Goal: Task Accomplishment & Management: Use online tool/utility

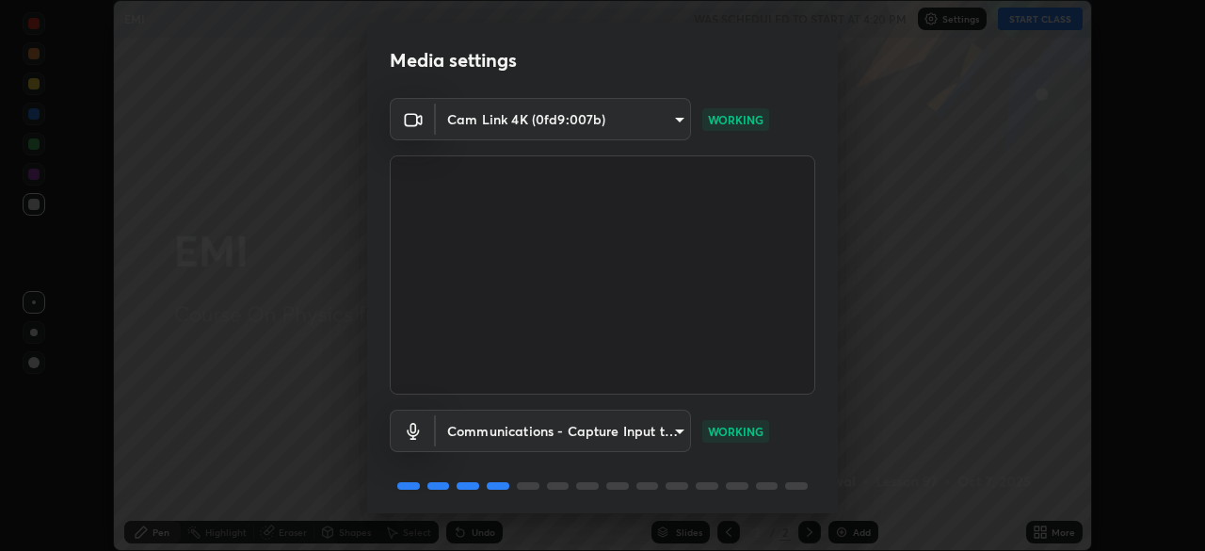
scroll to position [67, 0]
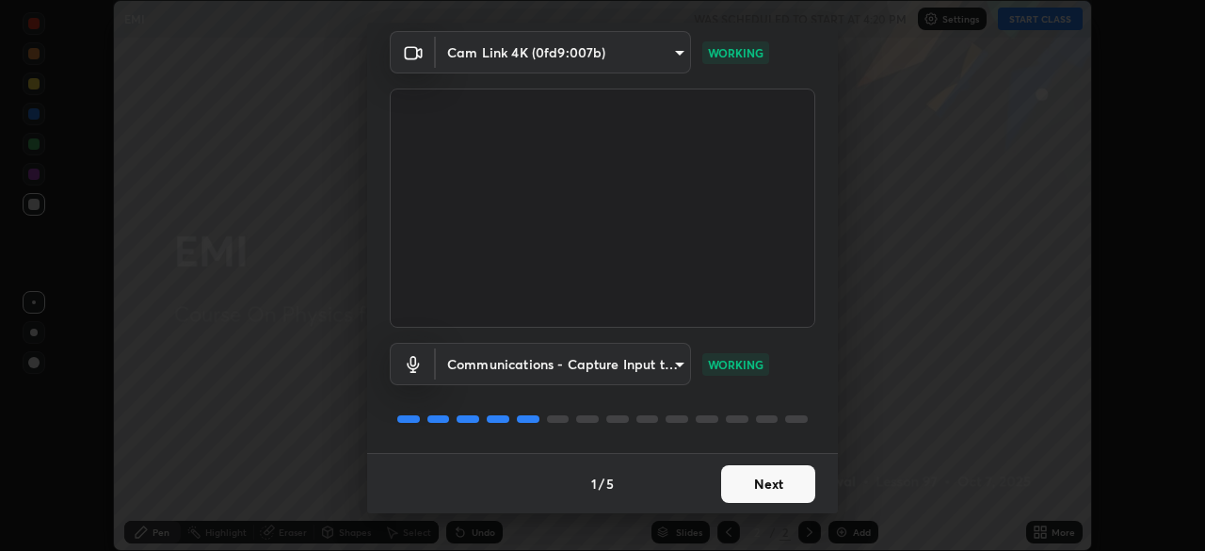
click at [770, 481] on button "Next" at bounding box center [768, 484] width 94 height 38
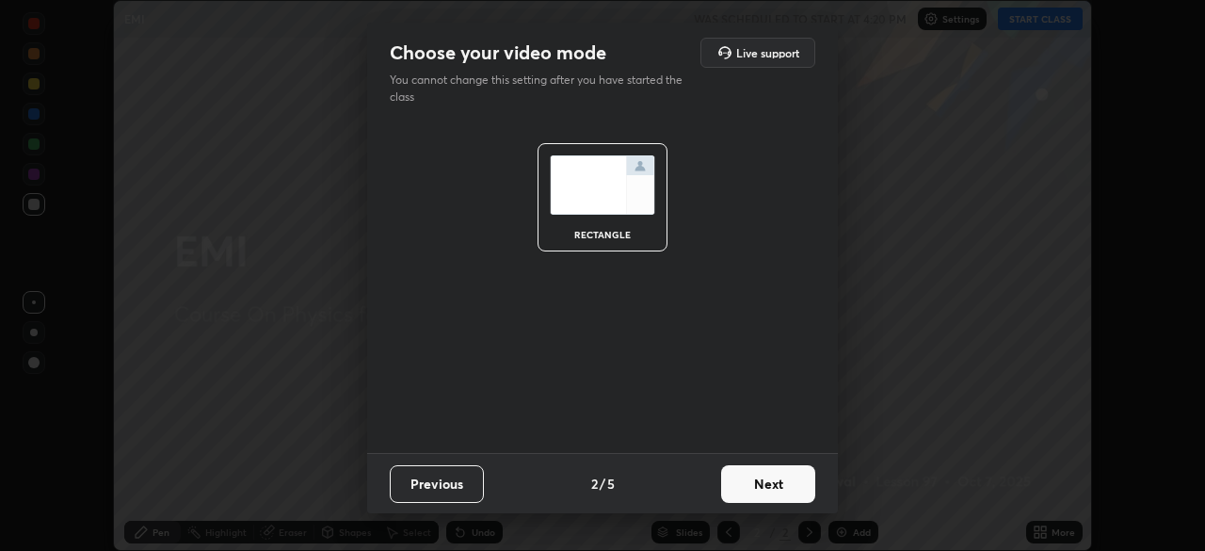
scroll to position [0, 0]
click at [768, 489] on button "Next" at bounding box center [768, 484] width 94 height 38
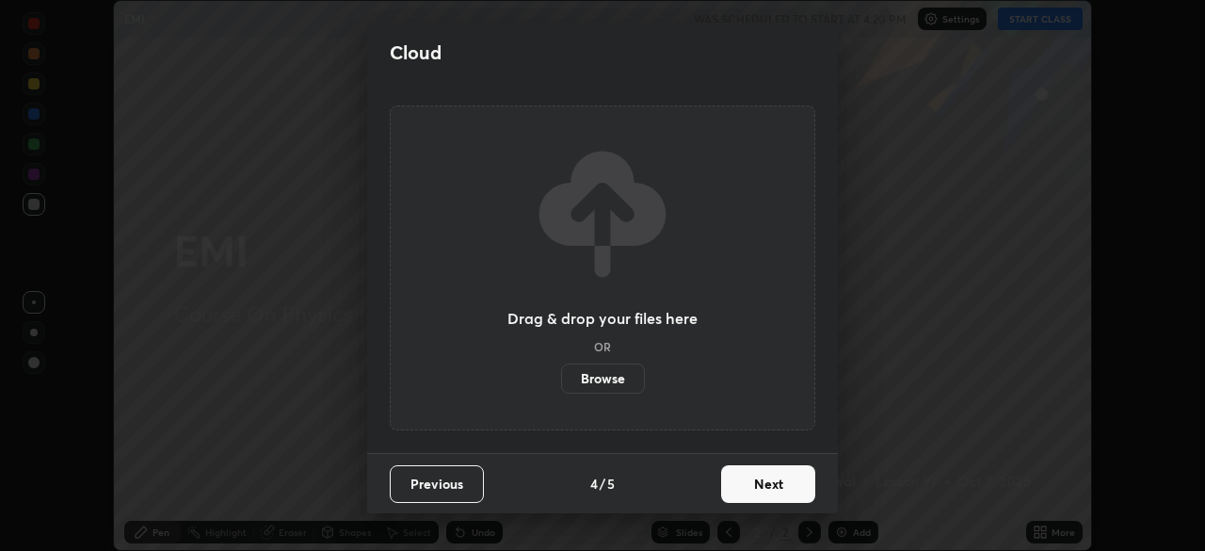
click at [770, 478] on button "Next" at bounding box center [768, 484] width 94 height 38
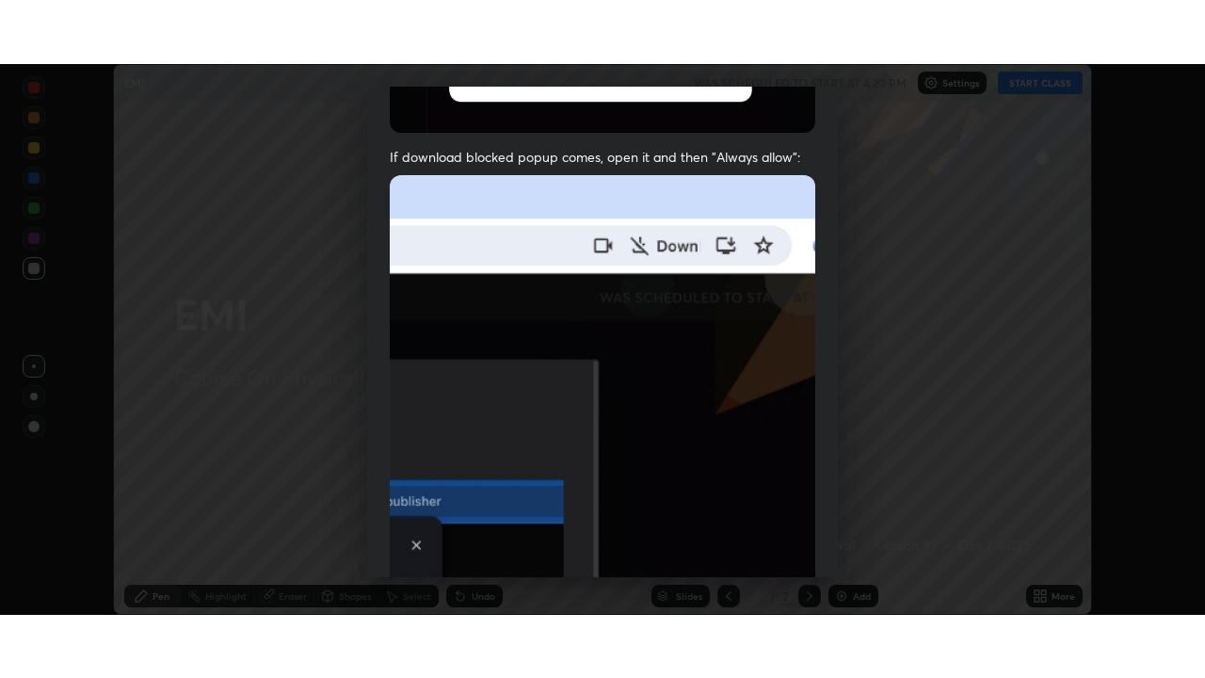
scroll to position [451, 0]
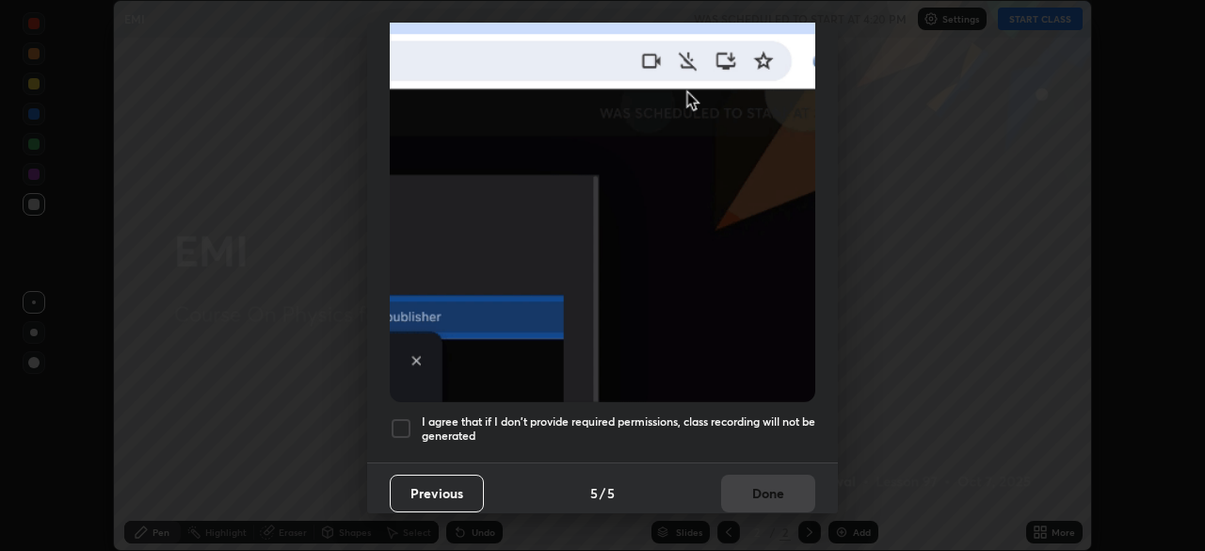
click at [403, 417] on div at bounding box center [401, 428] width 23 height 23
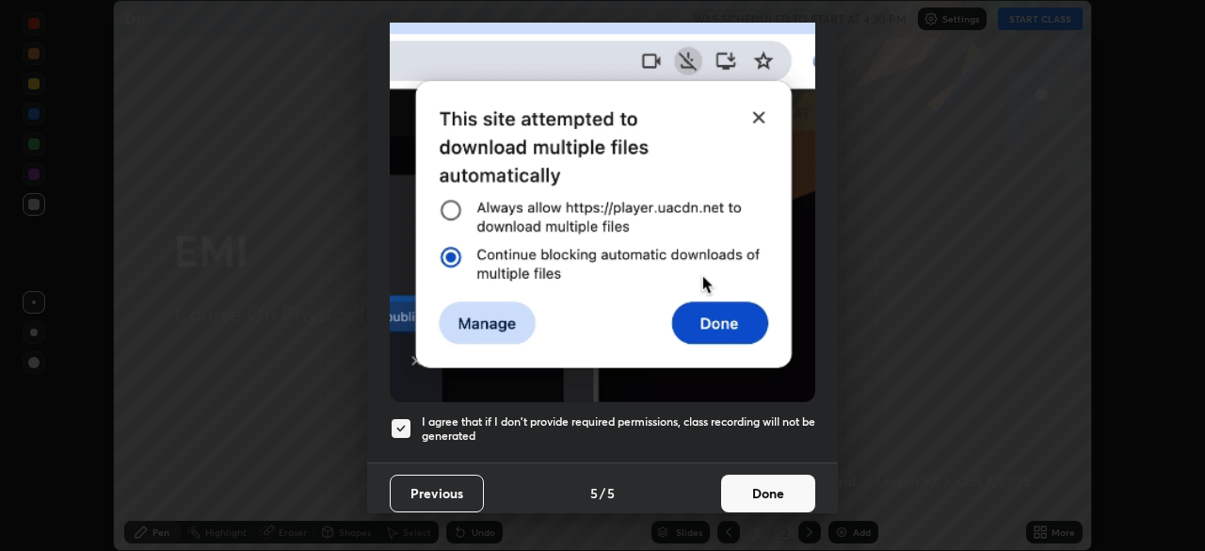
click at [777, 488] on button "Done" at bounding box center [768, 493] width 94 height 38
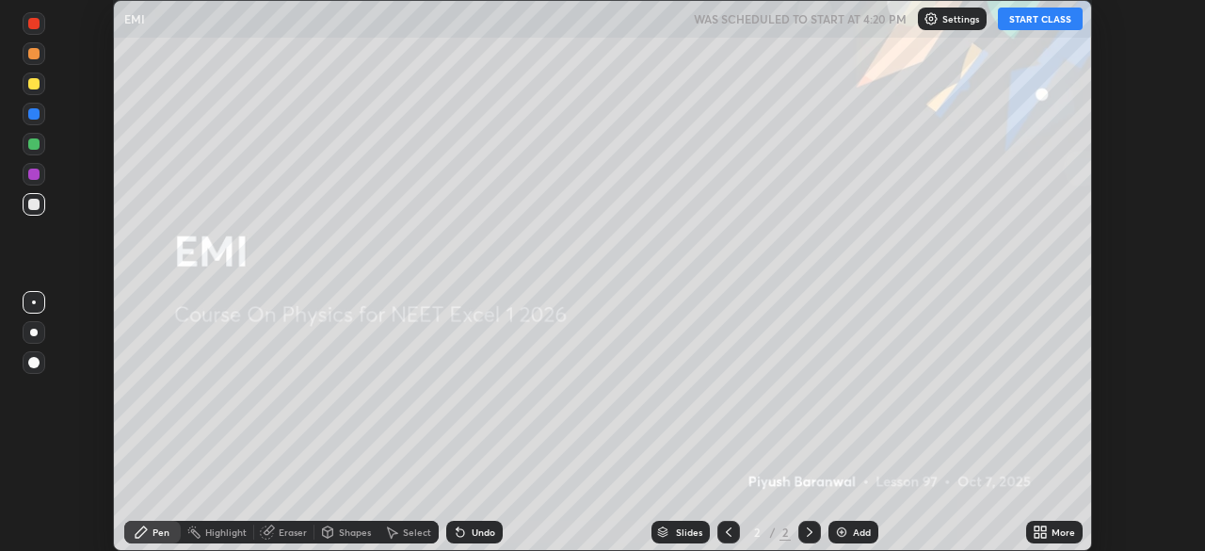
click at [1056, 535] on div "More" at bounding box center [1063, 531] width 24 height 9
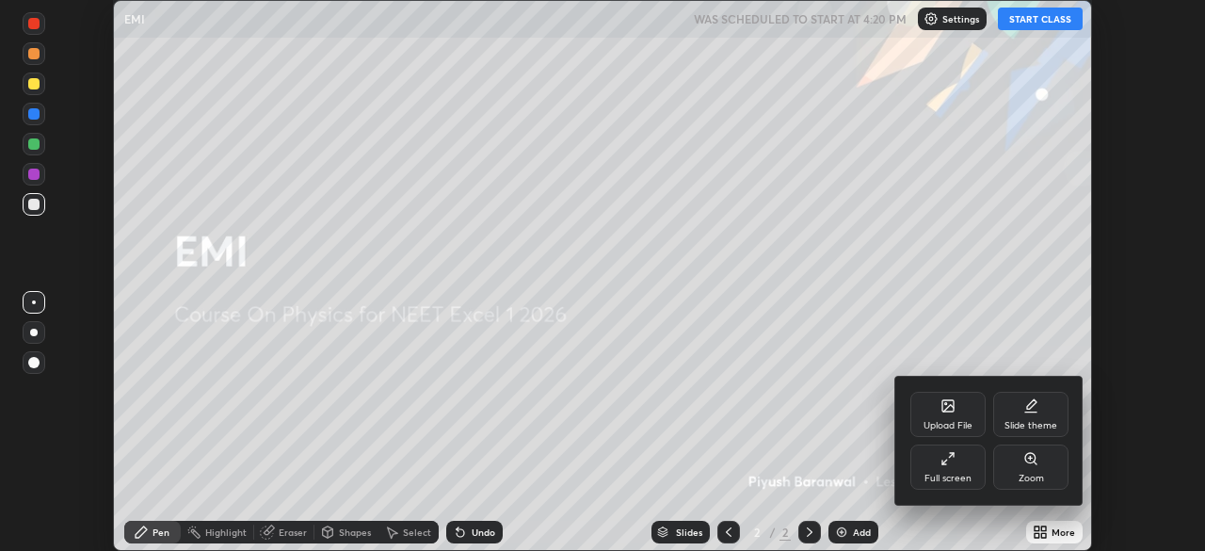
click at [943, 456] on icon at bounding box center [947, 458] width 15 height 15
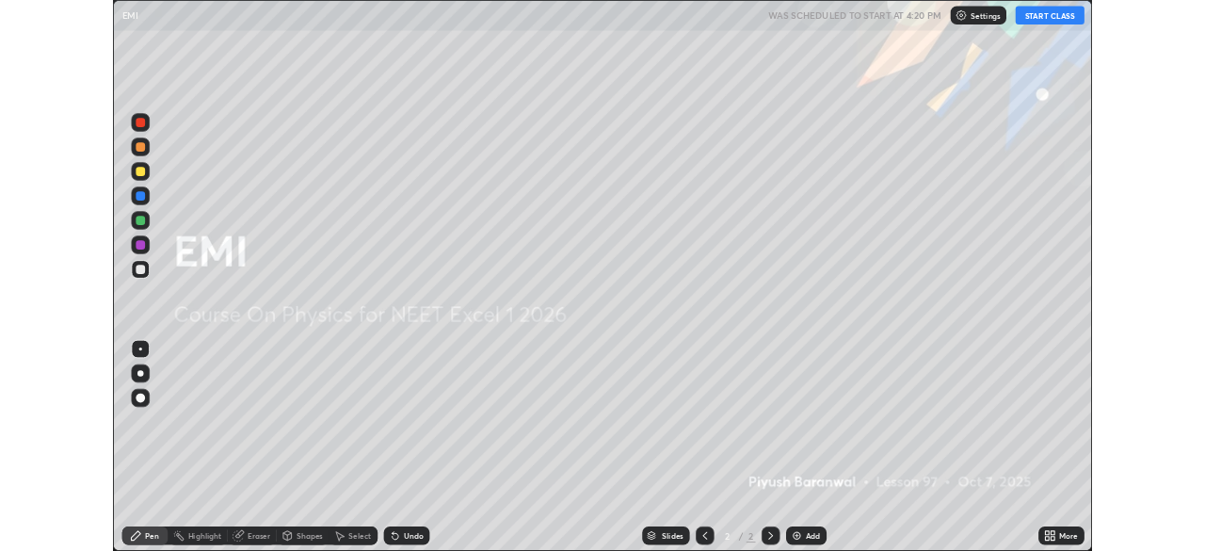
scroll to position [678, 1205]
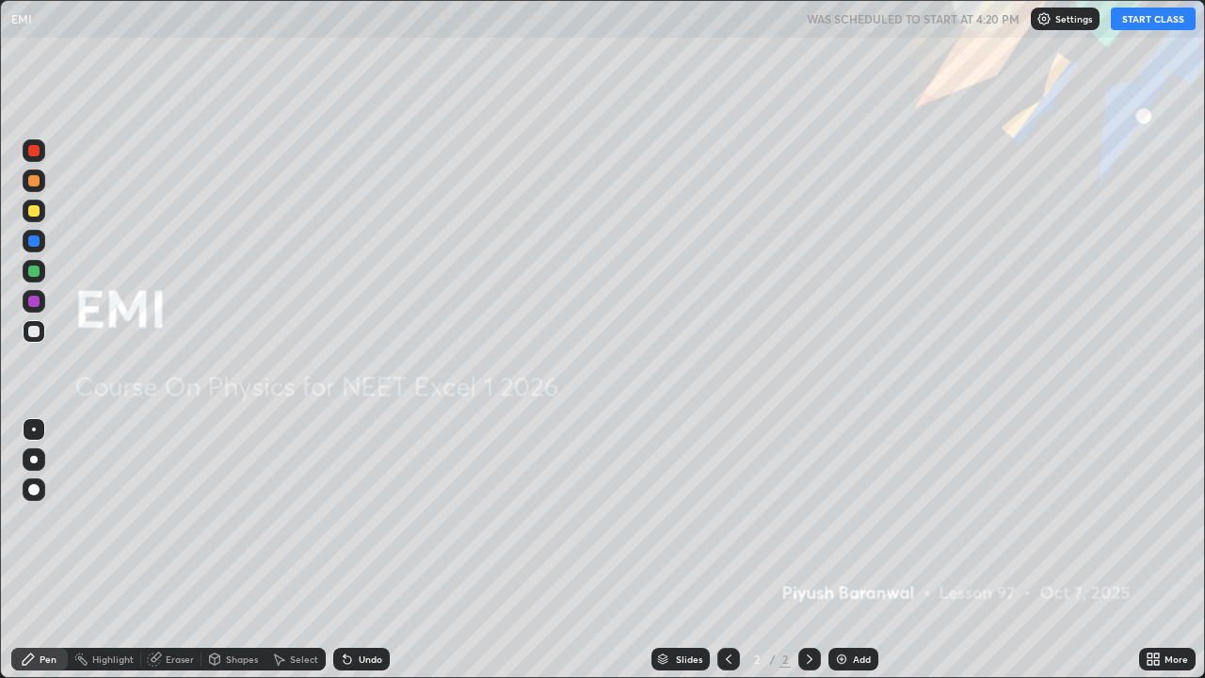
click at [1141, 18] on button "START CLASS" at bounding box center [1152, 19] width 85 height 23
click at [853, 550] on div "Add" at bounding box center [862, 658] width 18 height 9
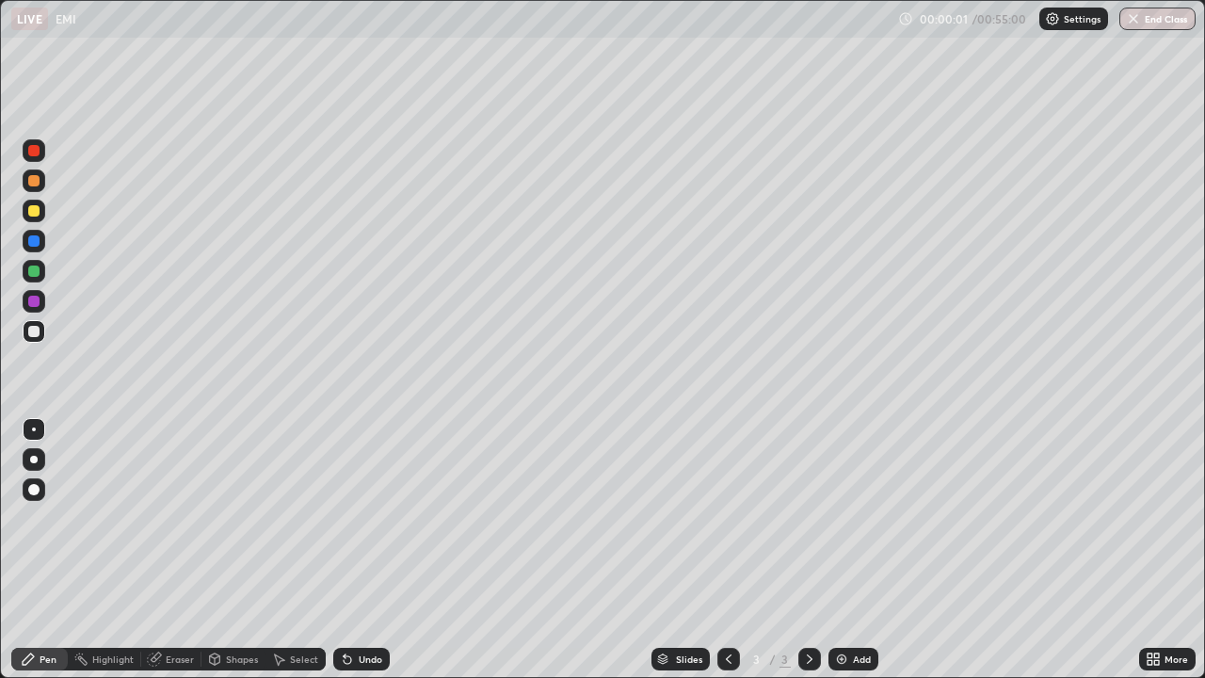
click at [1154, 550] on icon at bounding box center [1156, 655] width 5 height 5
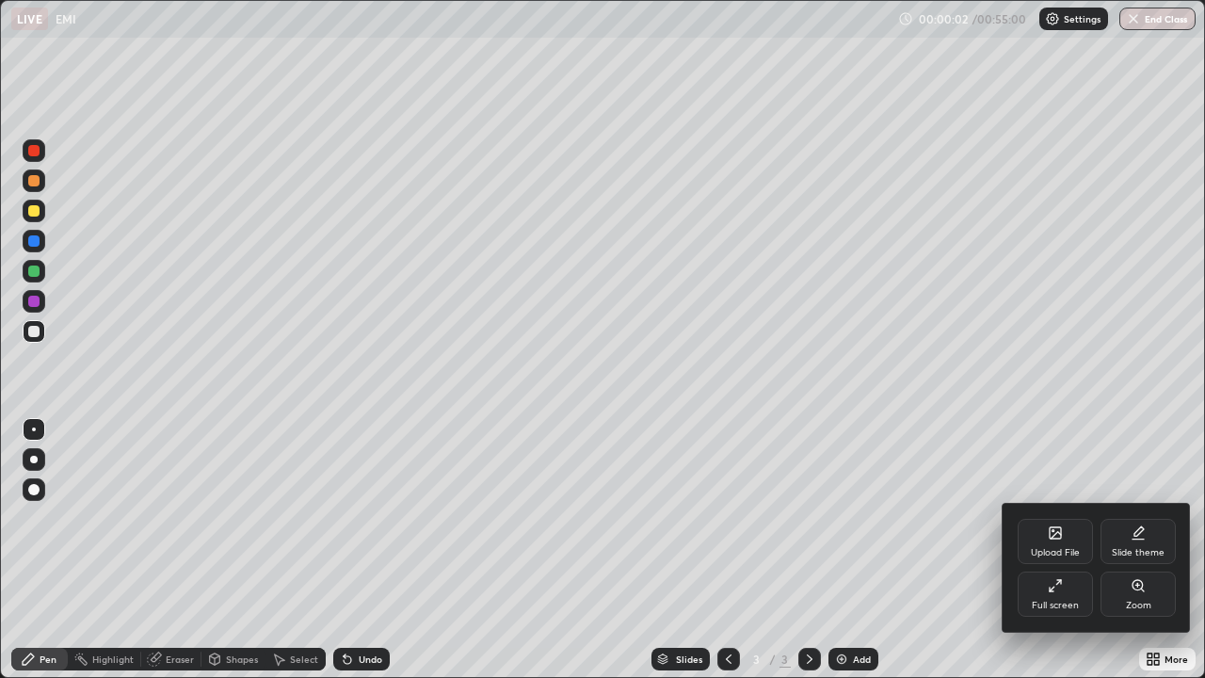
click at [1060, 550] on div "Full screen" at bounding box center [1054, 593] width 75 height 45
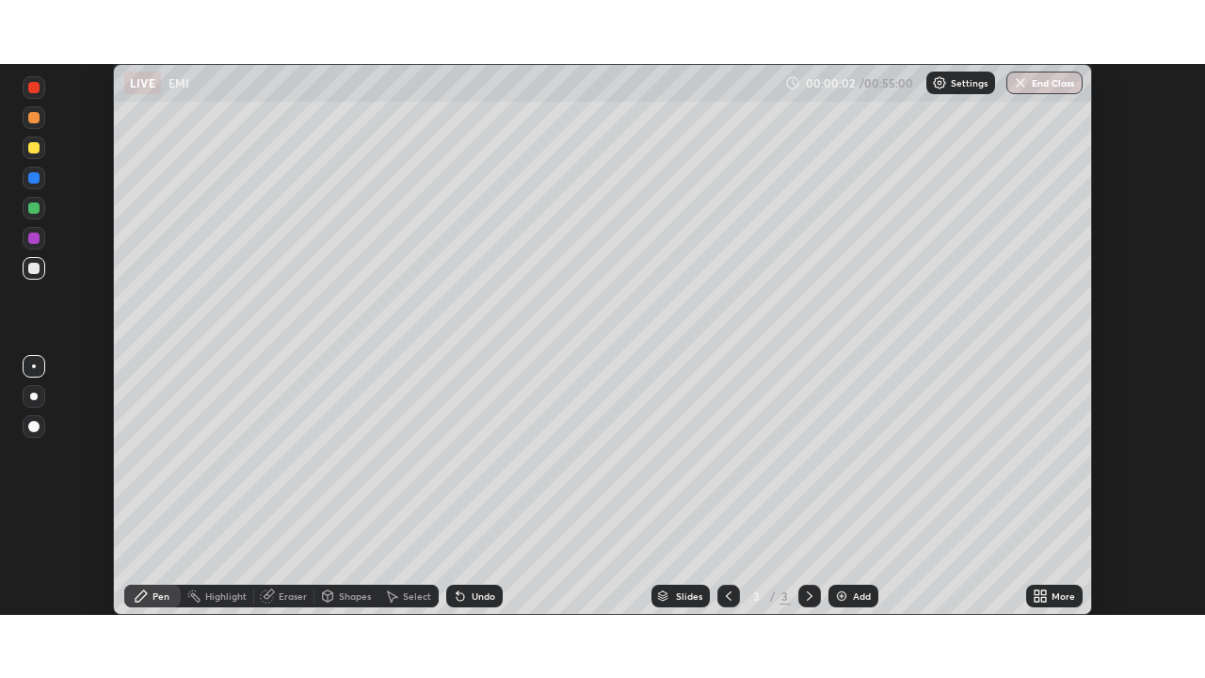
scroll to position [93555, 92901]
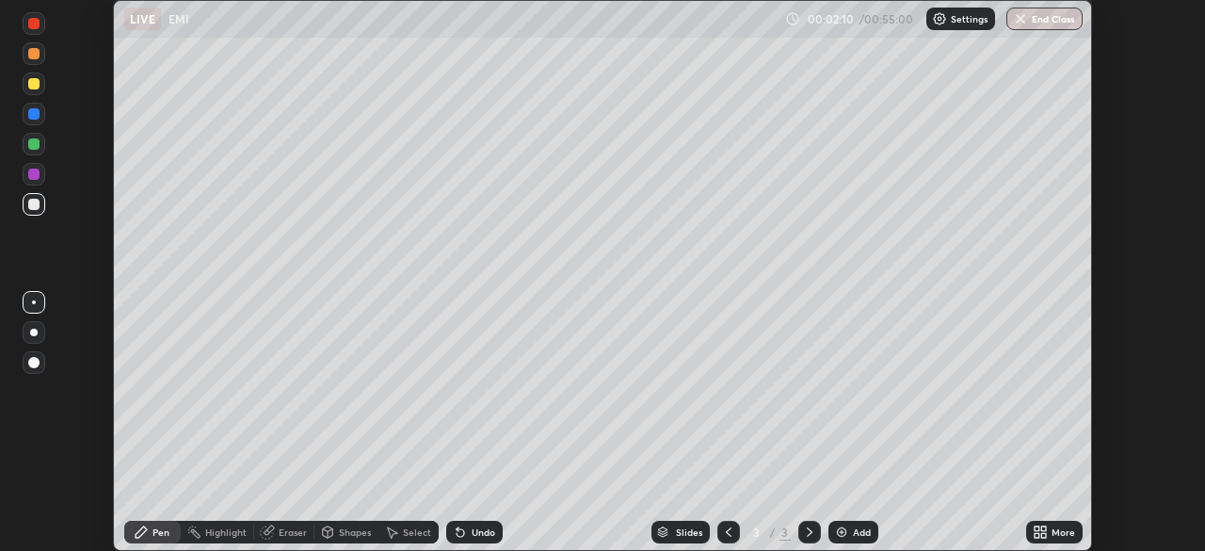
click at [1047, 530] on div "More" at bounding box center [1054, 531] width 56 height 23
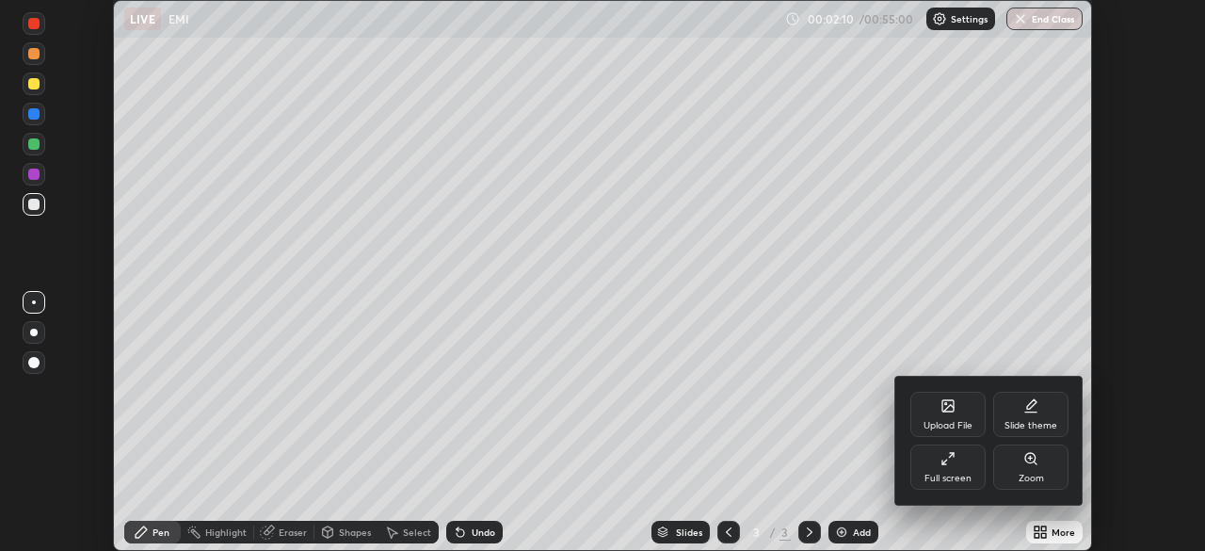
click at [947, 466] on div "Full screen" at bounding box center [947, 466] width 75 height 45
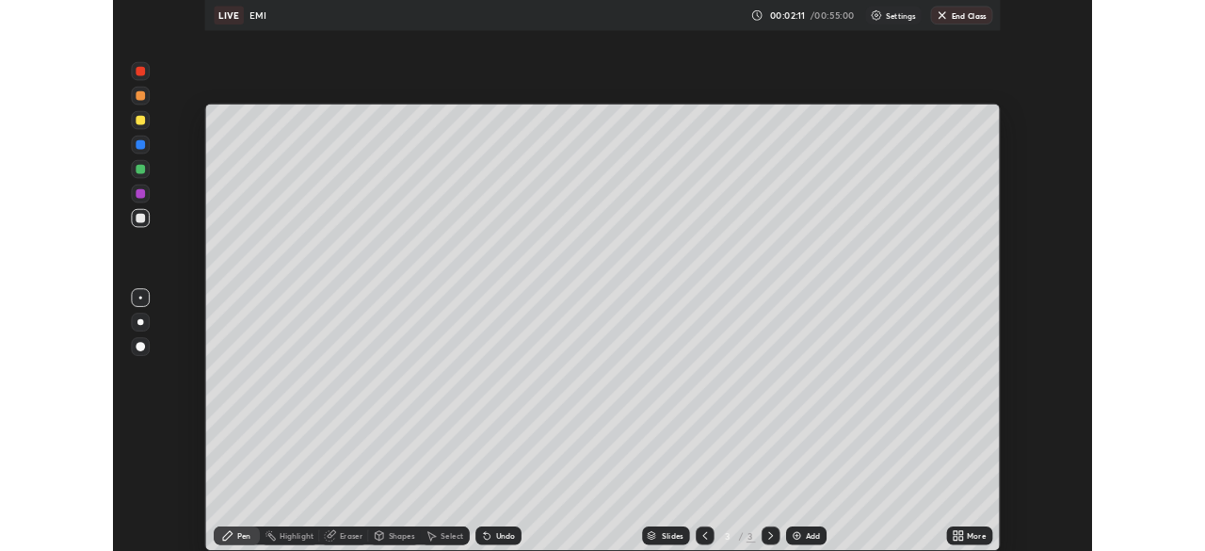
scroll to position [678, 1205]
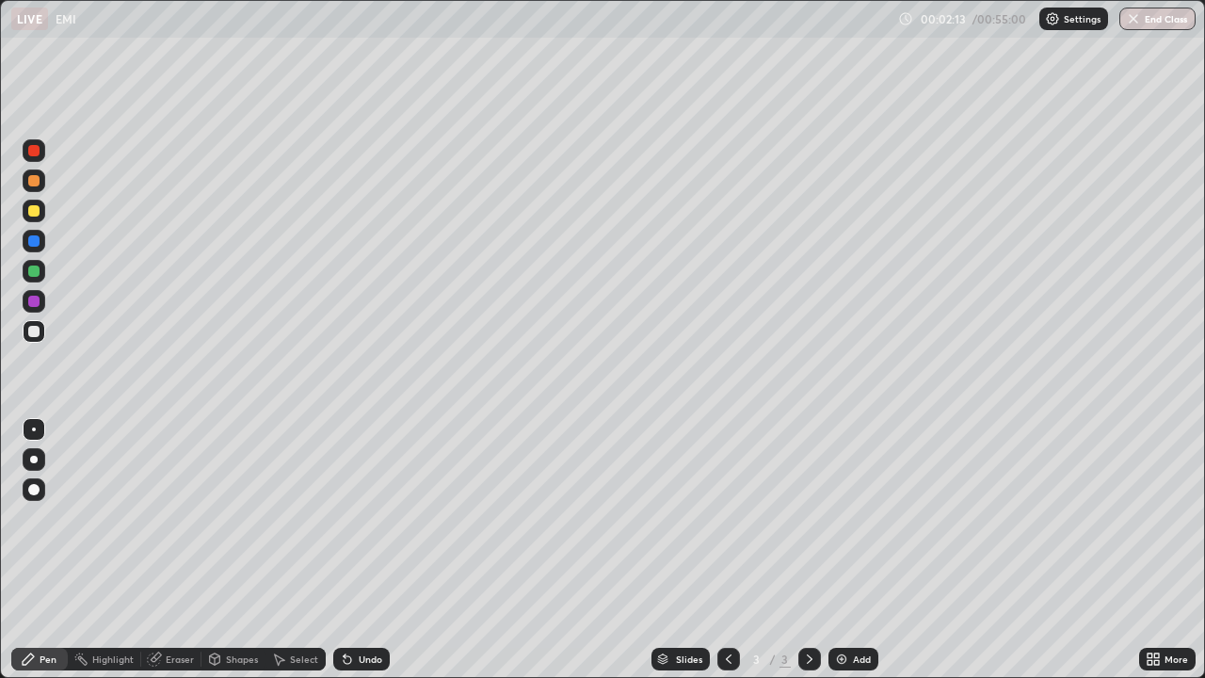
click at [228, 550] on div "Shapes" at bounding box center [242, 658] width 32 height 9
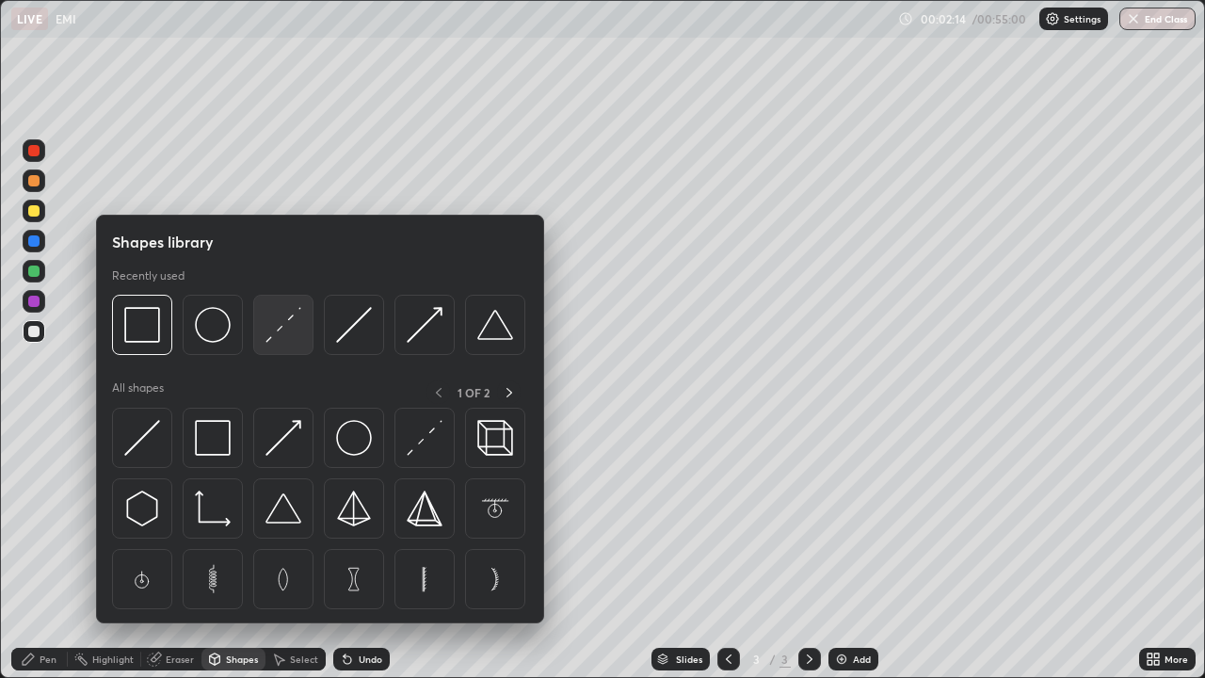
click at [281, 332] on img at bounding box center [283, 325] width 36 height 36
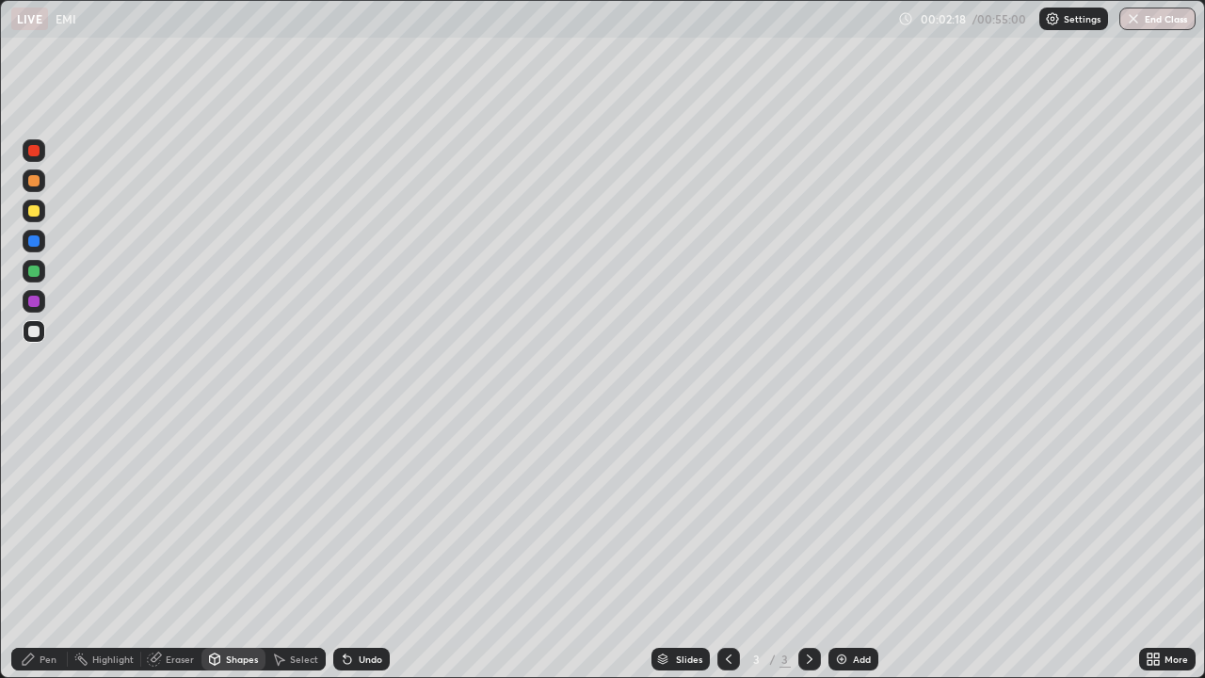
click at [37, 214] on div at bounding box center [33, 210] width 11 height 11
click at [46, 550] on div "Pen" at bounding box center [48, 658] width 17 height 9
click at [363, 550] on div "Undo" at bounding box center [371, 658] width 24 height 9
click at [374, 550] on div "Undo" at bounding box center [361, 658] width 56 height 23
click at [365, 550] on div "Undo" at bounding box center [361, 658] width 56 height 23
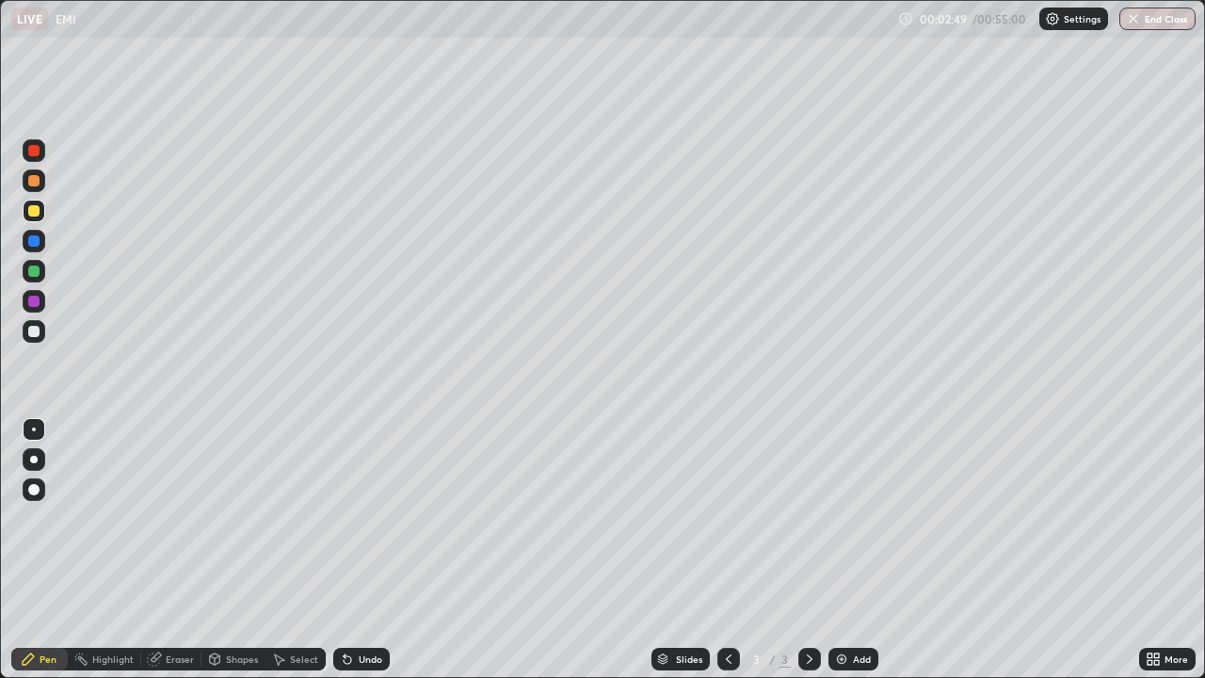
click at [362, 550] on div "Undo" at bounding box center [371, 658] width 24 height 9
click at [359, 550] on div "Undo" at bounding box center [371, 658] width 24 height 9
click at [375, 550] on div "Undo" at bounding box center [371, 658] width 24 height 9
click at [365, 550] on div "Undo" at bounding box center [371, 658] width 24 height 9
click at [351, 550] on icon at bounding box center [347, 658] width 15 height 15
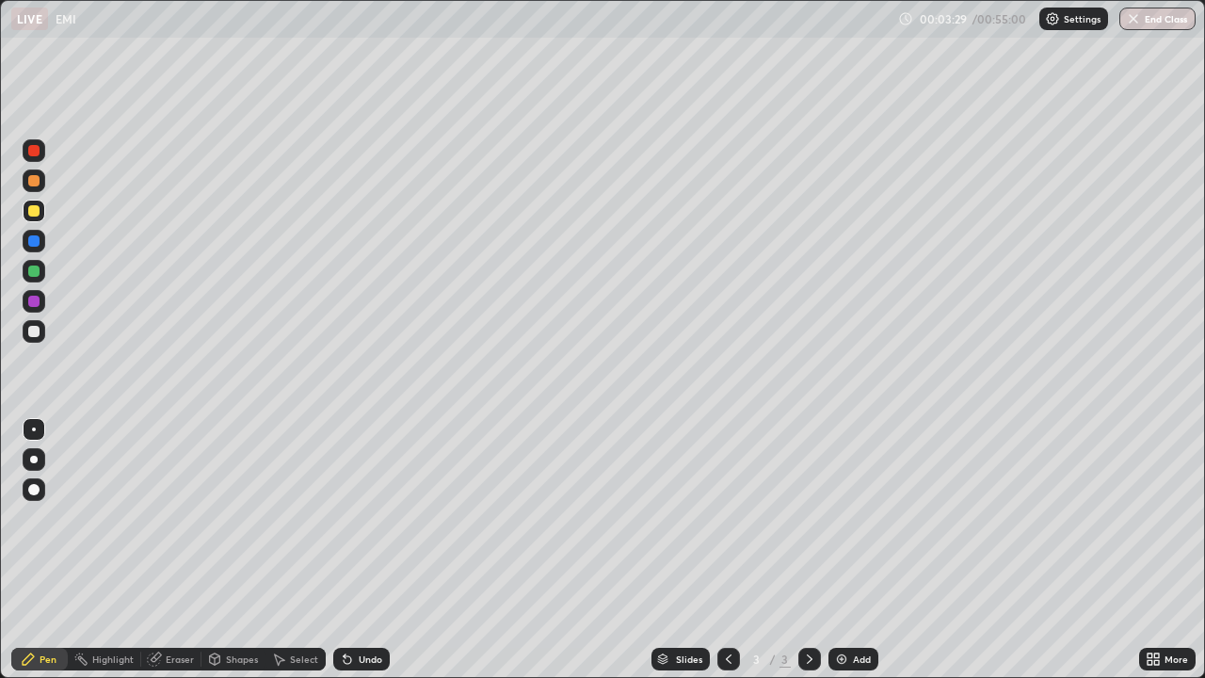
click at [37, 180] on div at bounding box center [33, 180] width 11 height 11
click at [33, 238] on div at bounding box center [33, 240] width 11 height 11
click at [1156, 550] on icon at bounding box center [1156, 655] width 5 height 5
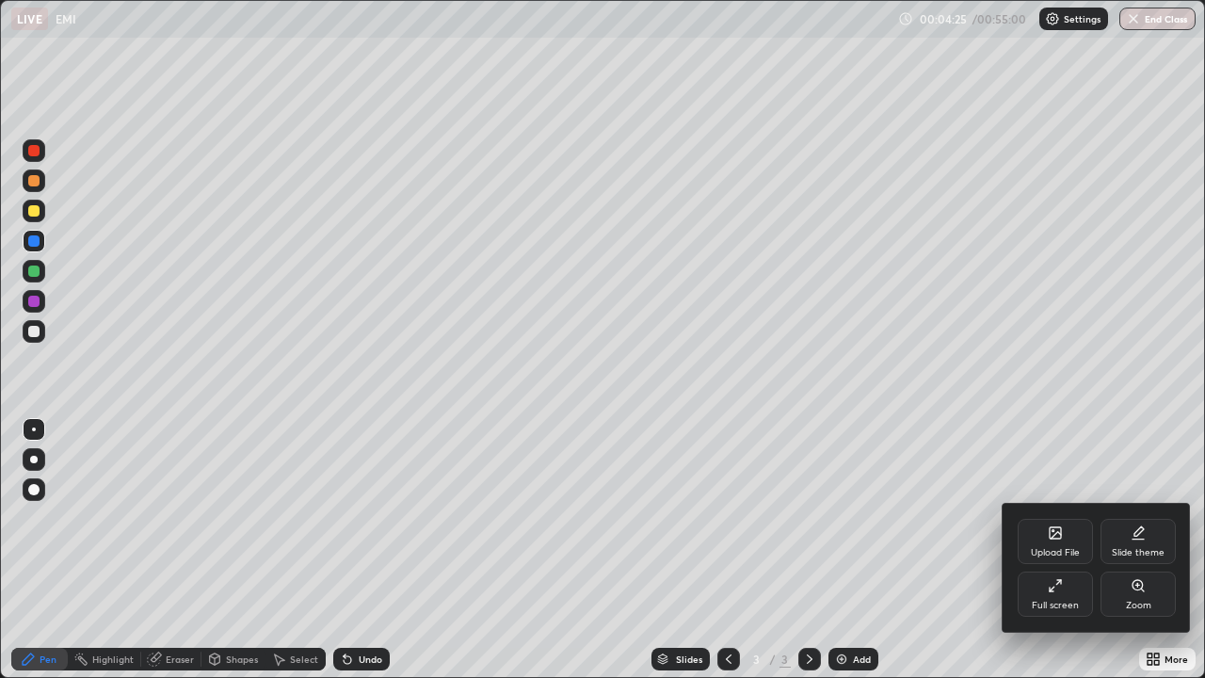
click at [1040, 550] on div "Full screen" at bounding box center [1054, 593] width 75 height 45
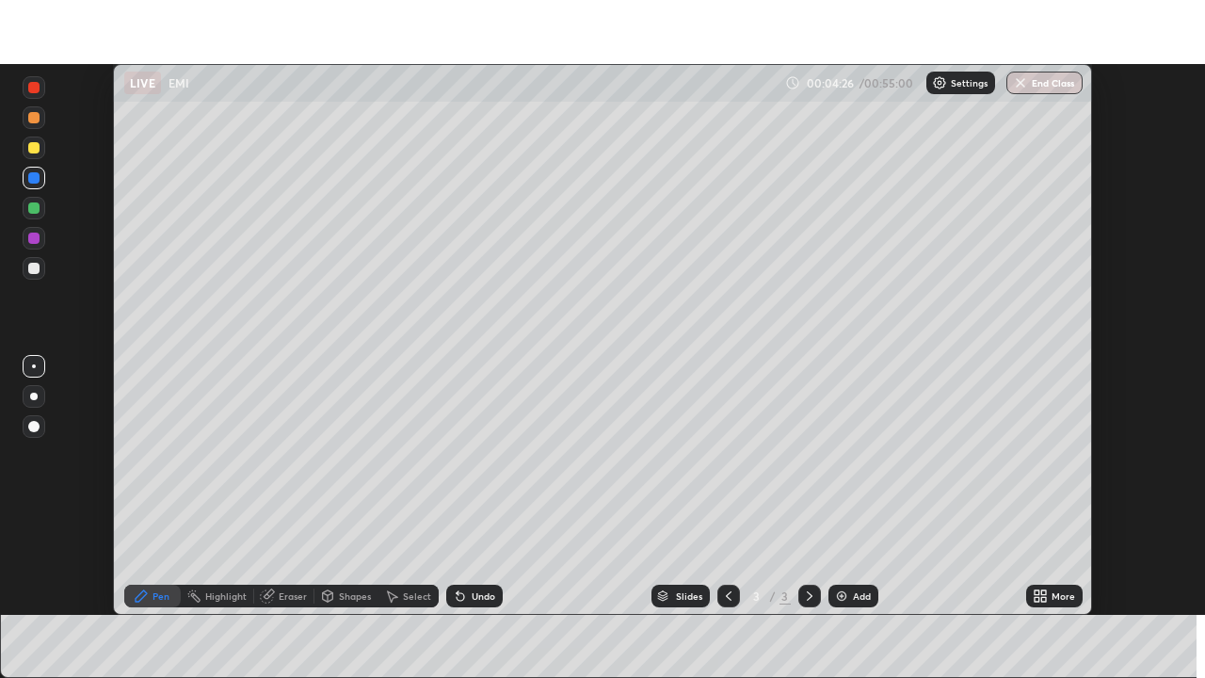
scroll to position [93555, 92901]
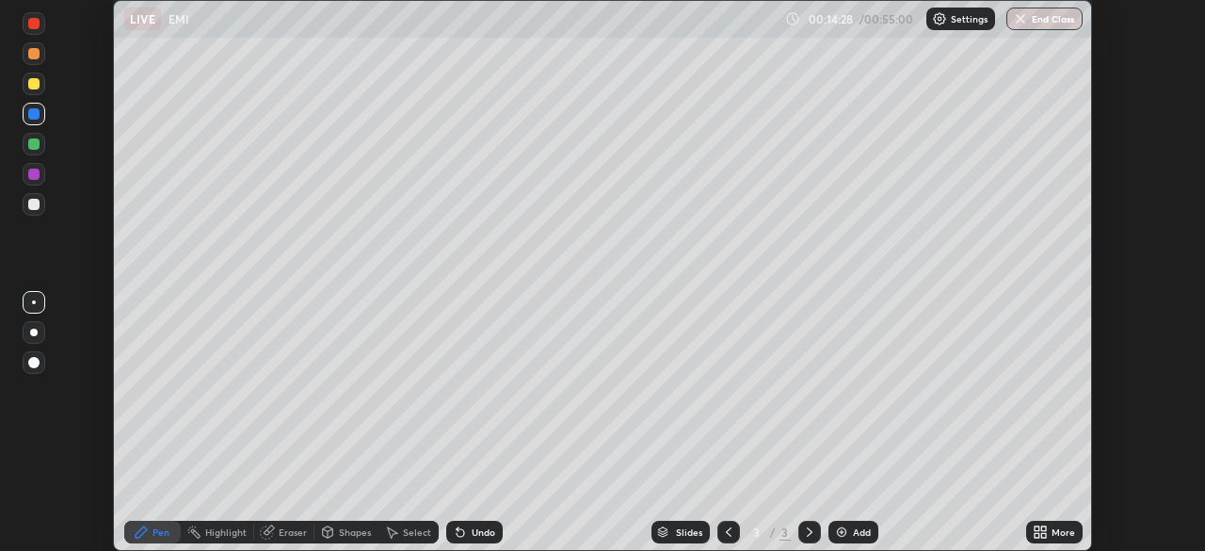
click at [853, 540] on div "Add" at bounding box center [853, 531] width 50 height 23
click at [1043, 535] on icon at bounding box center [1043, 535] width 5 height 5
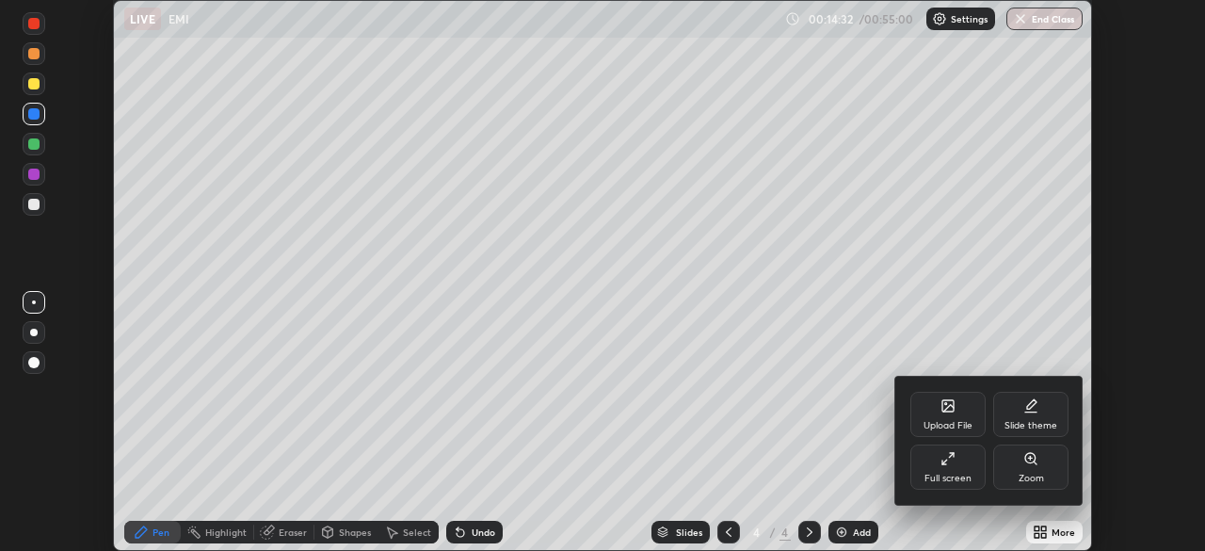
click at [949, 461] on icon at bounding box center [947, 458] width 15 height 15
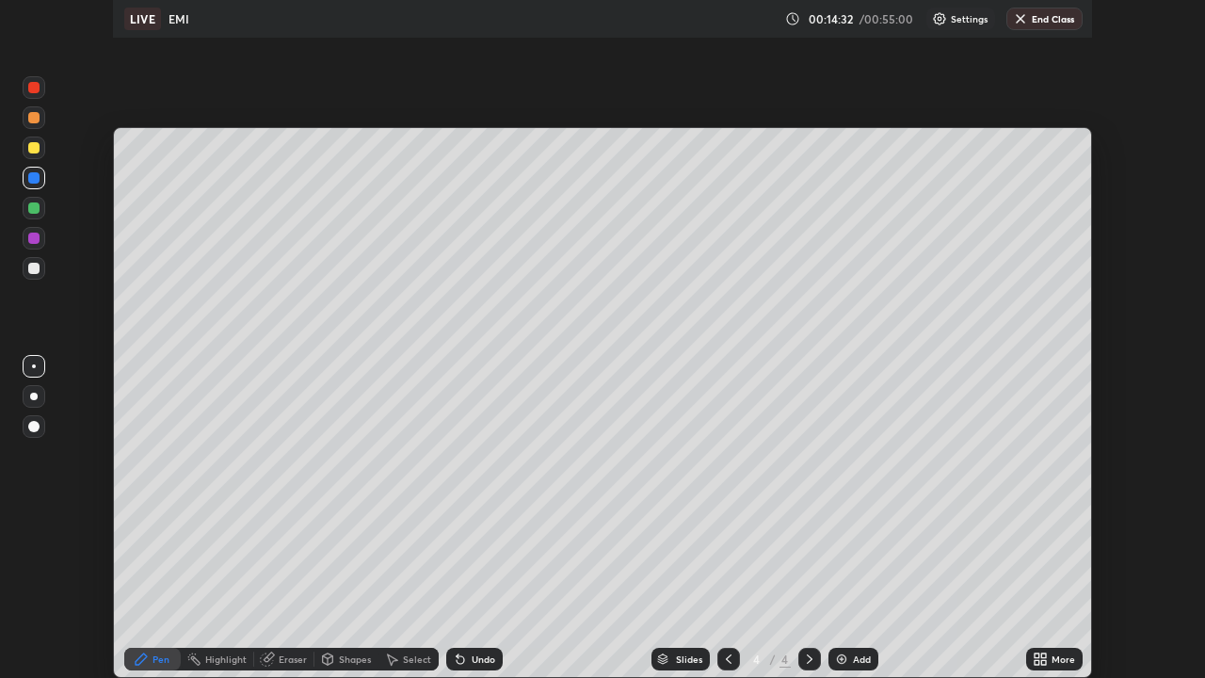
scroll to position [678, 1205]
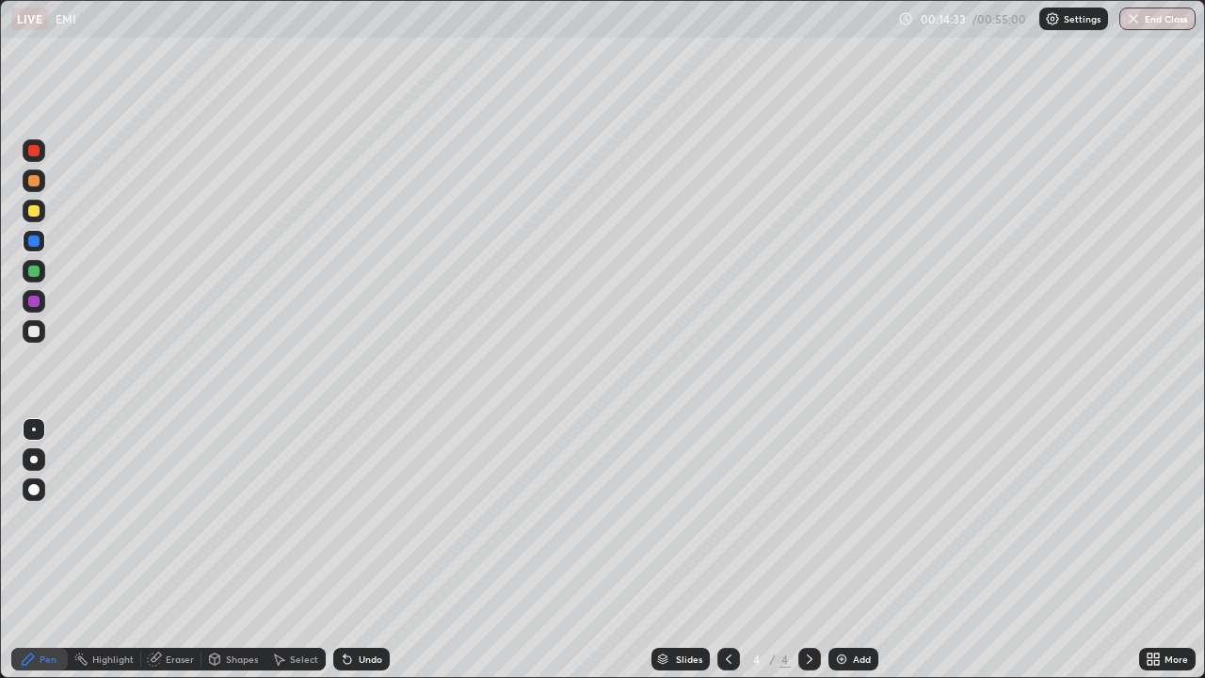
click at [33, 211] on div at bounding box center [33, 210] width 11 height 11
click at [230, 550] on div "Shapes" at bounding box center [242, 658] width 32 height 9
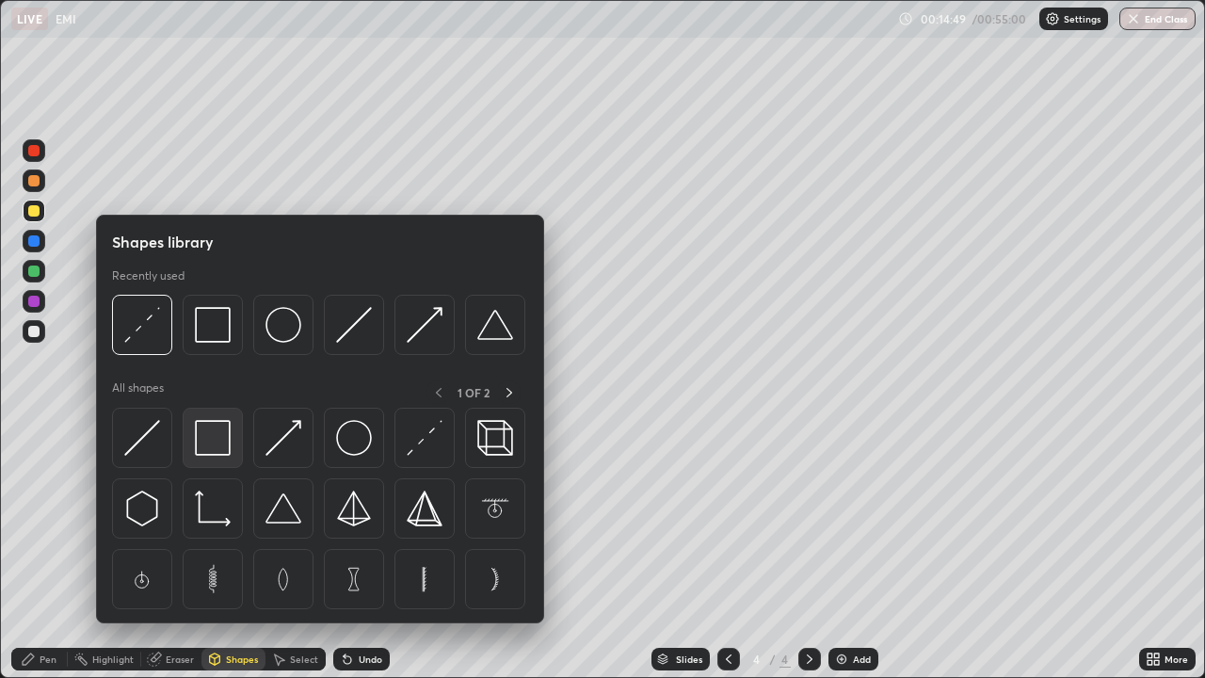
click at [215, 438] on img at bounding box center [213, 438] width 36 height 36
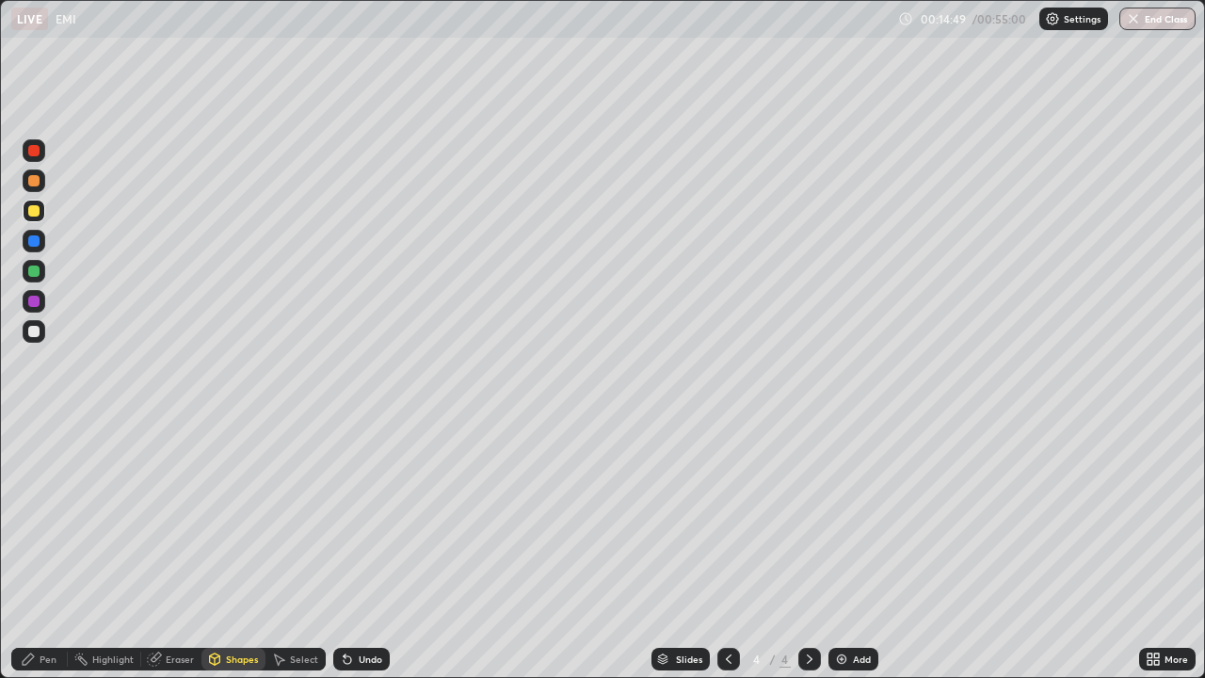
click at [37, 334] on div at bounding box center [33, 331] width 11 height 11
click at [305, 550] on div "Select" at bounding box center [304, 658] width 28 height 9
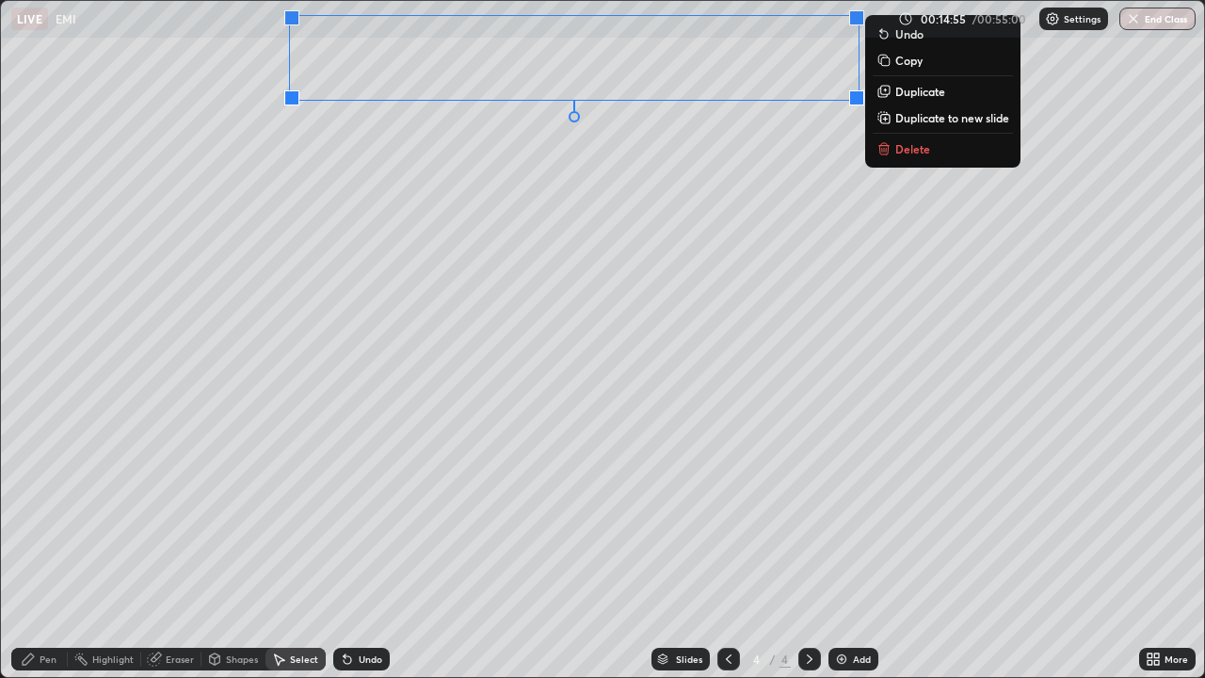
click at [689, 207] on div "0 ° Undo Copy Duplicate Duplicate to new slide Delete" at bounding box center [602, 339] width 1203 height 676
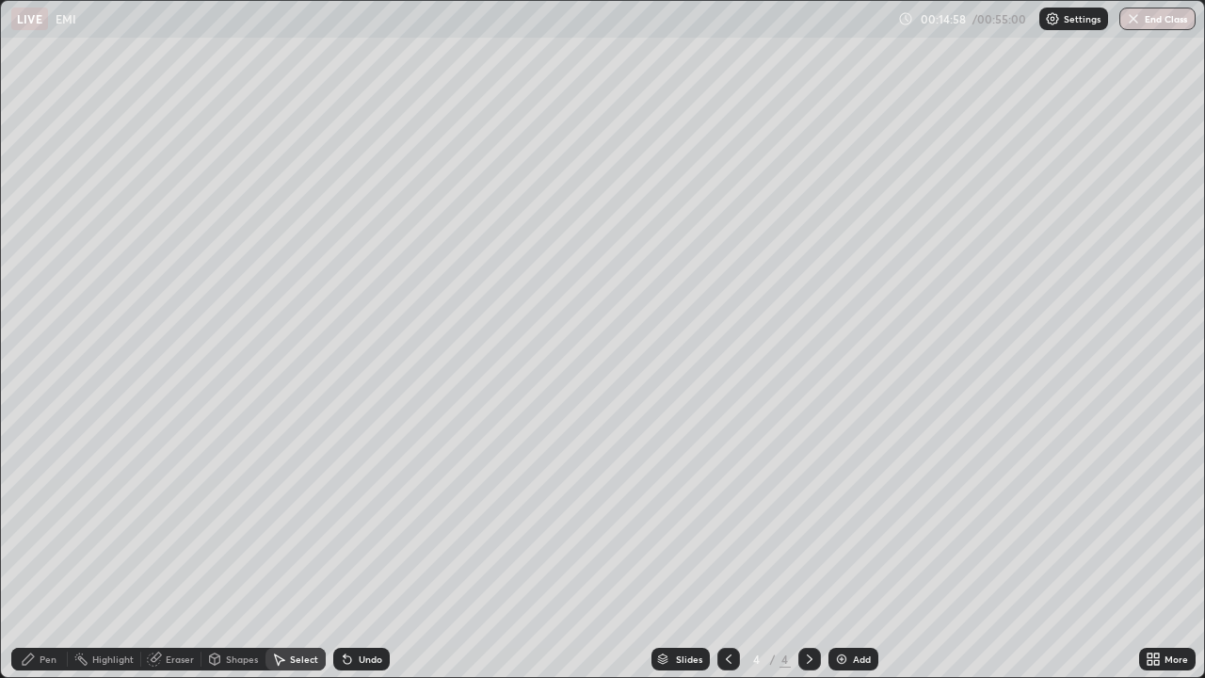
click at [48, 550] on div "Pen" at bounding box center [48, 658] width 17 height 9
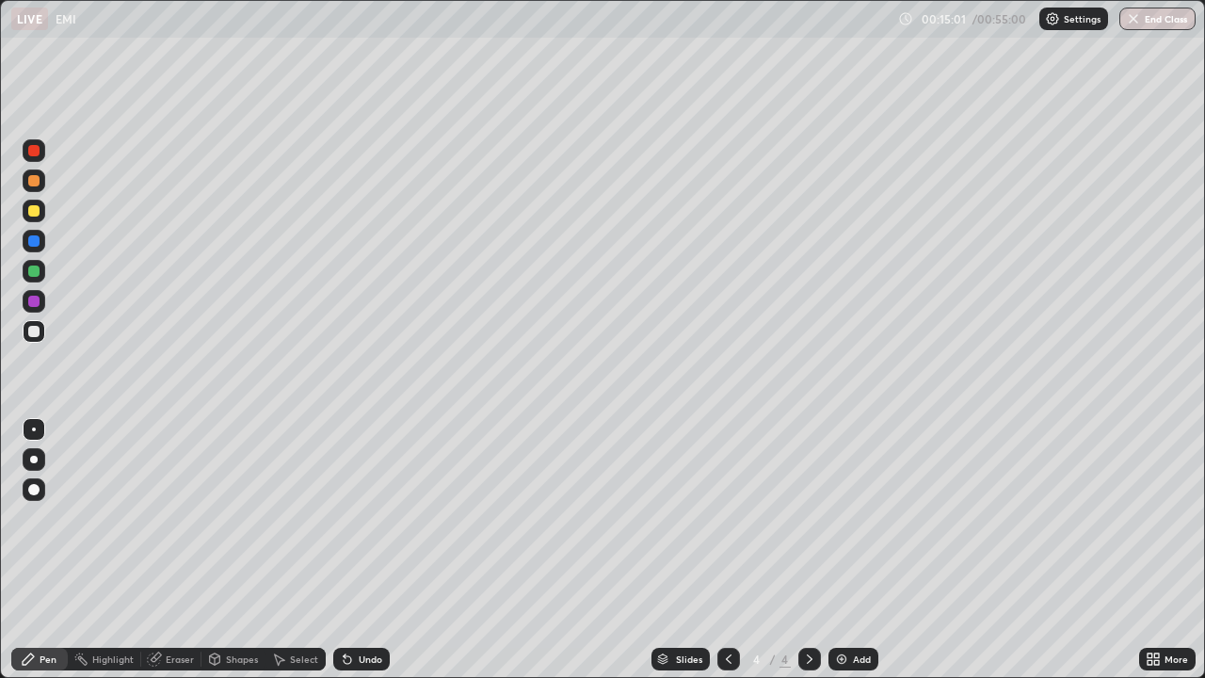
click at [30, 216] on div at bounding box center [33, 210] width 11 height 11
click at [36, 214] on div at bounding box center [33, 210] width 11 height 11
click at [32, 280] on div at bounding box center [34, 271] width 23 height 23
click at [359, 550] on div "Undo" at bounding box center [371, 658] width 24 height 9
click at [29, 328] on div at bounding box center [33, 331] width 11 height 11
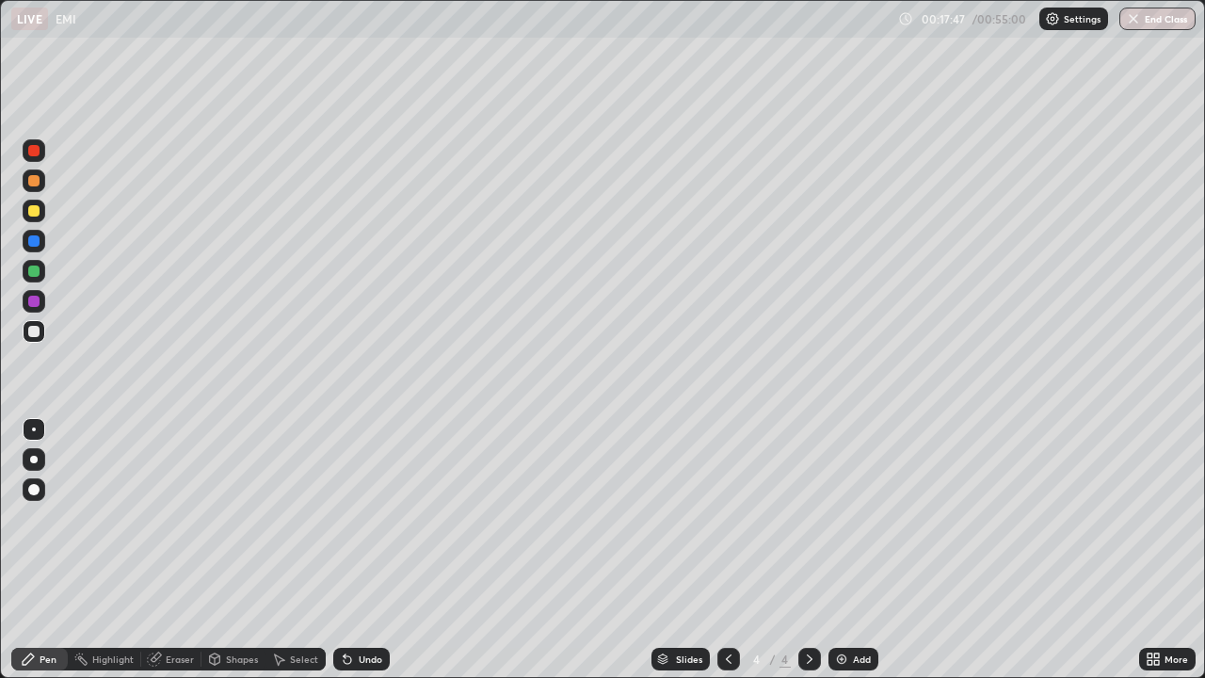
click at [38, 270] on div at bounding box center [33, 270] width 11 height 11
click at [33, 212] on div at bounding box center [33, 210] width 11 height 11
click at [271, 550] on div "Select" at bounding box center [295, 659] width 60 height 38
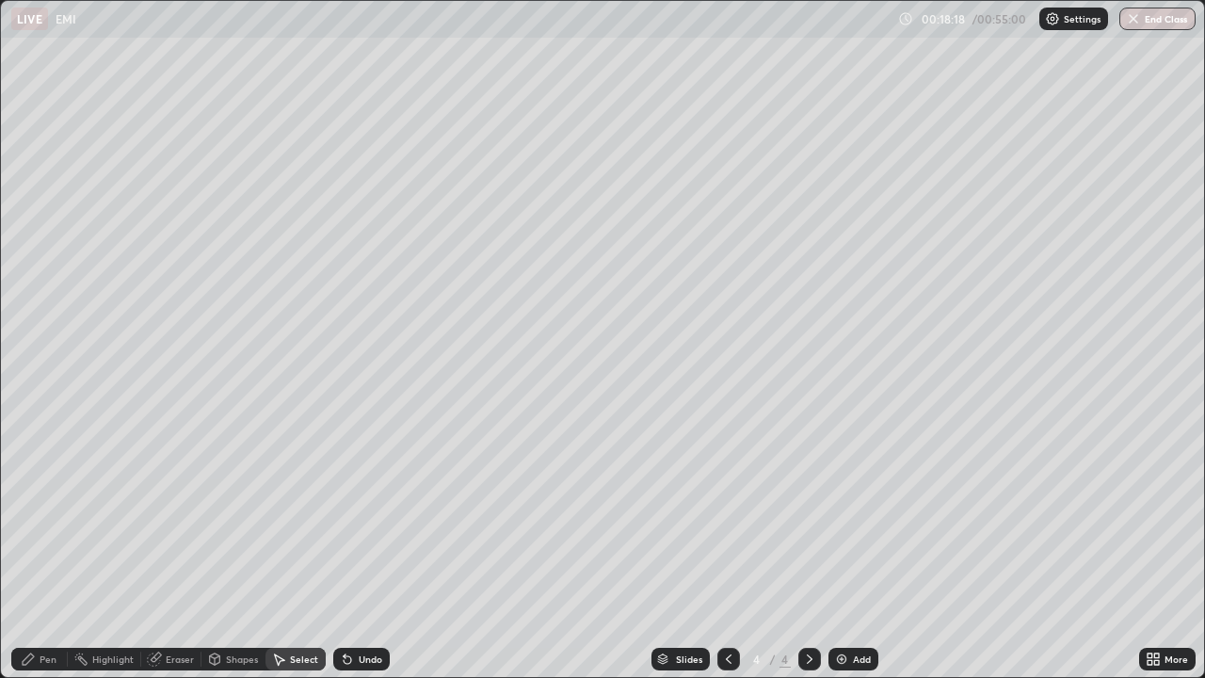
click at [48, 550] on div "Pen" at bounding box center [48, 658] width 17 height 9
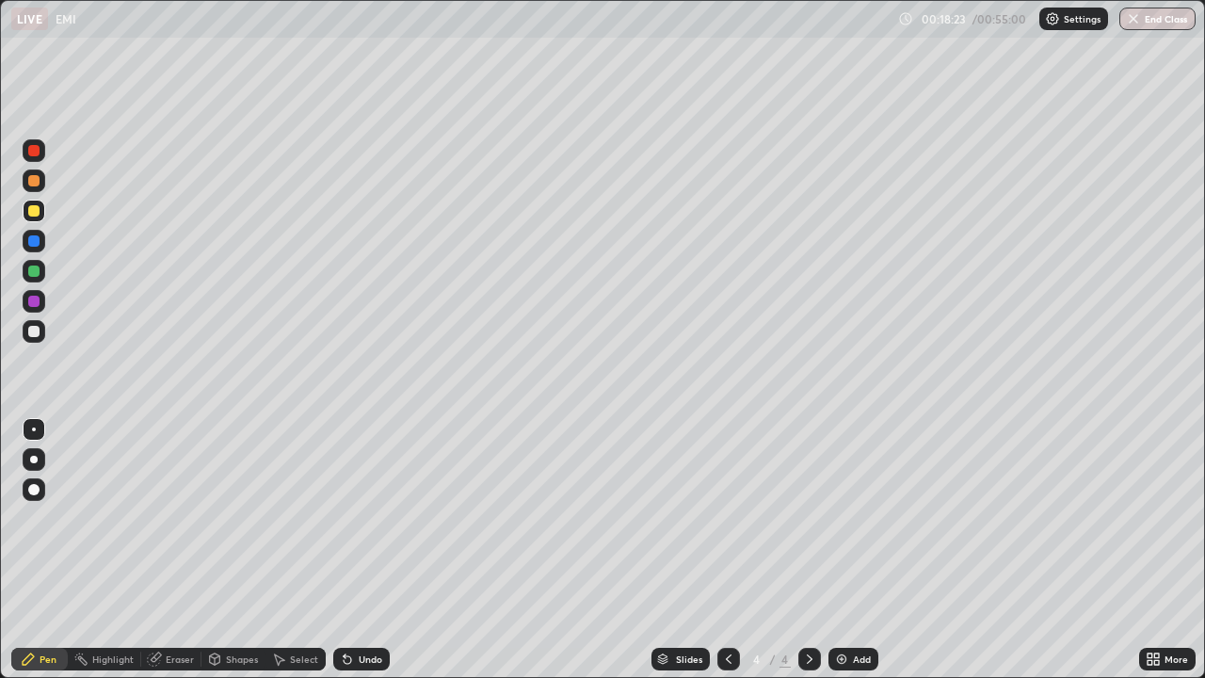
click at [221, 550] on div "Shapes" at bounding box center [233, 658] width 64 height 23
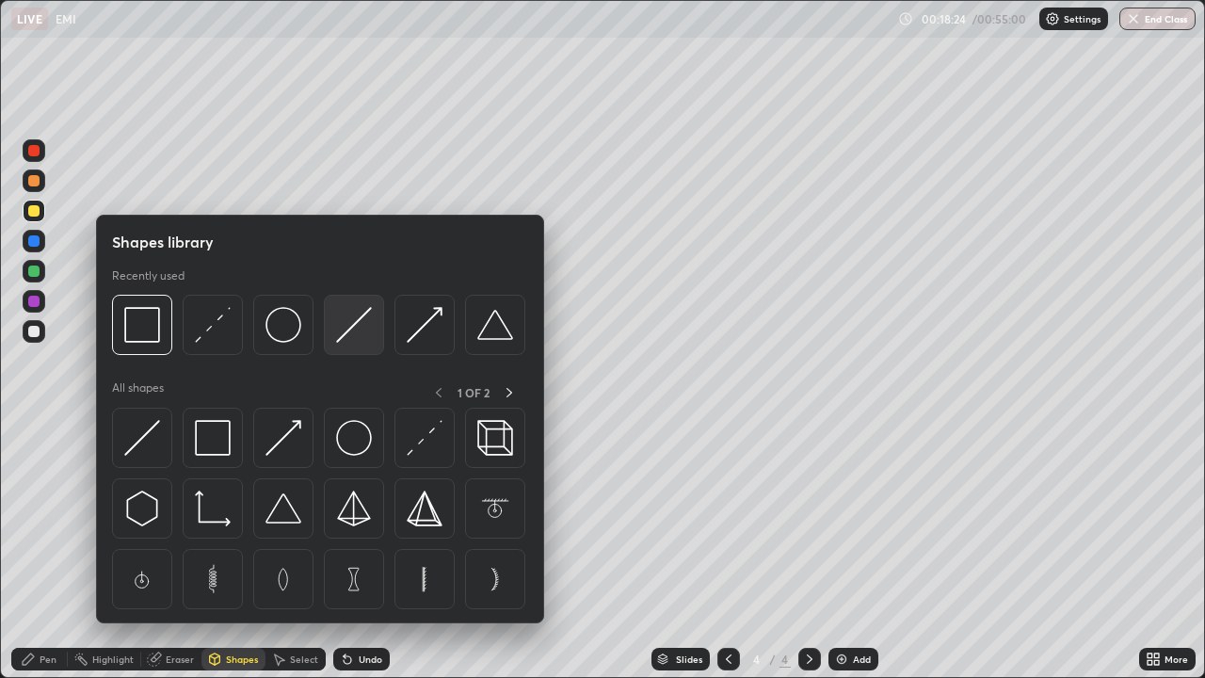
click at [355, 332] on img at bounding box center [354, 325] width 36 height 36
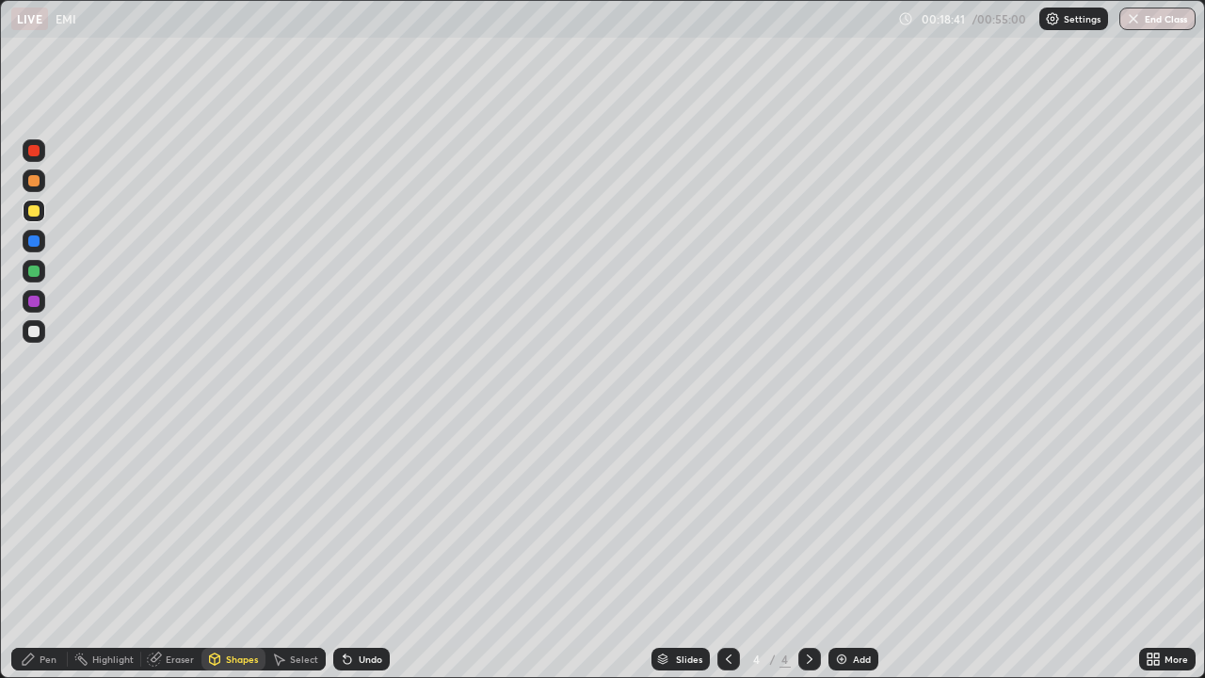
click at [31, 339] on div at bounding box center [34, 331] width 23 height 23
click at [351, 550] on div "Undo" at bounding box center [361, 658] width 56 height 23
click at [43, 550] on div "Pen" at bounding box center [48, 658] width 17 height 9
click at [343, 550] on icon at bounding box center [344, 655] width 2 height 2
click at [353, 550] on div "Undo" at bounding box center [361, 658] width 56 height 23
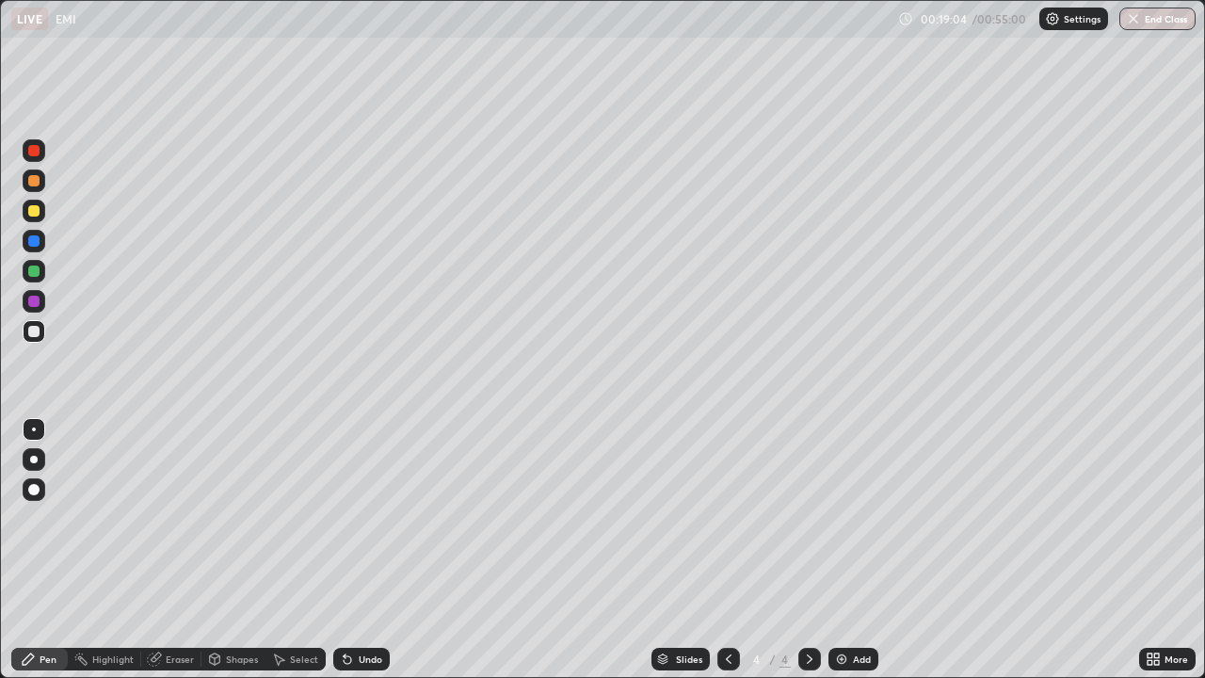
click at [349, 550] on icon at bounding box center [347, 658] width 15 height 15
click at [348, 550] on icon at bounding box center [347, 658] width 15 height 15
click at [344, 550] on icon at bounding box center [347, 660] width 8 height 8
click at [348, 550] on div "Undo" at bounding box center [361, 658] width 56 height 23
click at [39, 279] on div at bounding box center [34, 271] width 23 height 23
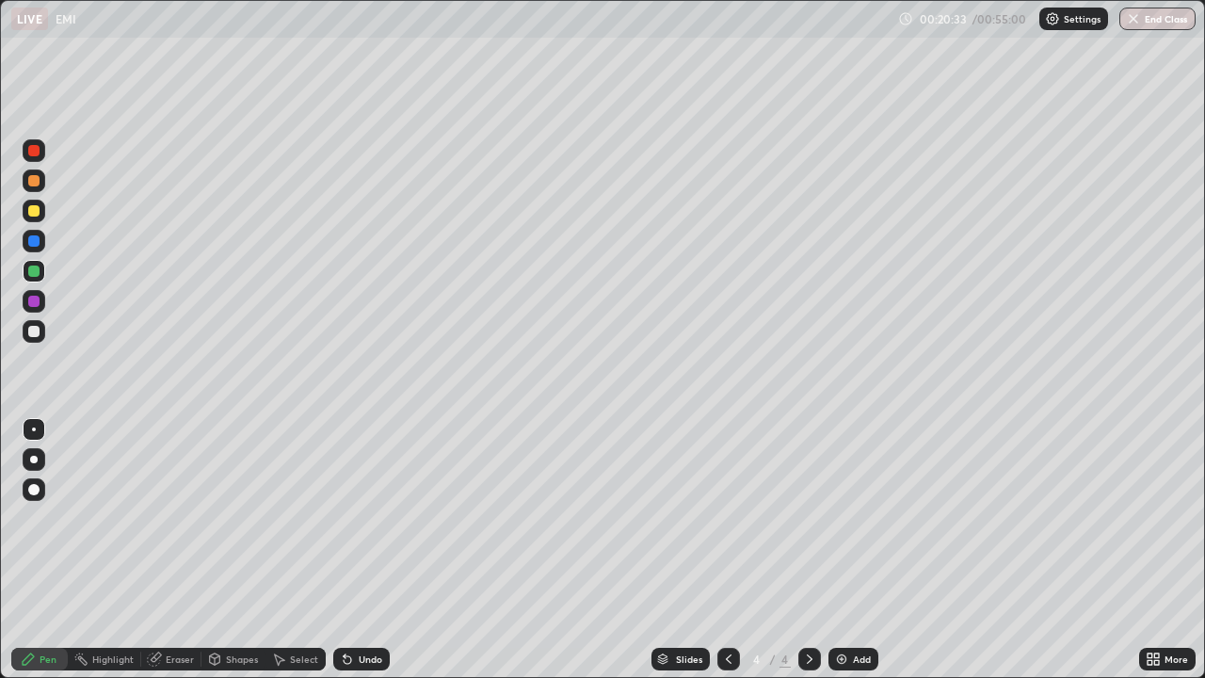
click at [36, 330] on div at bounding box center [33, 331] width 11 height 11
click at [34, 182] on div at bounding box center [33, 180] width 11 height 11
click at [578, 550] on div "Slides 4 / 4 Add" at bounding box center [764, 659] width 749 height 38
click at [33, 274] on div at bounding box center [33, 270] width 11 height 11
click at [297, 550] on div "Select" at bounding box center [304, 658] width 28 height 9
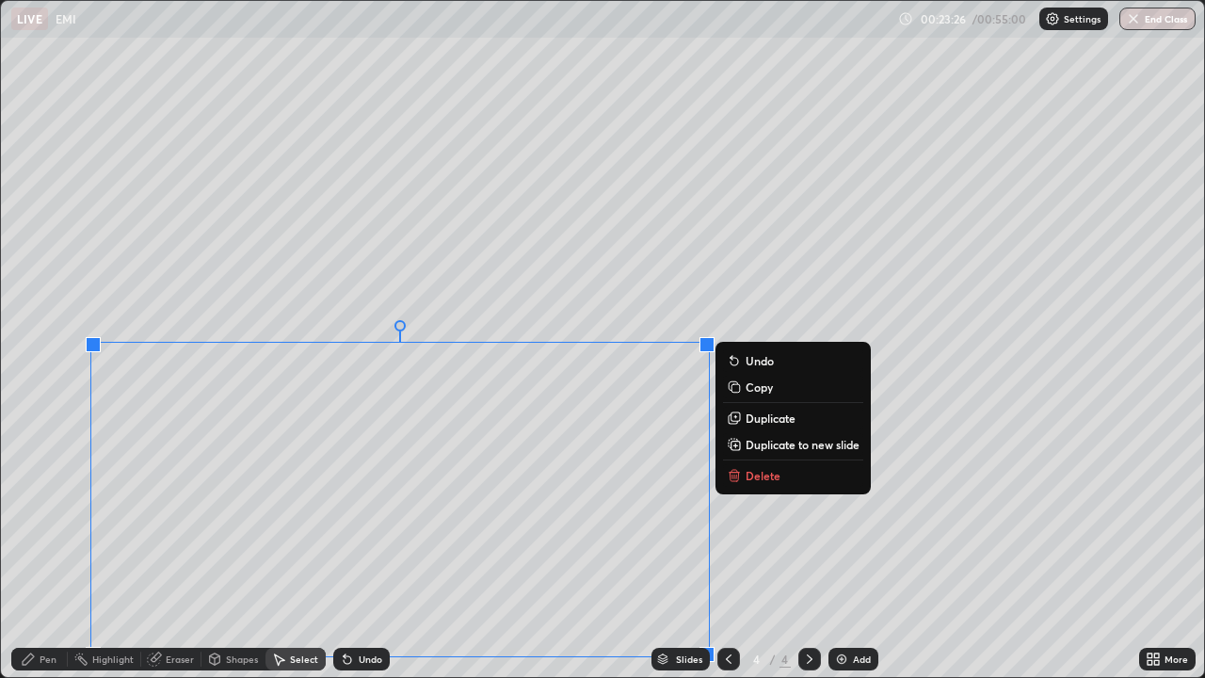
click at [792, 446] on p "Duplicate to new slide" at bounding box center [802, 444] width 114 height 15
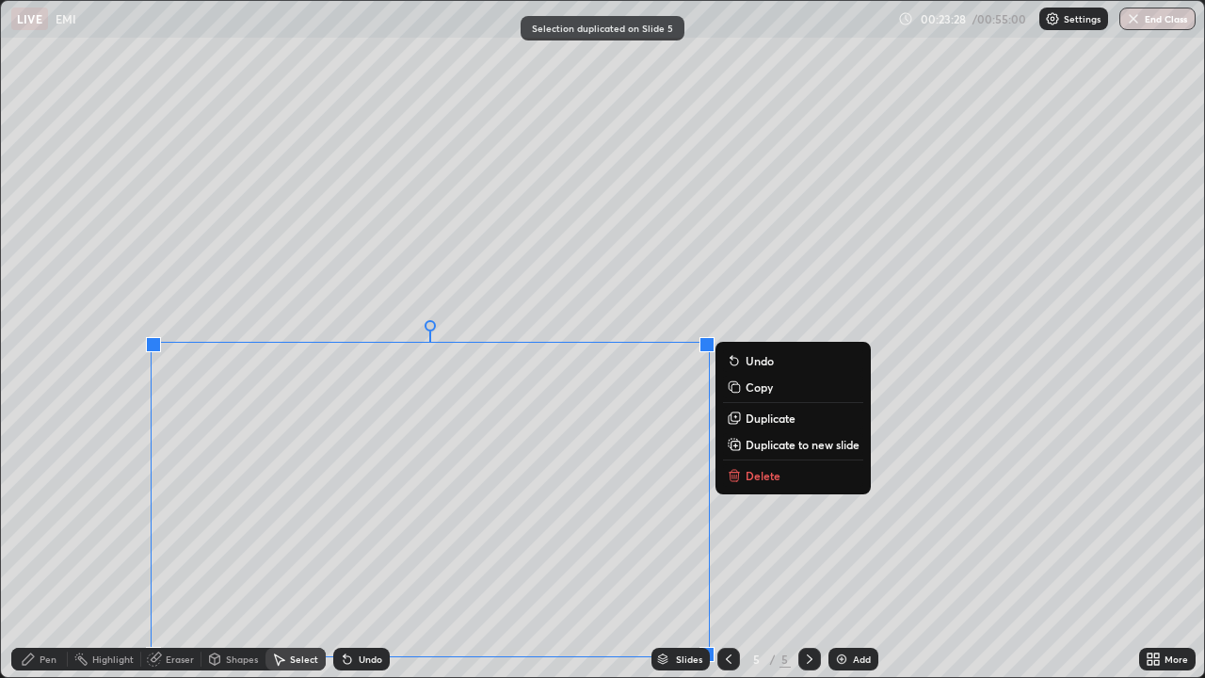
click at [53, 550] on div "Pen" at bounding box center [39, 658] width 56 height 23
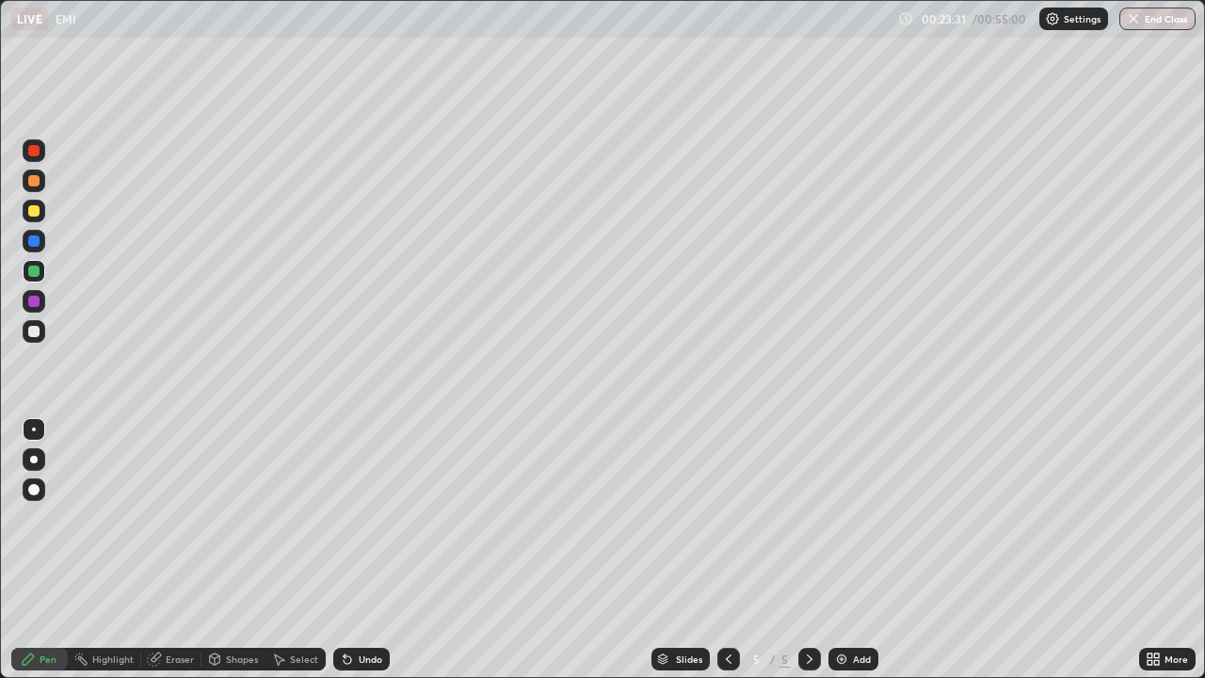
click at [355, 550] on div "Undo" at bounding box center [361, 658] width 56 height 23
click at [271, 550] on icon at bounding box center [278, 658] width 15 height 15
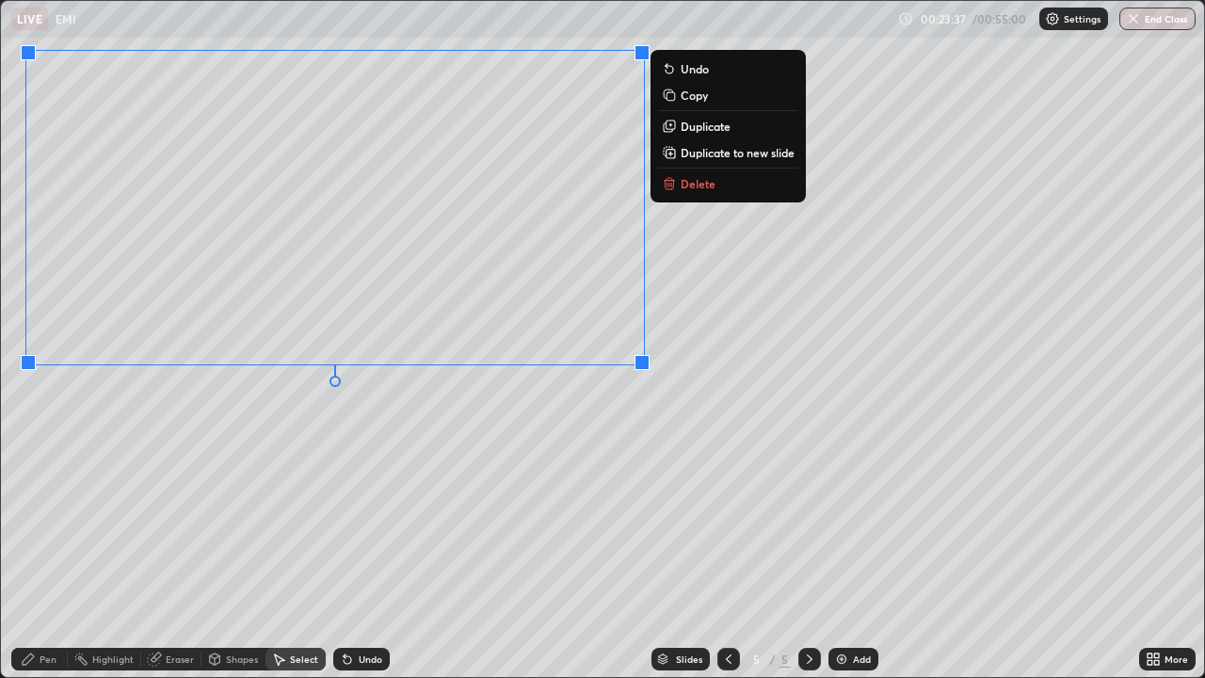
click at [230, 550] on div "Shapes" at bounding box center [242, 658] width 32 height 9
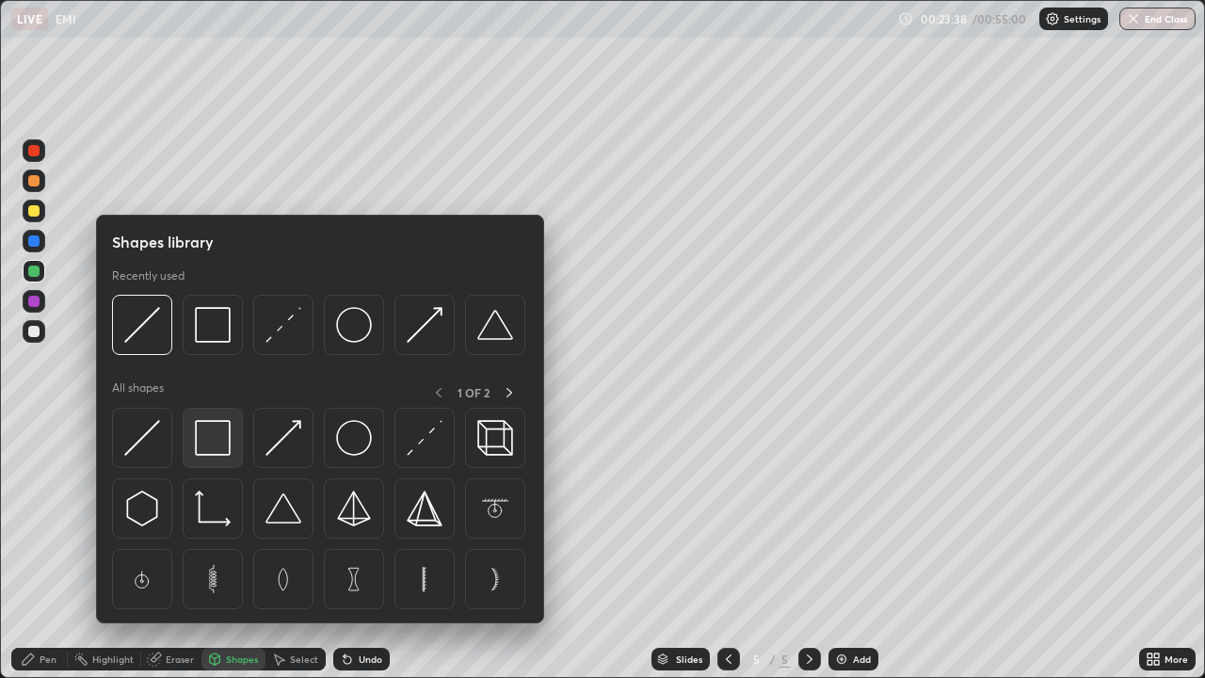
click at [219, 431] on img at bounding box center [213, 438] width 36 height 36
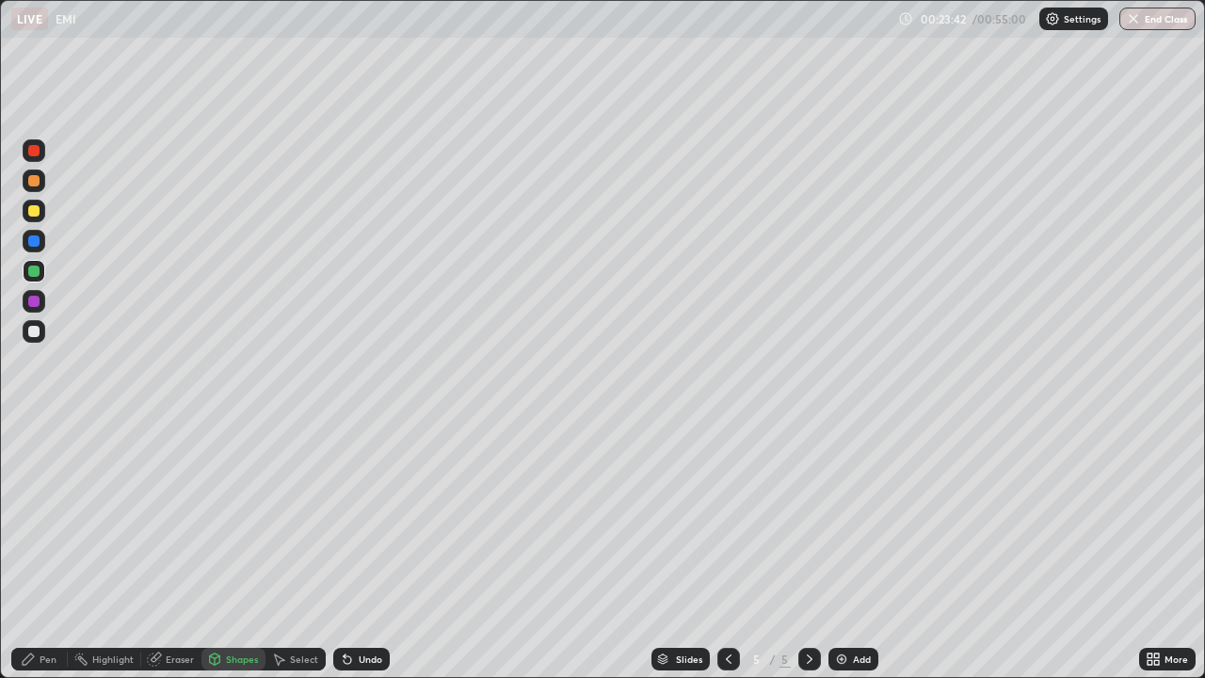
click at [44, 550] on div "Pen" at bounding box center [39, 658] width 56 height 23
click at [32, 215] on div at bounding box center [33, 210] width 11 height 11
click at [34, 335] on div at bounding box center [33, 331] width 11 height 11
click at [216, 550] on icon at bounding box center [215, 657] width 10 height 3
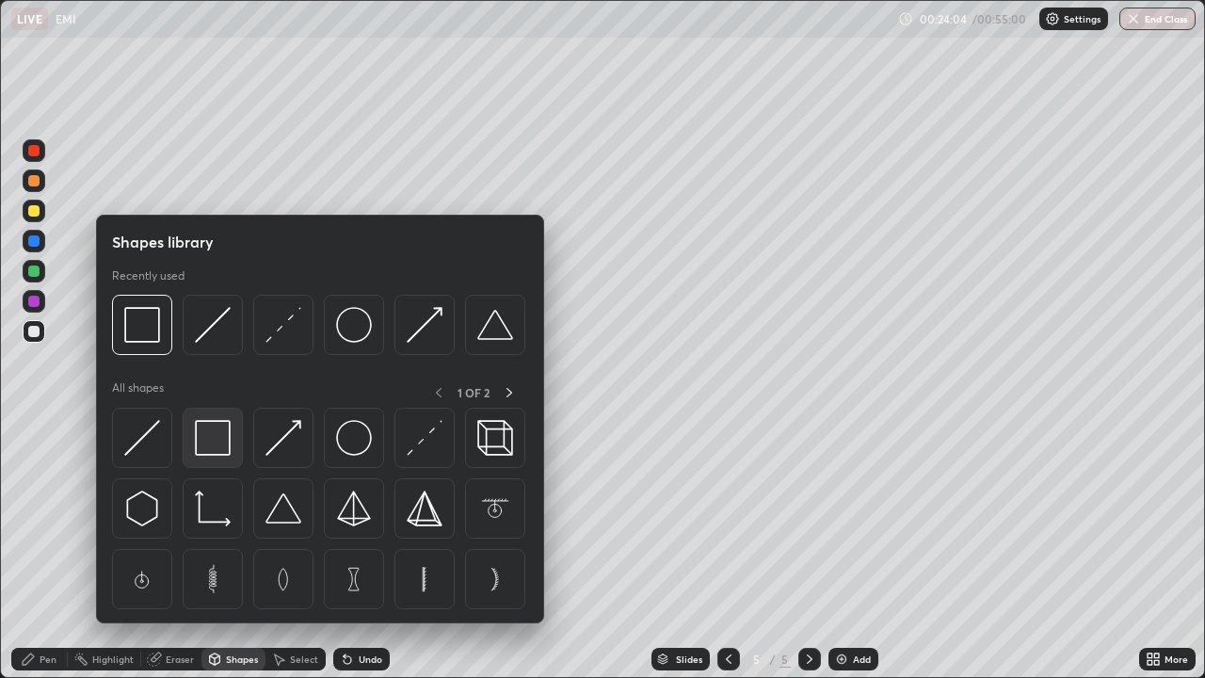
click at [224, 434] on img at bounding box center [213, 438] width 36 height 36
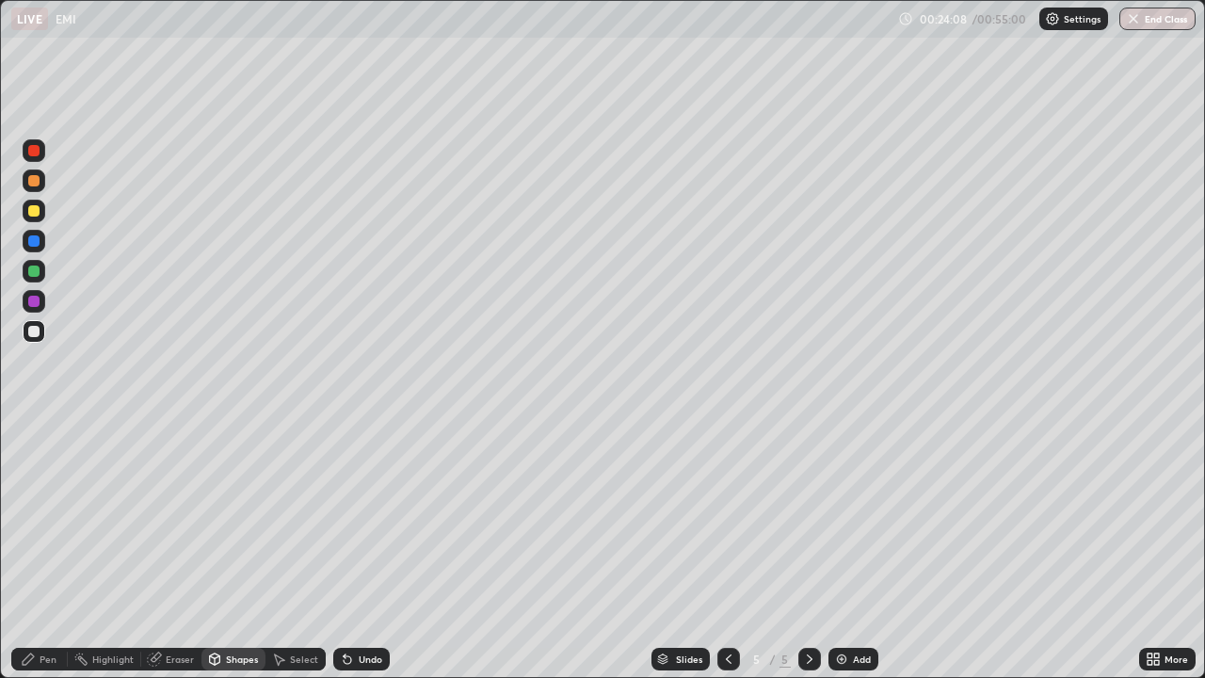
click at [36, 214] on div at bounding box center [33, 210] width 11 height 11
click at [51, 550] on div "Pen" at bounding box center [48, 658] width 17 height 9
click at [243, 550] on div "Shapes" at bounding box center [242, 658] width 32 height 9
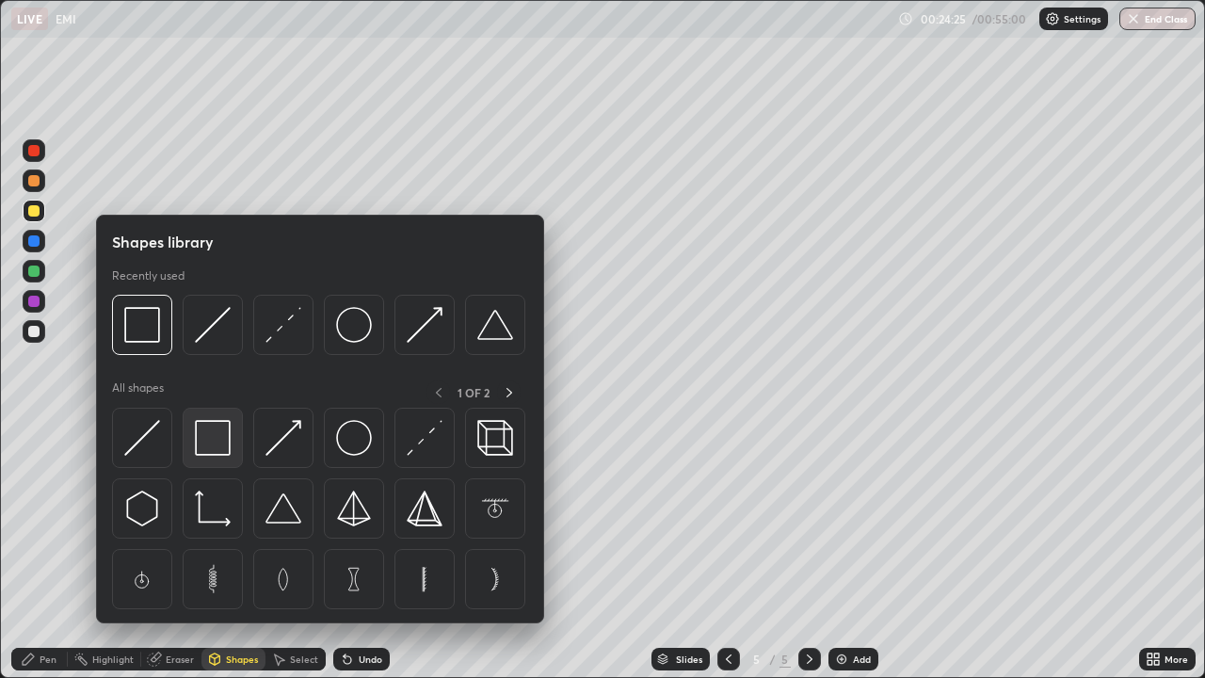
click at [216, 436] on img at bounding box center [213, 438] width 36 height 36
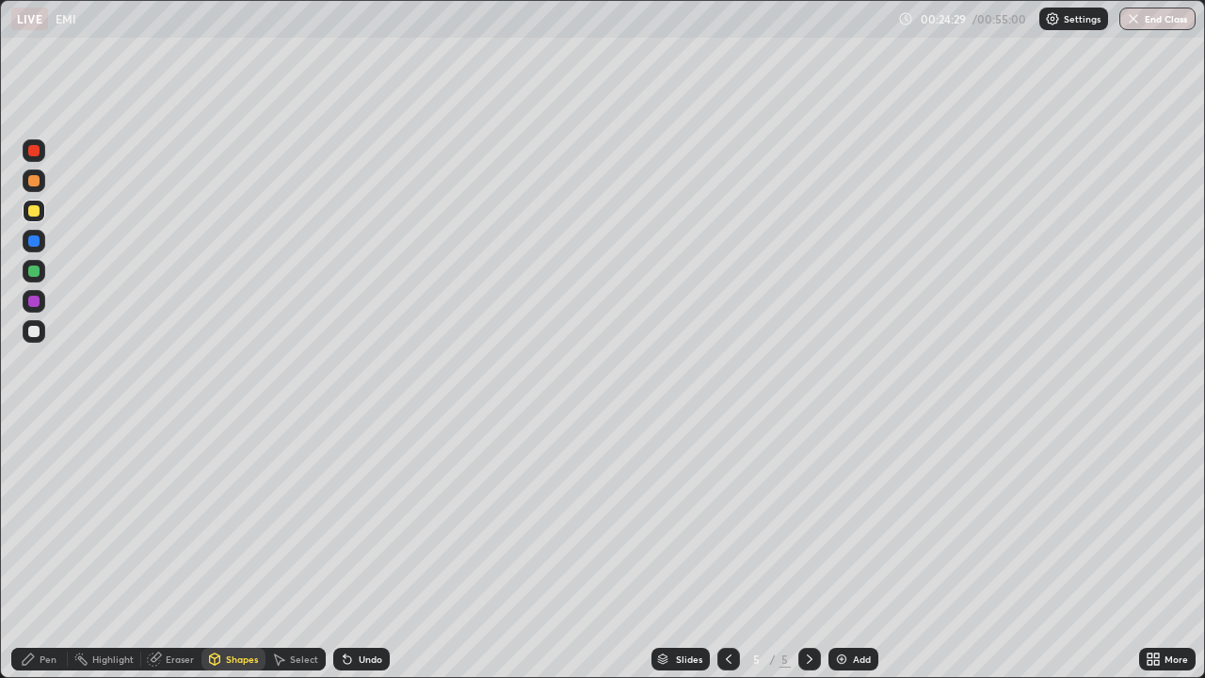
click at [164, 550] on div "Eraser" at bounding box center [171, 658] width 60 height 23
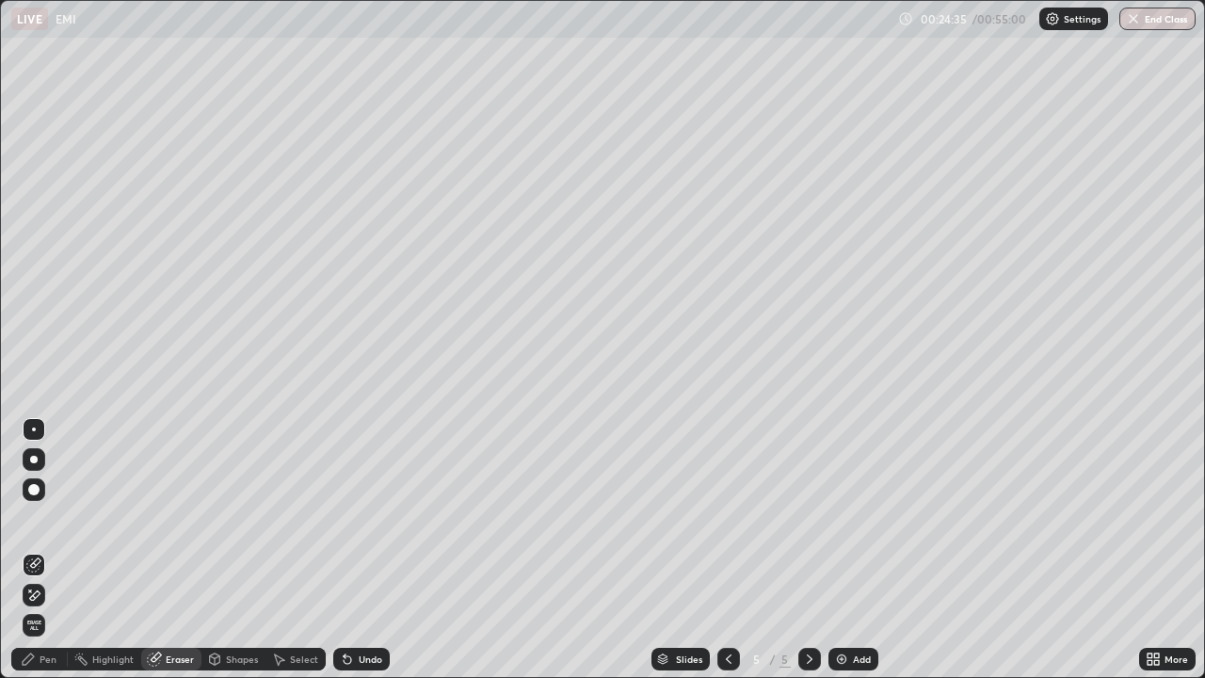
click at [56, 550] on div "Pen" at bounding box center [48, 658] width 17 height 9
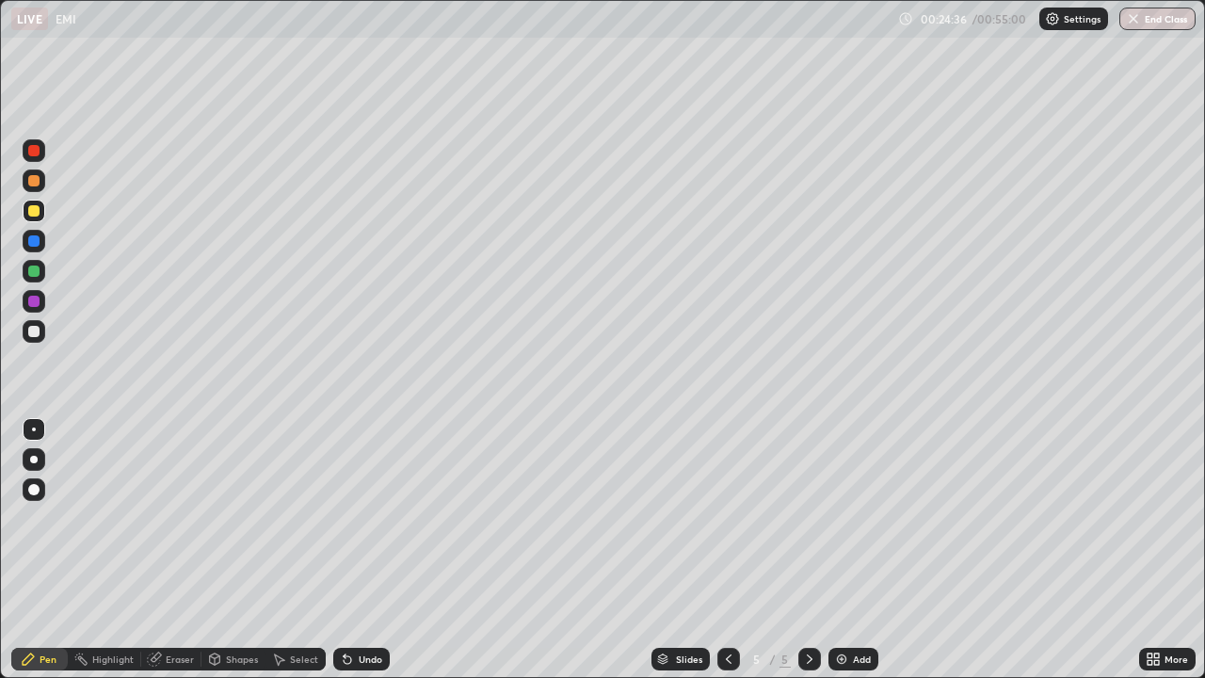
click at [34, 185] on div at bounding box center [33, 180] width 11 height 11
click at [38, 212] on div at bounding box center [33, 210] width 11 height 11
click at [168, 550] on div "Eraser" at bounding box center [180, 658] width 28 height 9
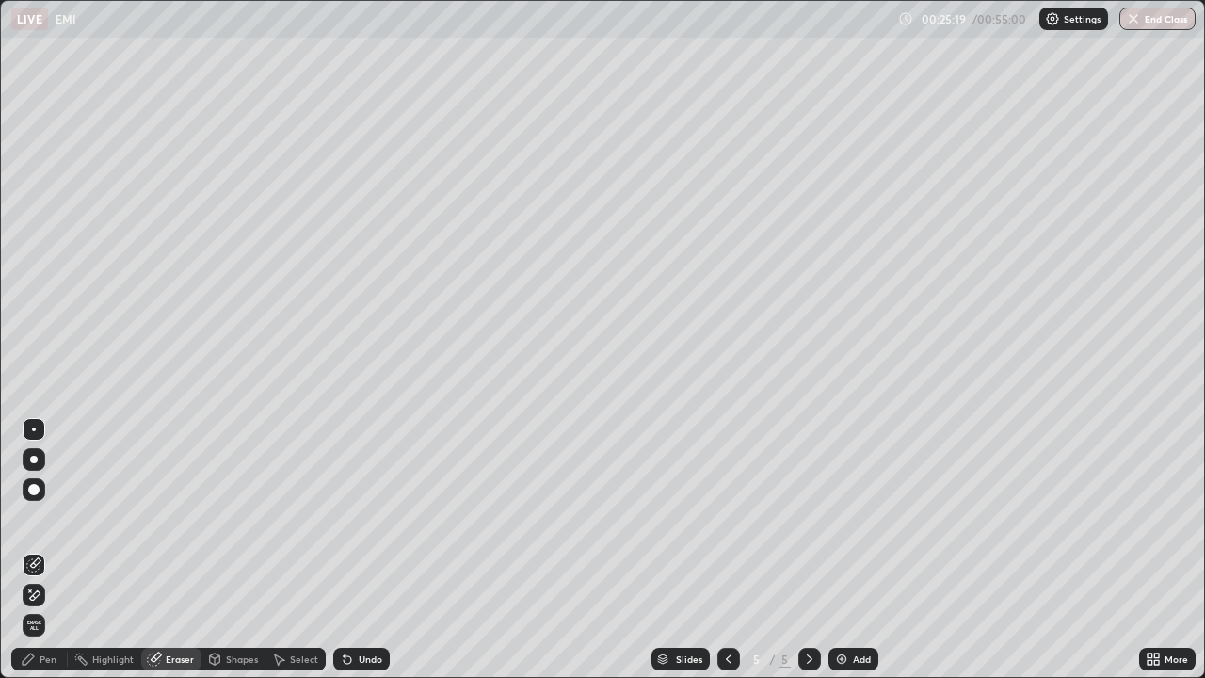
click at [57, 550] on div "Pen" at bounding box center [39, 658] width 56 height 23
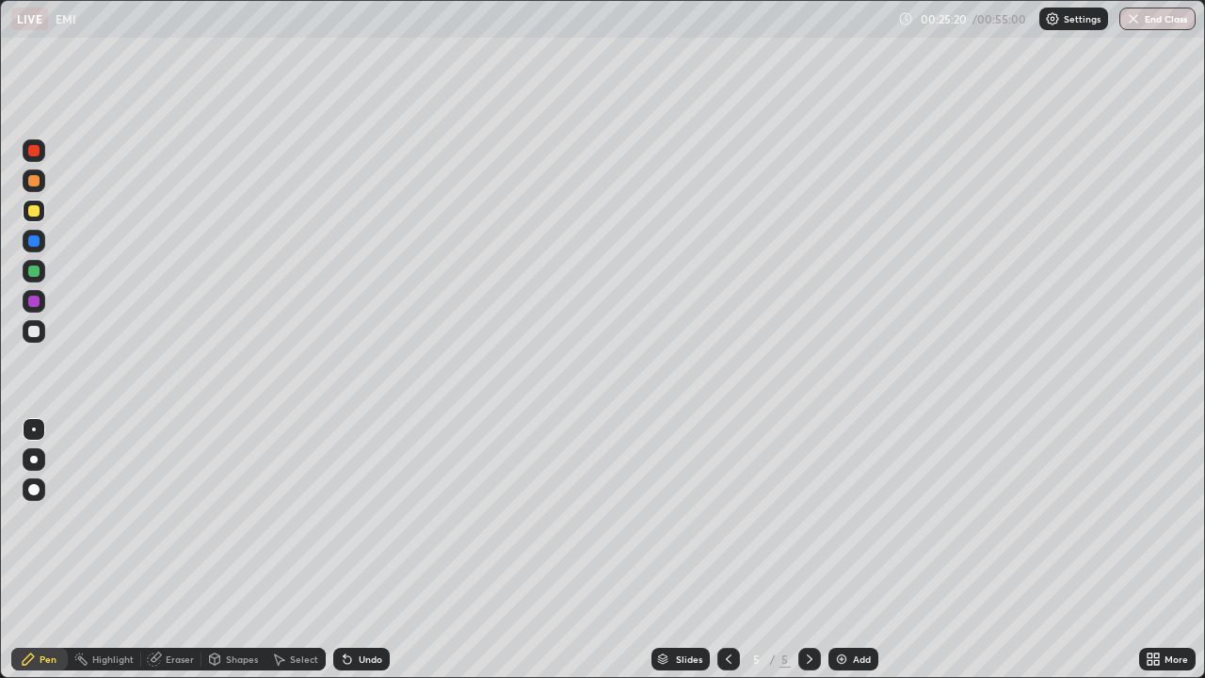
click at [33, 333] on div at bounding box center [33, 331] width 11 height 11
click at [303, 550] on div "Select" at bounding box center [295, 658] width 60 height 23
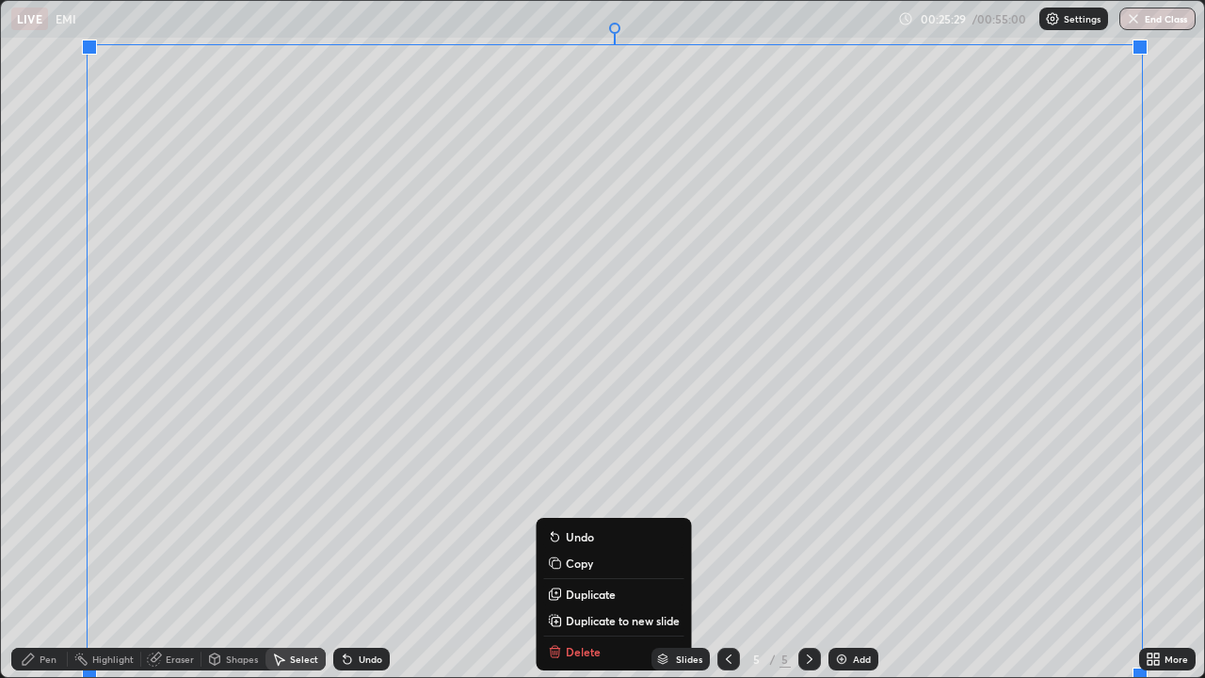
click at [627, 550] on p "Duplicate to new slide" at bounding box center [623, 620] width 114 height 15
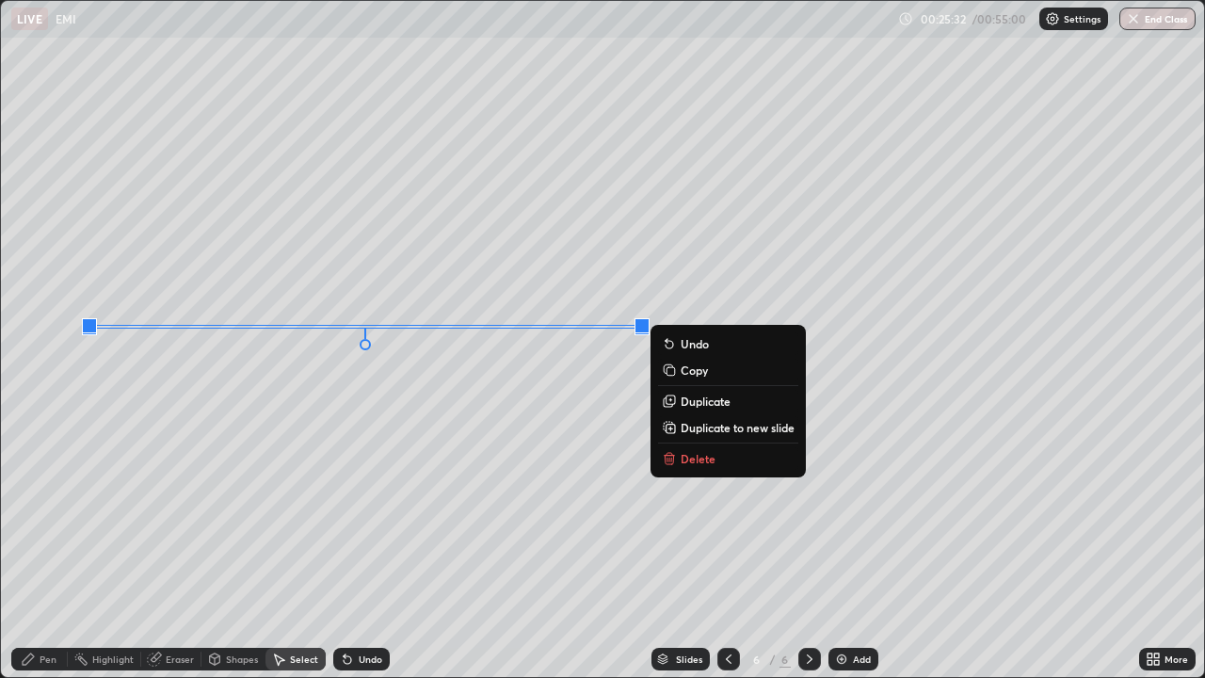
click at [670, 459] on icon at bounding box center [668, 459] width 8 height 8
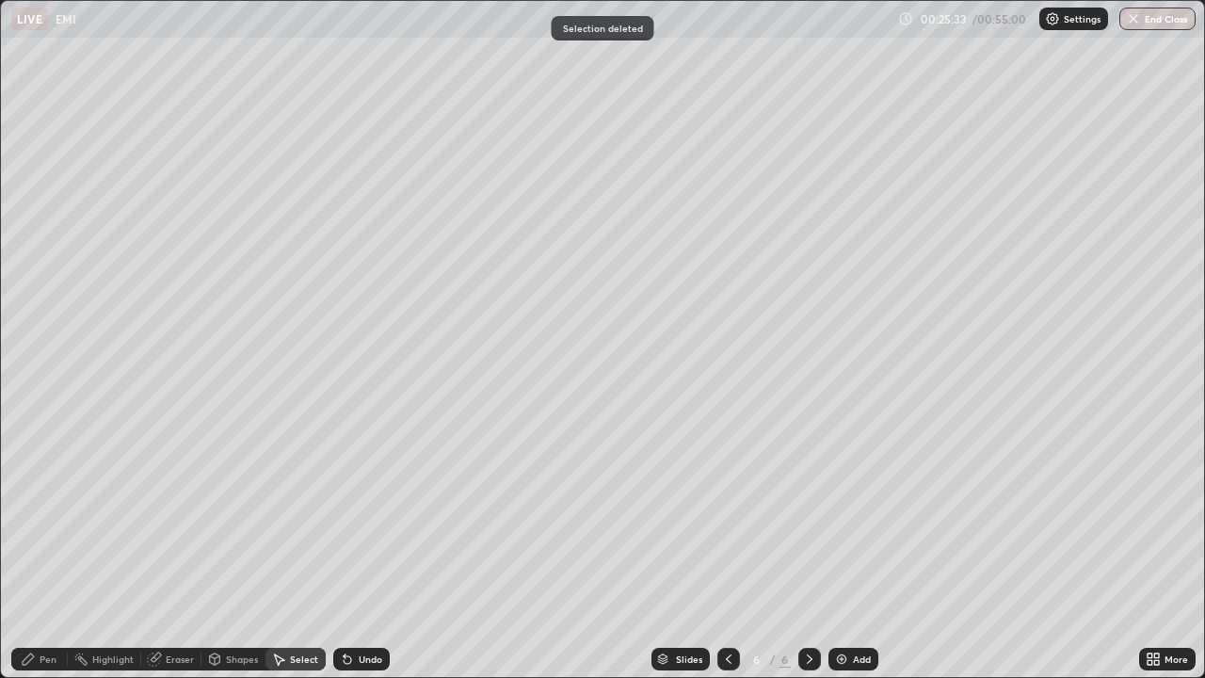
click at [43, 550] on div "Pen" at bounding box center [48, 658] width 17 height 9
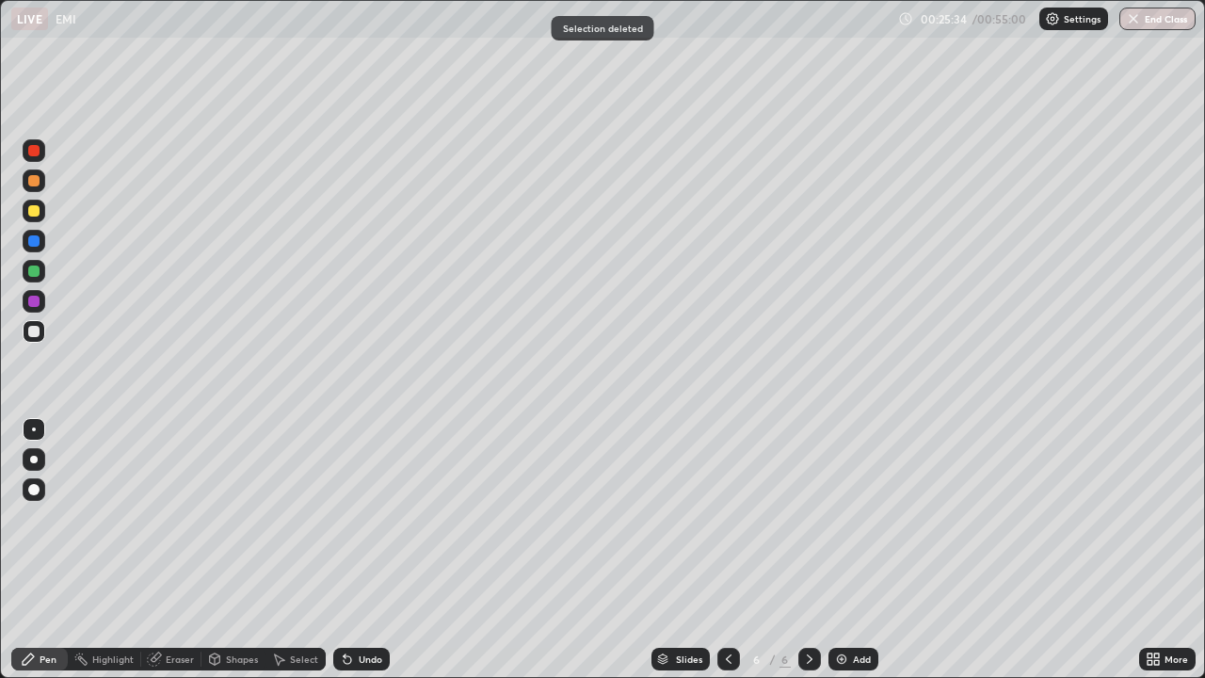
click at [32, 210] on div at bounding box center [33, 210] width 11 height 11
click at [300, 550] on div "Select" at bounding box center [304, 658] width 28 height 9
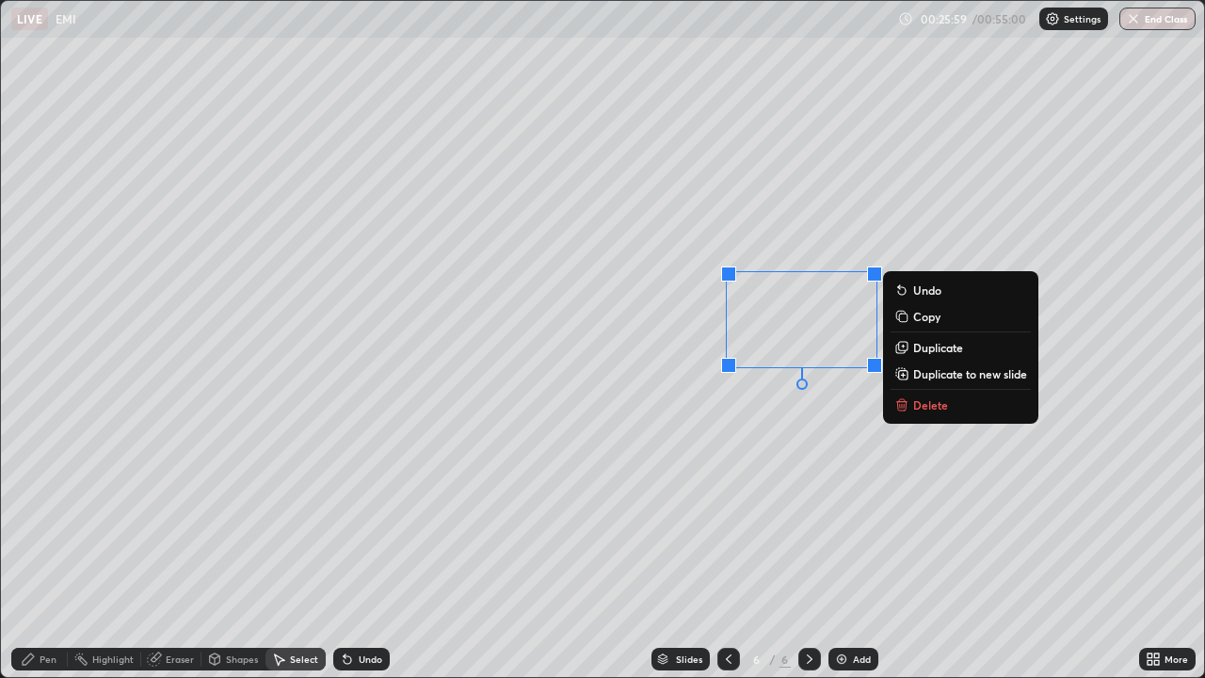
click at [948, 348] on p "Duplicate" at bounding box center [938, 347] width 50 height 15
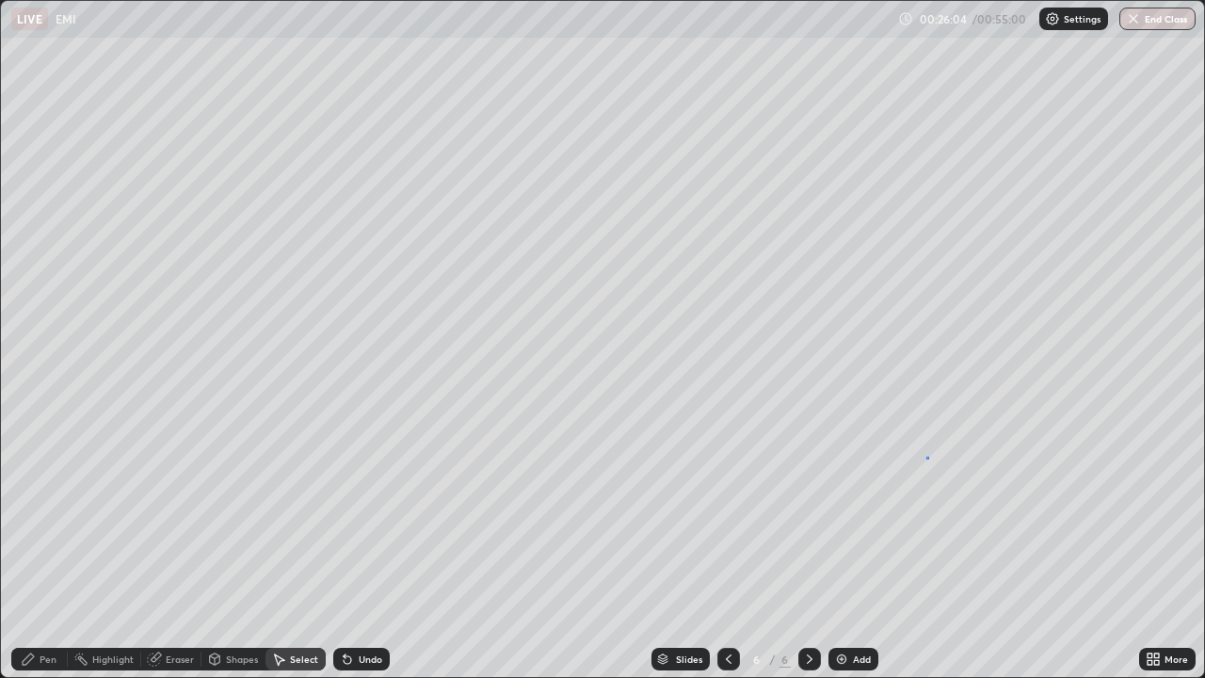
click at [926, 456] on div "0 ° Undo Copy Duplicate Duplicate to new slide Delete" at bounding box center [602, 339] width 1203 height 676
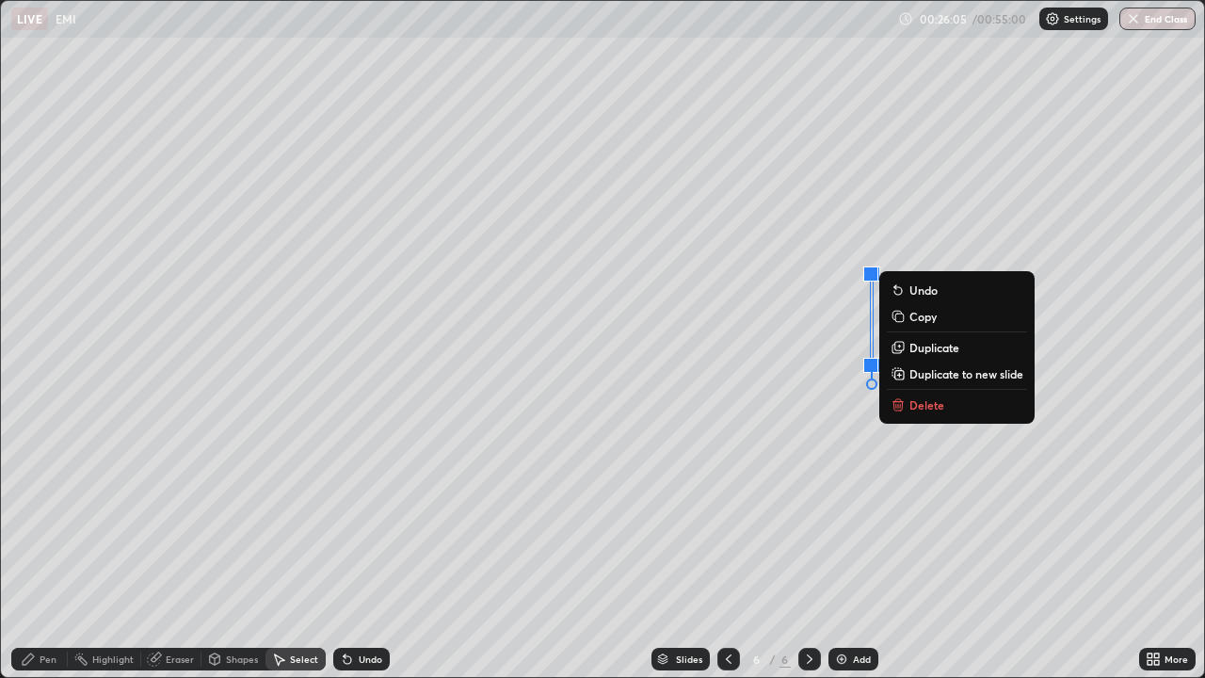
click at [928, 404] on p "Delete" at bounding box center [926, 404] width 35 height 15
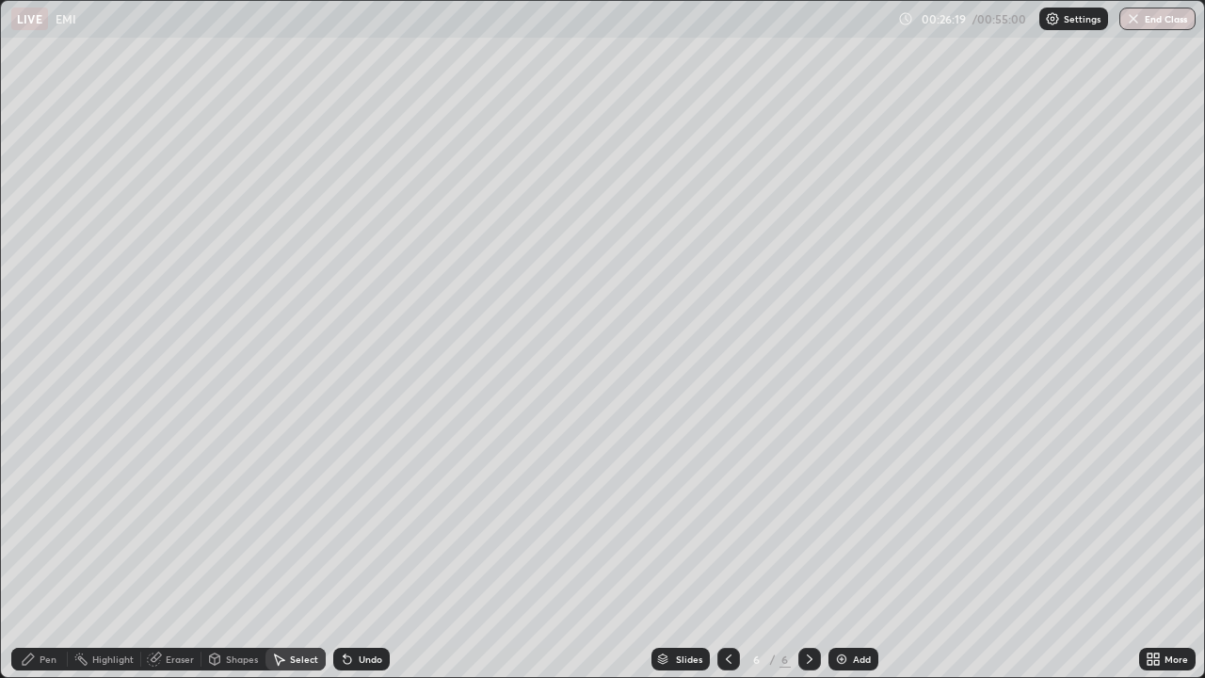
click at [361, 550] on div "Undo" at bounding box center [371, 658] width 24 height 9
click at [369, 550] on div "Undo" at bounding box center [361, 658] width 56 height 23
click at [45, 550] on div "Pen" at bounding box center [39, 658] width 56 height 23
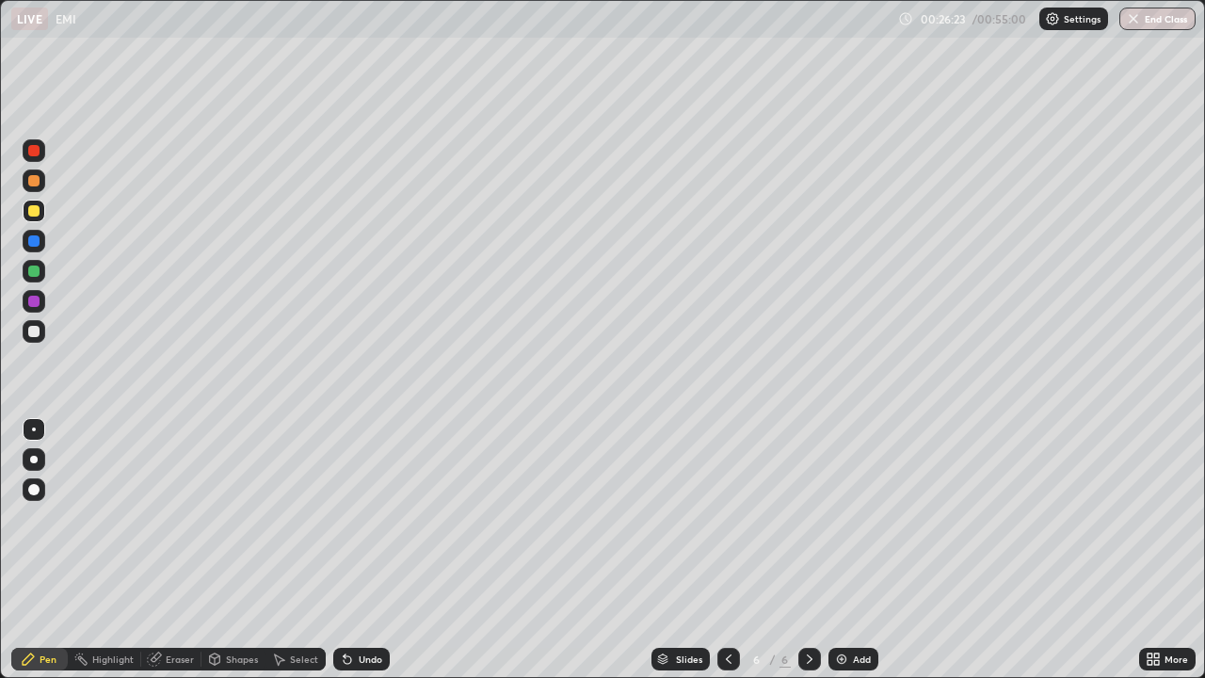
click at [39, 333] on div at bounding box center [33, 331] width 11 height 11
click at [38, 212] on div at bounding box center [33, 210] width 11 height 11
click at [309, 550] on div "Select" at bounding box center [304, 658] width 28 height 9
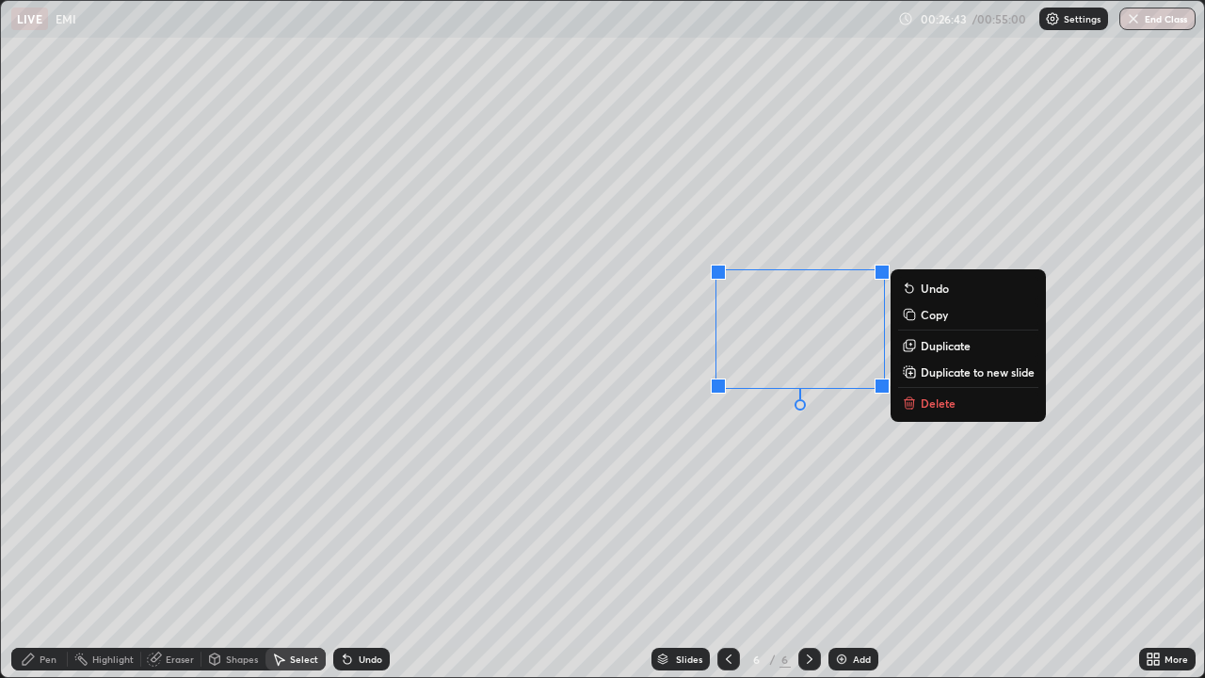
click at [946, 347] on p "Duplicate" at bounding box center [945, 345] width 50 height 15
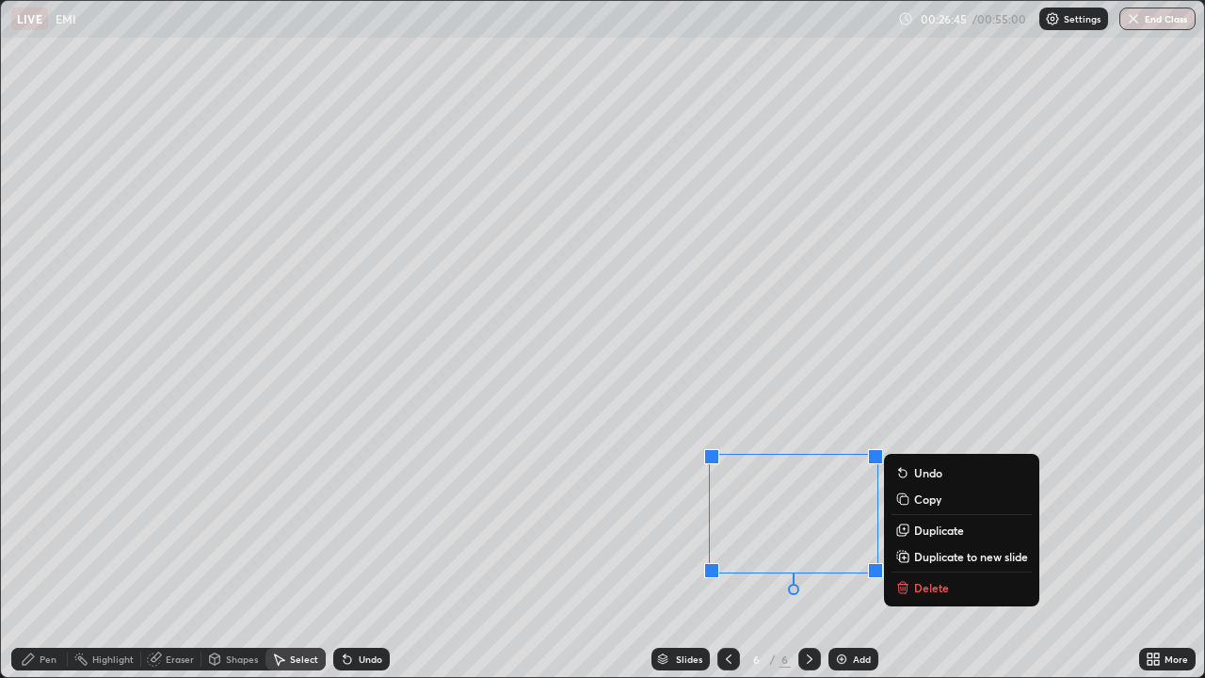
click at [845, 550] on div "0 ° Undo Copy Duplicate Duplicate to new slide Delete" at bounding box center [602, 339] width 1203 height 676
click at [926, 550] on p "Delete" at bounding box center [931, 587] width 35 height 15
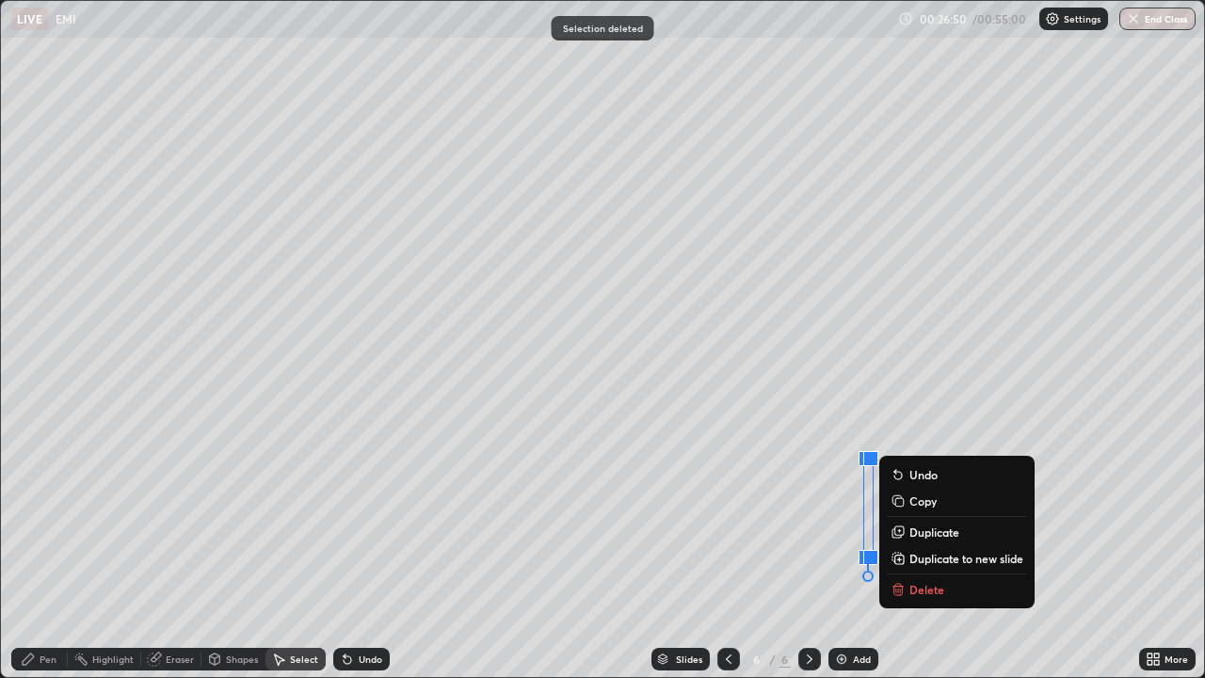
click at [921, 550] on p "Delete" at bounding box center [926, 589] width 35 height 15
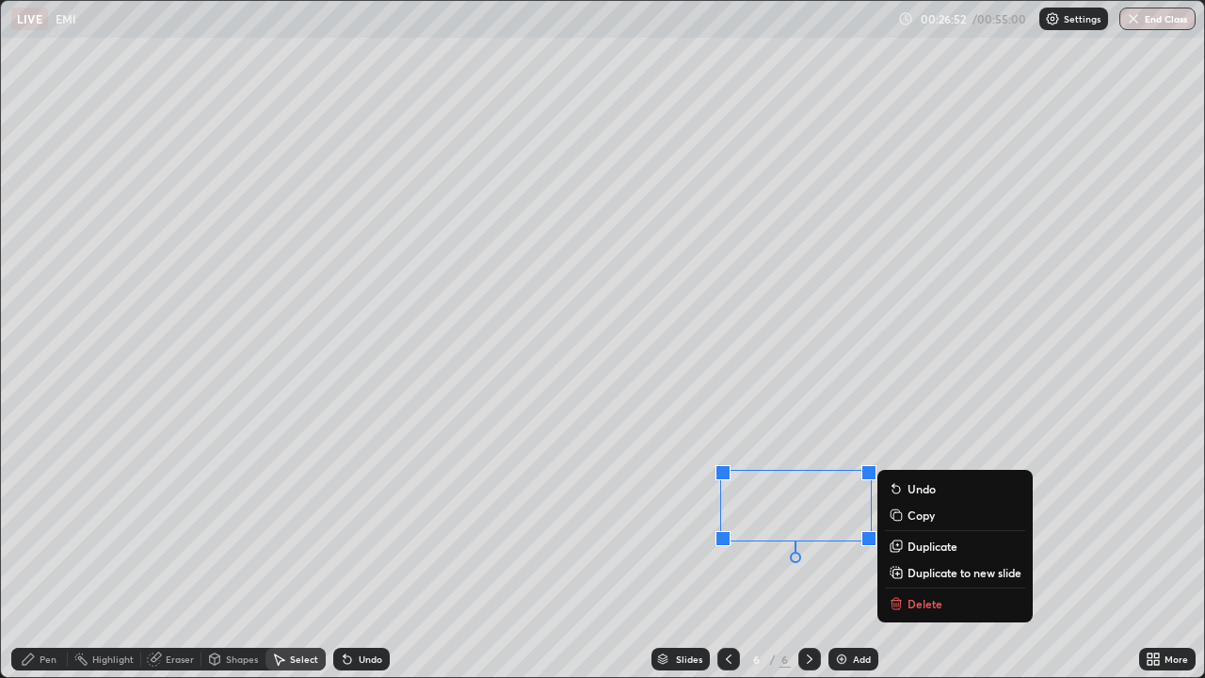
click at [924, 547] on p "Duplicate" at bounding box center [932, 545] width 50 height 15
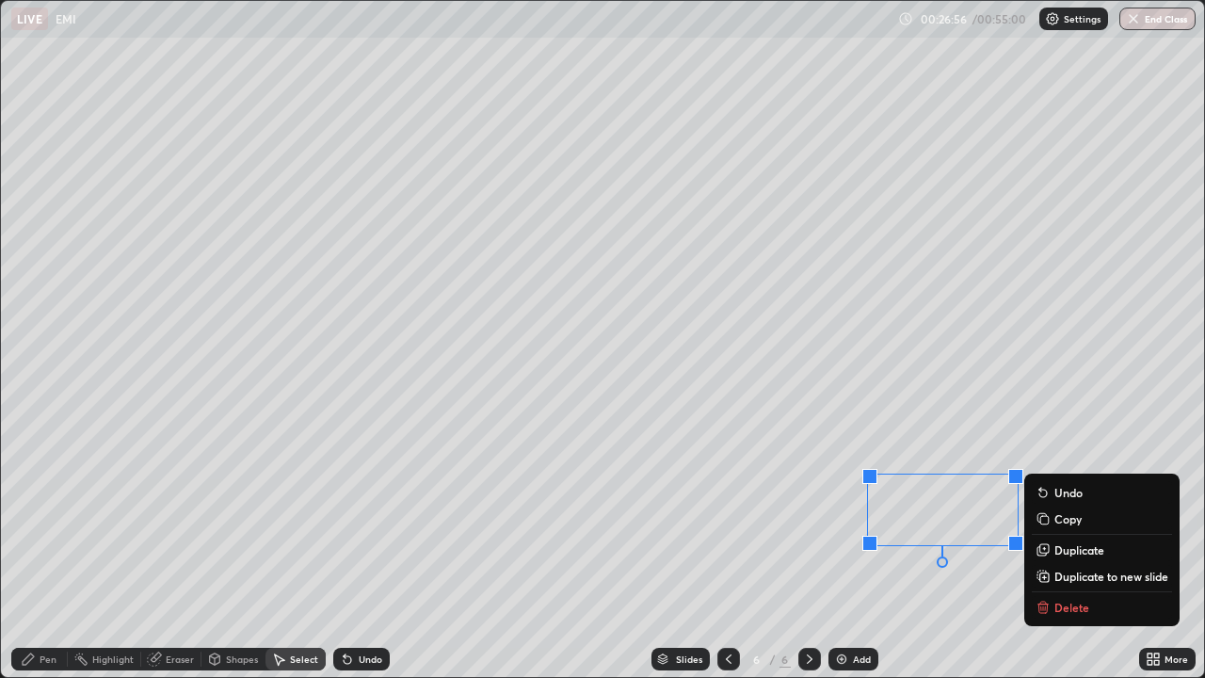
click at [872, 550] on div "0 ° Undo Copy Duplicate Duplicate to new slide Delete" at bounding box center [602, 339] width 1203 height 676
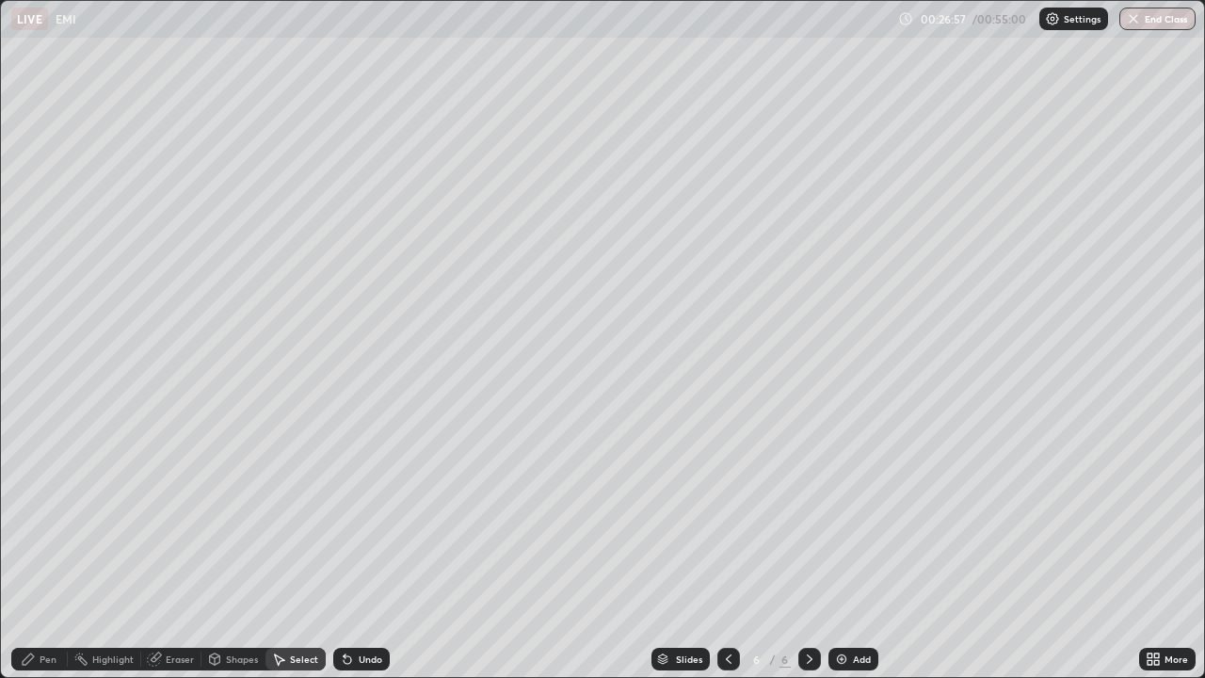
click at [40, 550] on div "Pen" at bounding box center [48, 658] width 17 height 9
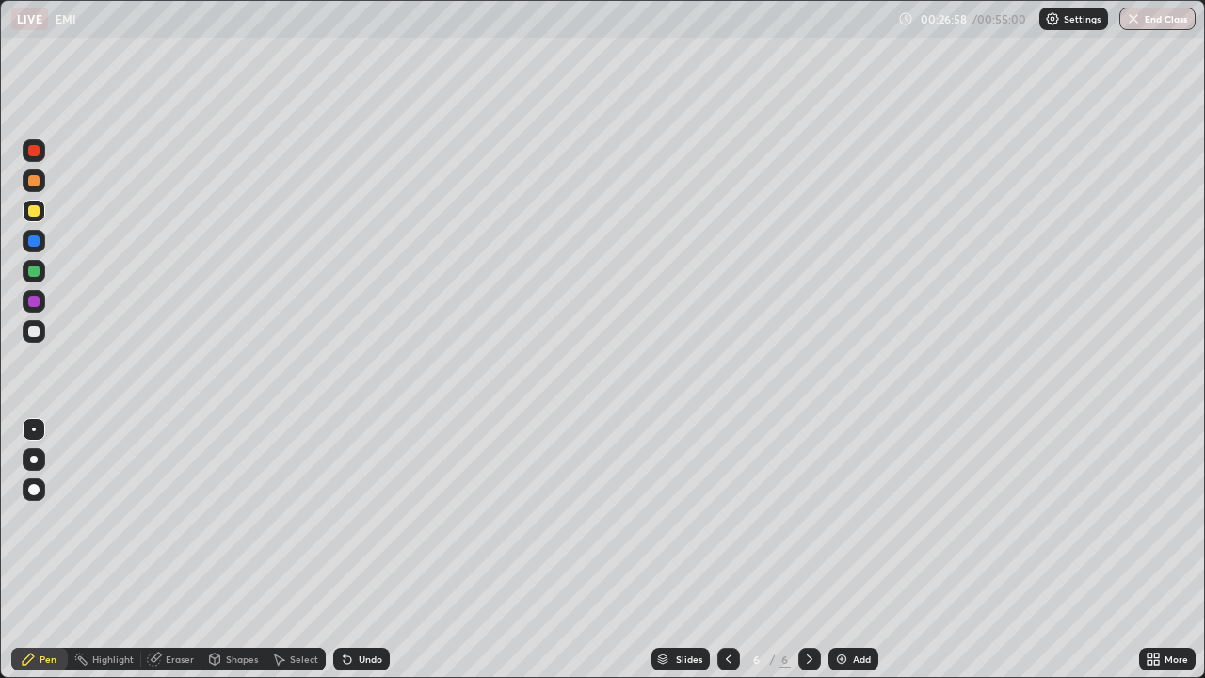
click at [33, 331] on div at bounding box center [33, 331] width 11 height 11
click at [287, 550] on div "Select" at bounding box center [295, 658] width 60 height 23
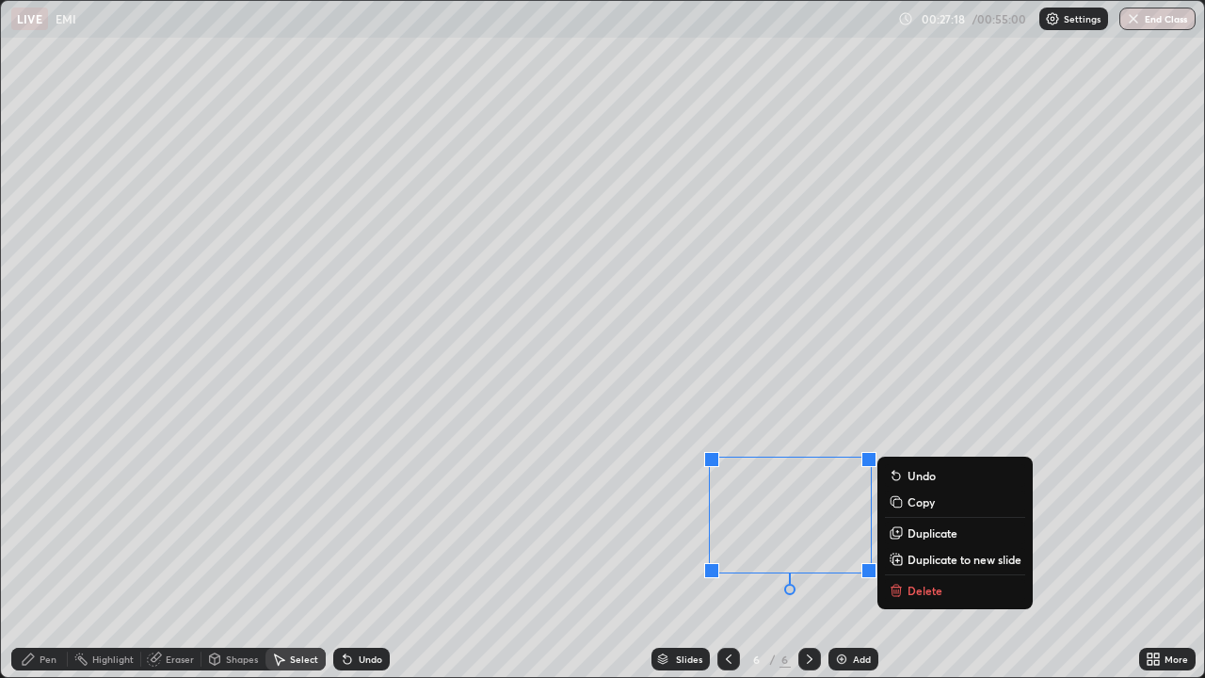
click at [689, 550] on div "0 ° Undo Copy Duplicate Duplicate to new slide Delete" at bounding box center [602, 339] width 1203 height 676
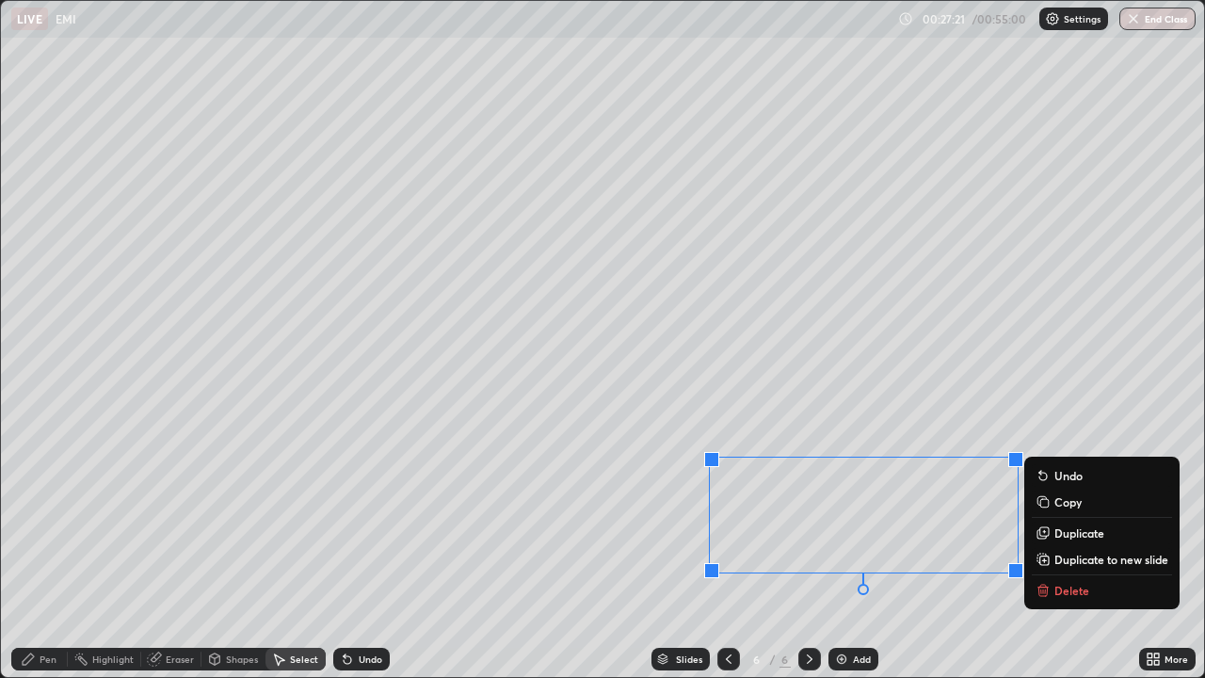
click at [1054, 534] on p "Duplicate" at bounding box center [1079, 532] width 50 height 15
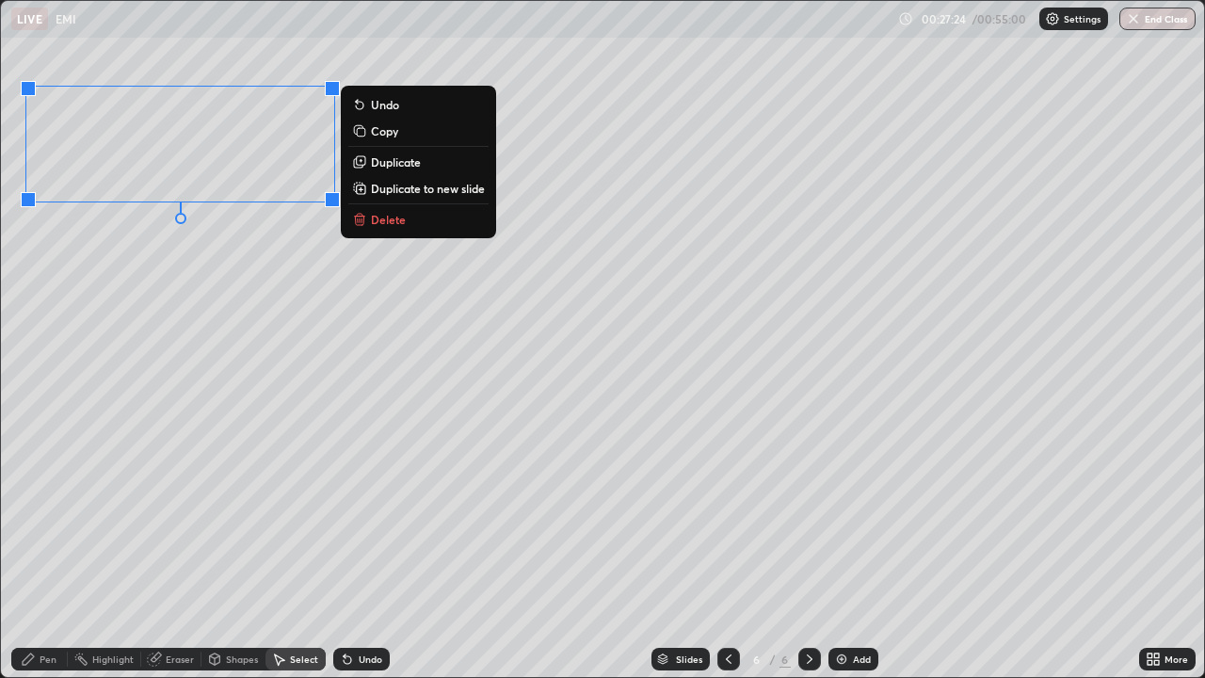
click at [194, 292] on div "0 ° Undo Copy Duplicate Duplicate to new slide Delete" at bounding box center [602, 339] width 1203 height 676
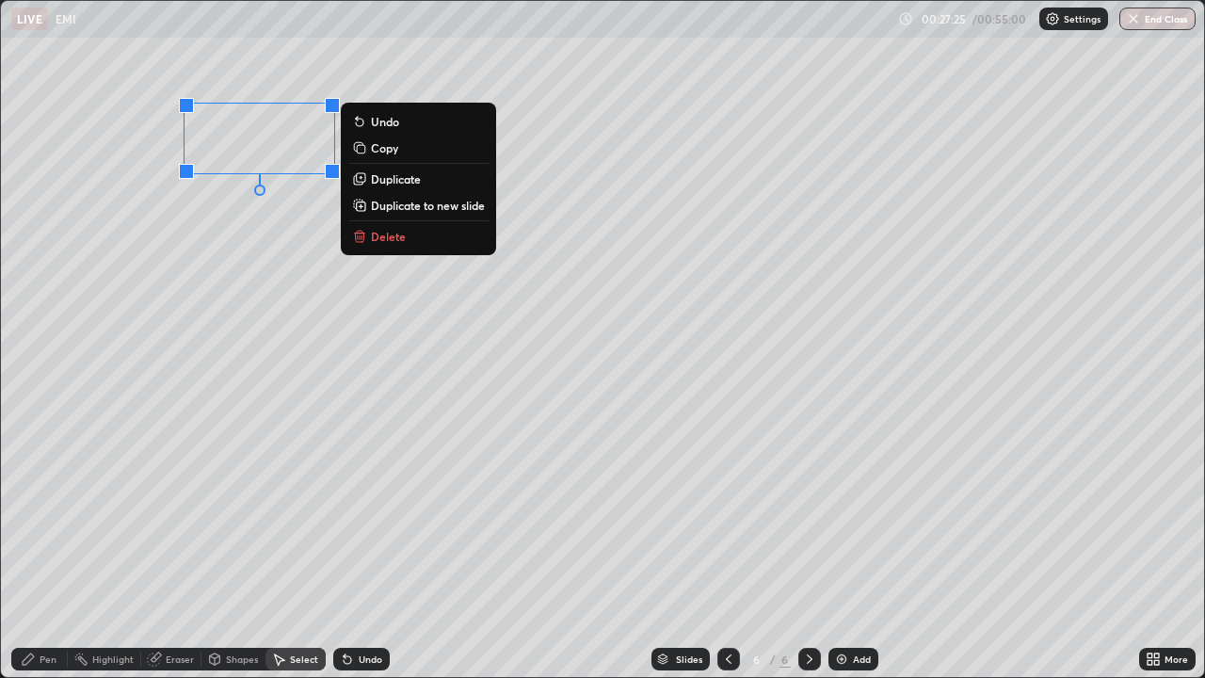
click at [418, 178] on p "Duplicate" at bounding box center [396, 178] width 50 height 15
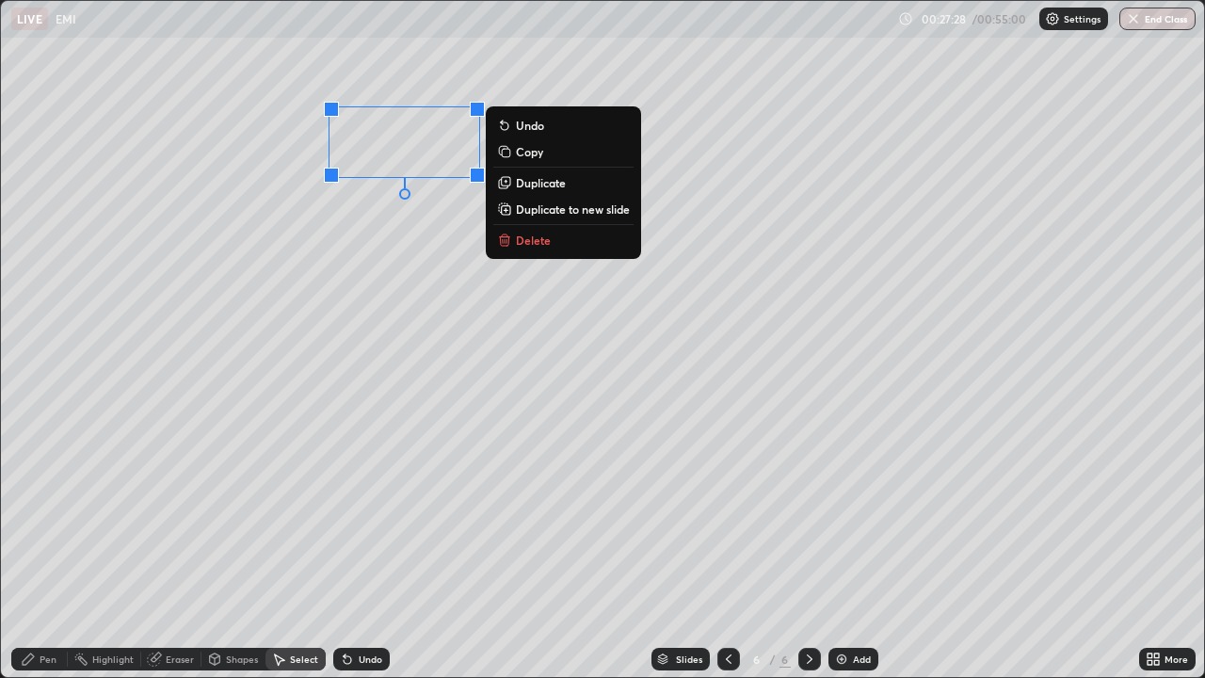
click at [391, 276] on div "0 ° Undo Copy Duplicate Duplicate to new slide Delete" at bounding box center [602, 339] width 1203 height 676
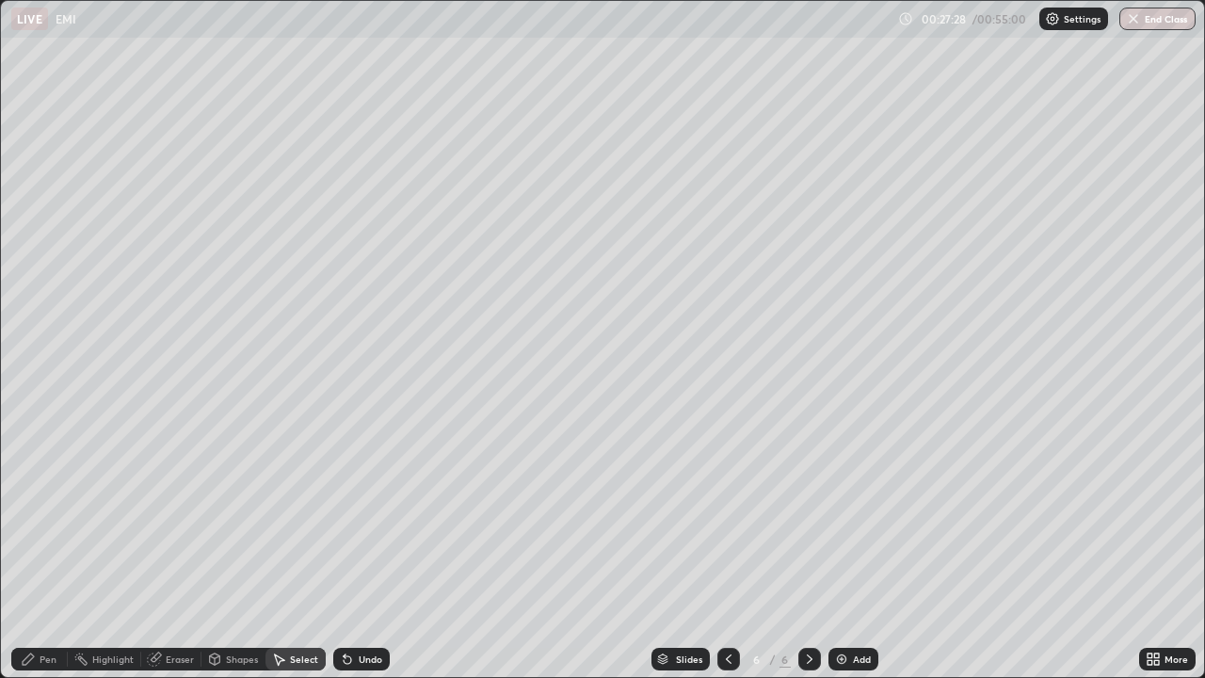
click at [43, 550] on div "Pen" at bounding box center [39, 658] width 56 height 23
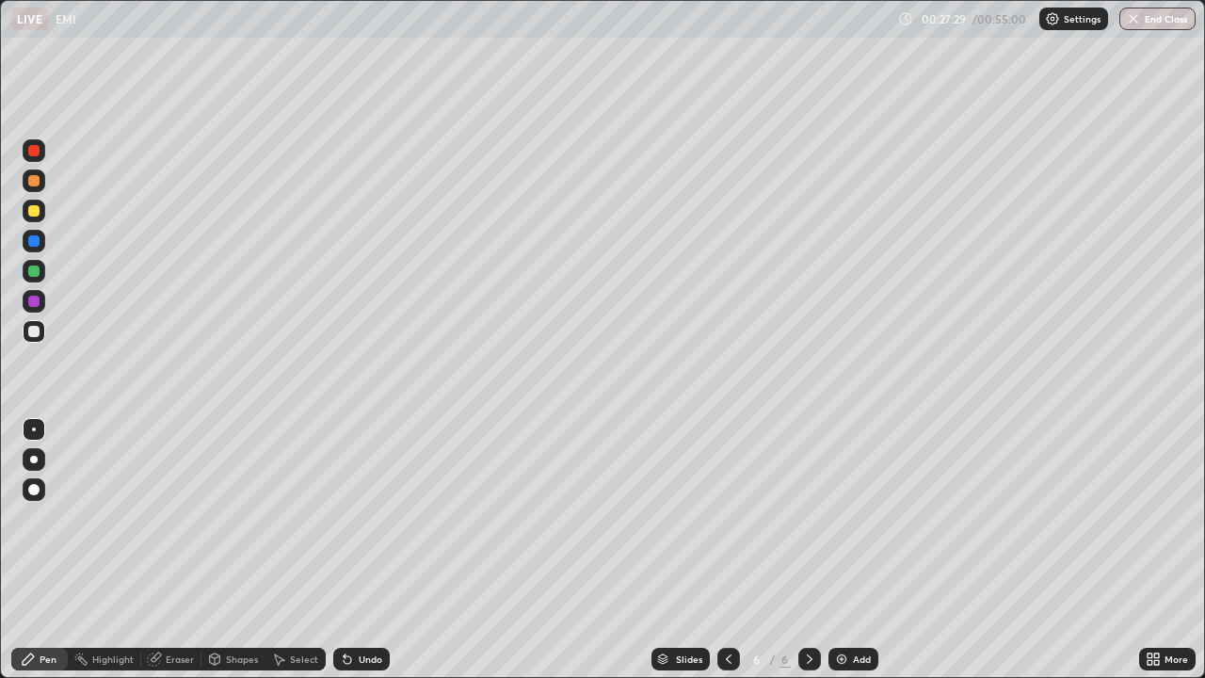
click at [31, 327] on div at bounding box center [33, 331] width 11 height 11
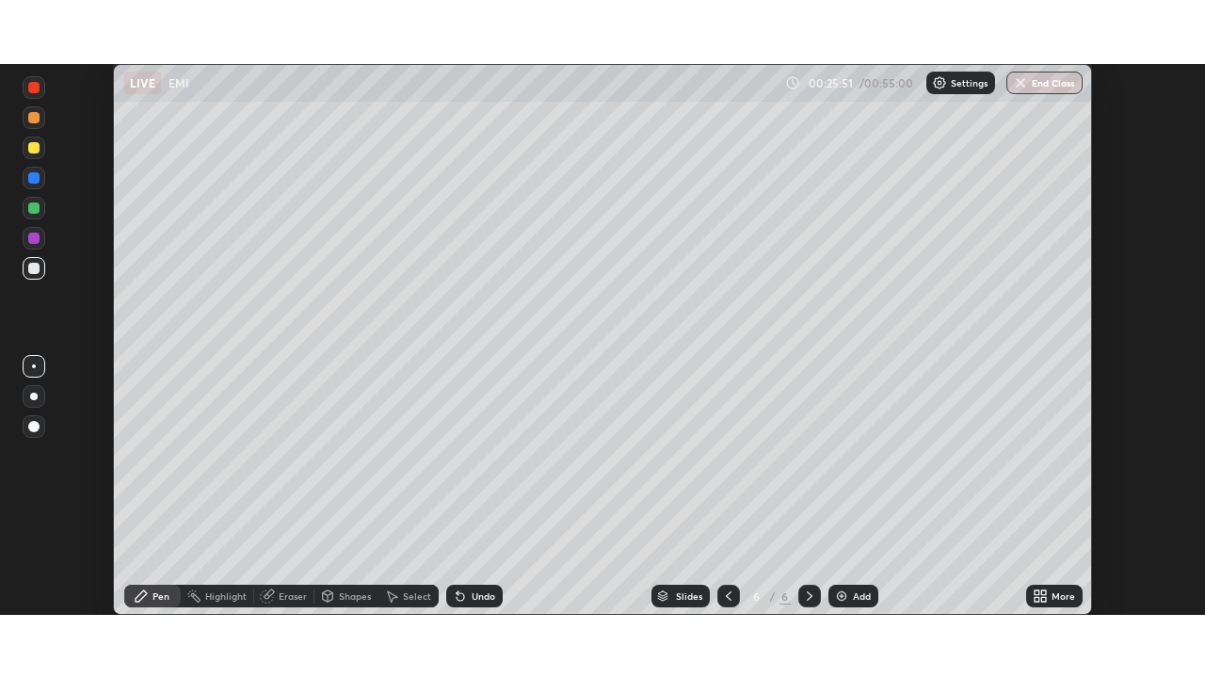
scroll to position [551, 1205]
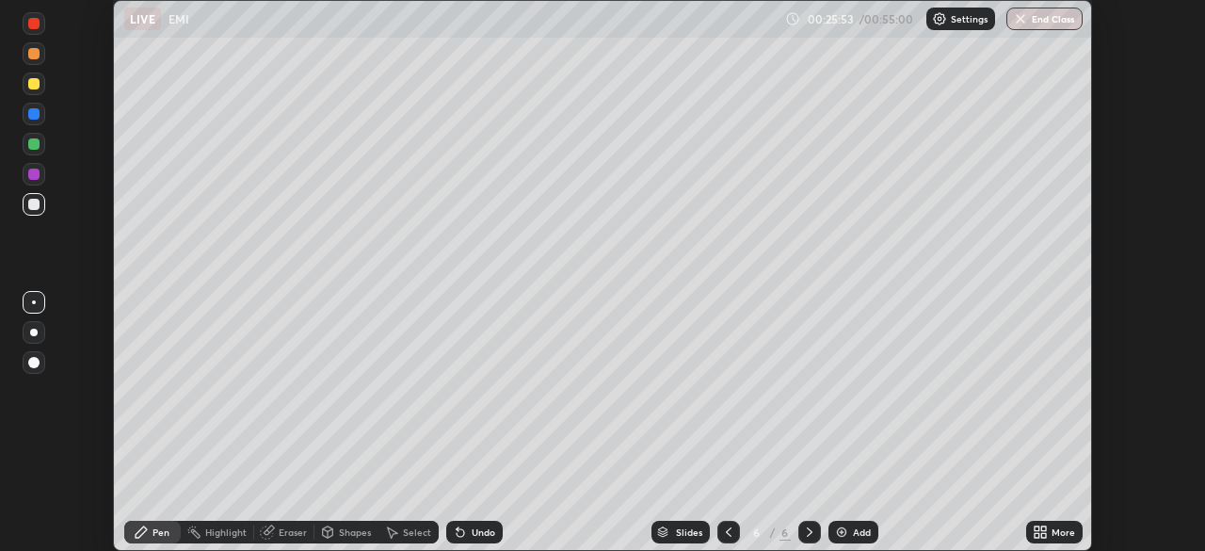
click at [1040, 524] on icon at bounding box center [1039, 531] width 15 height 15
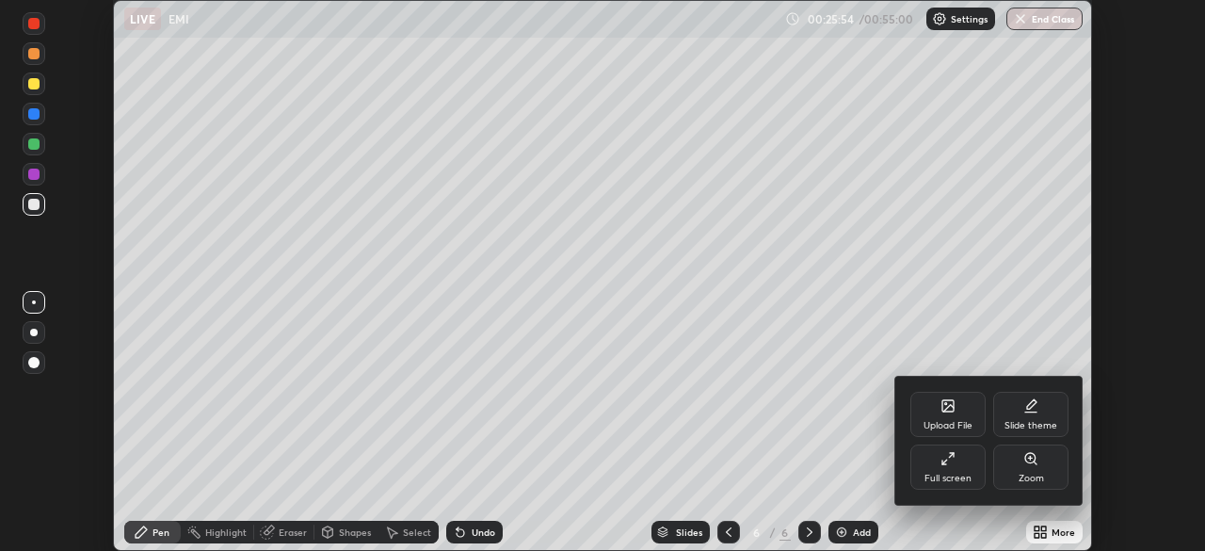
click at [960, 463] on div "Full screen" at bounding box center [947, 466] width 75 height 45
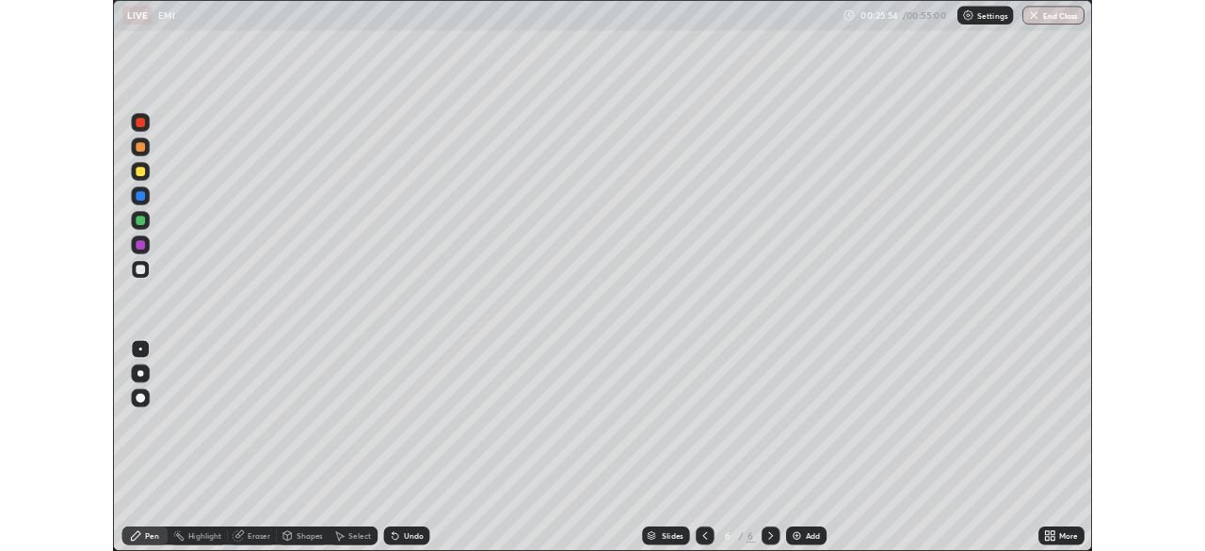
scroll to position [678, 1205]
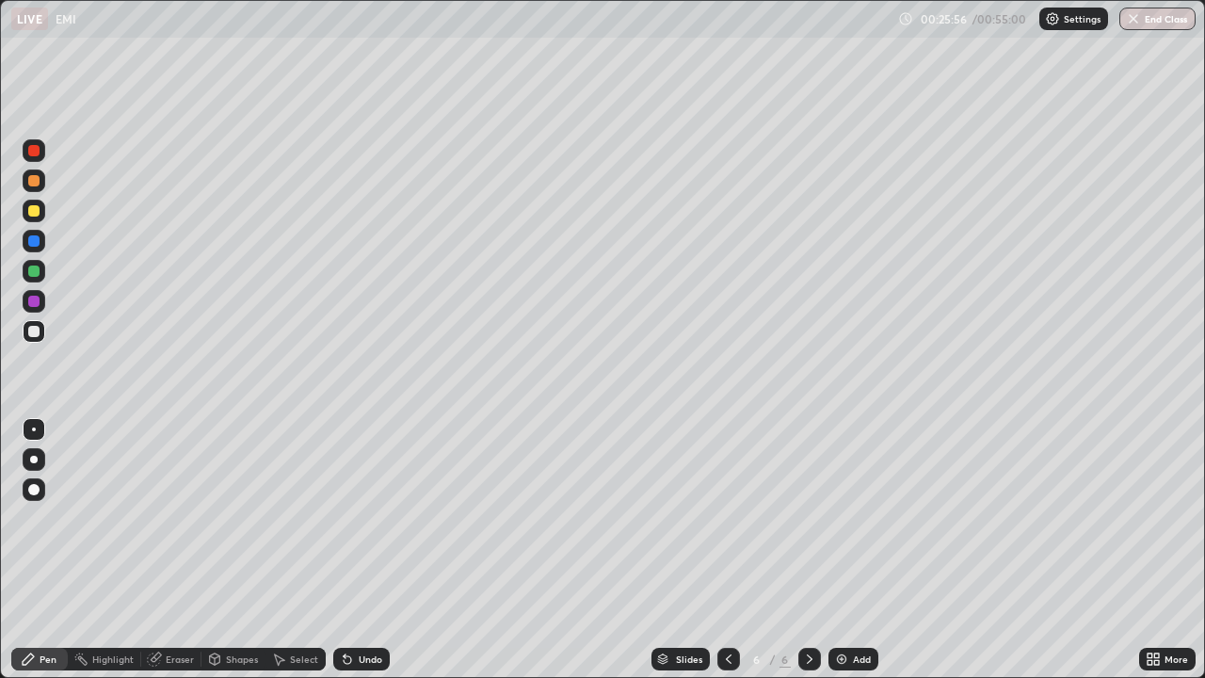
click at [290, 550] on div "Select" at bounding box center [304, 658] width 28 height 9
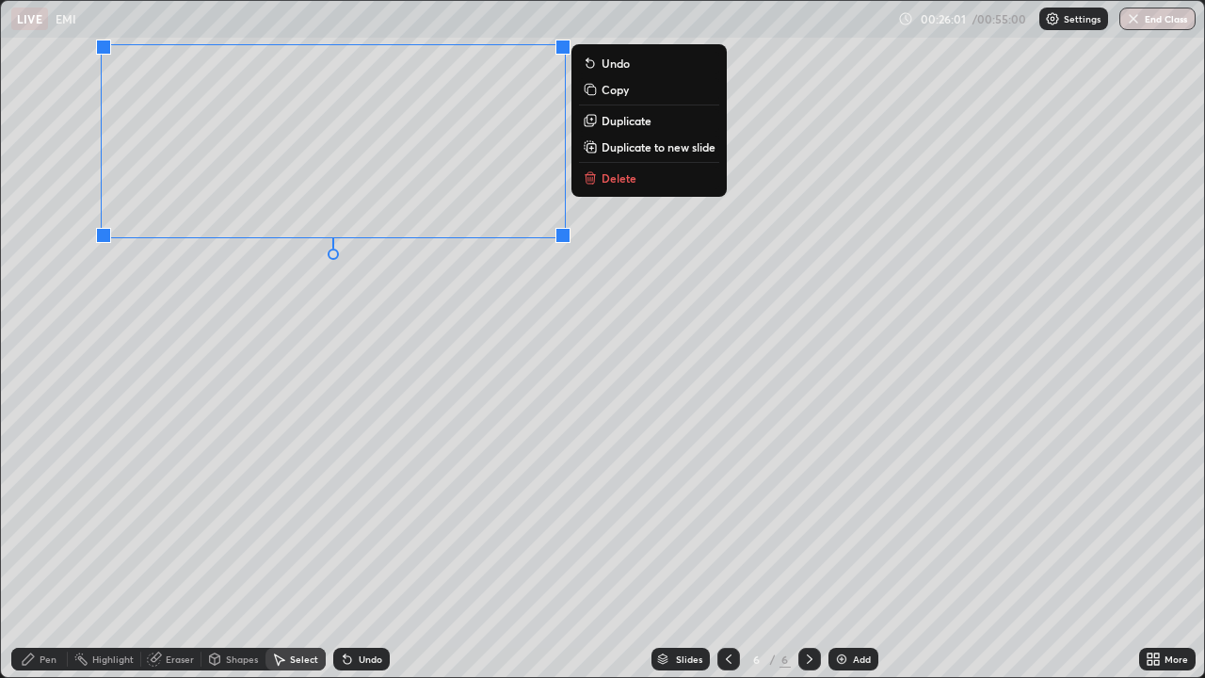
click at [231, 329] on div "0 ° Undo Copy Duplicate Duplicate to new slide Delete" at bounding box center [602, 339] width 1203 height 676
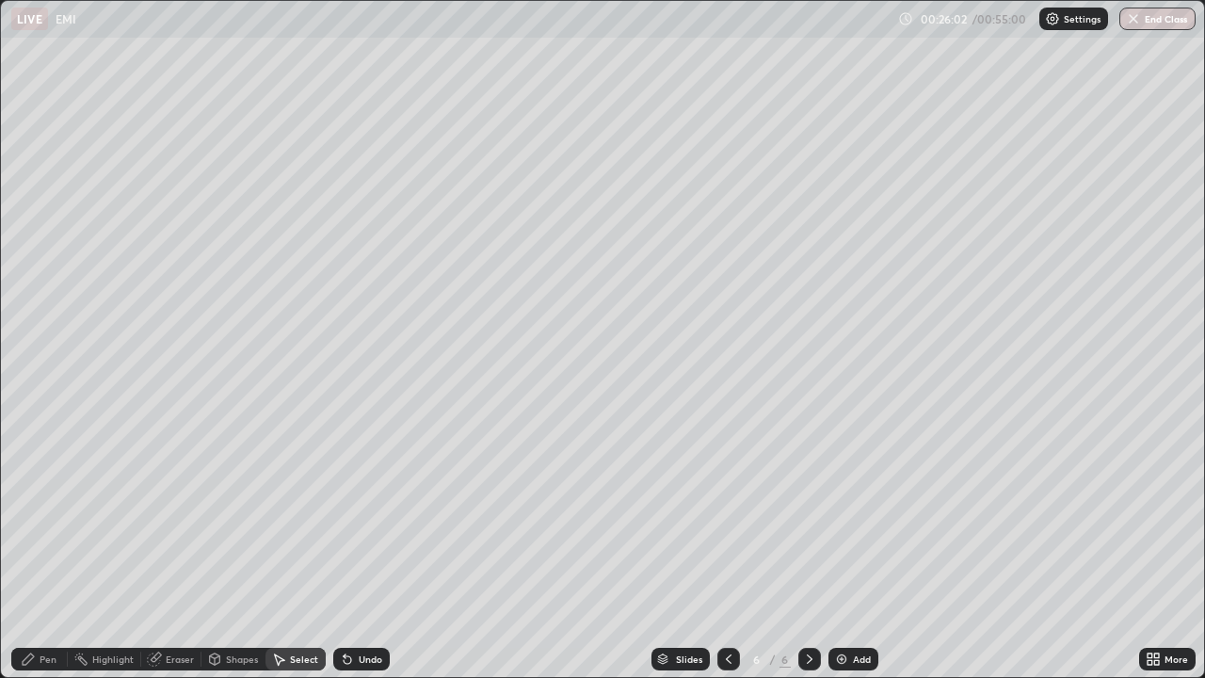
click at [48, 550] on div "Pen" at bounding box center [48, 658] width 17 height 9
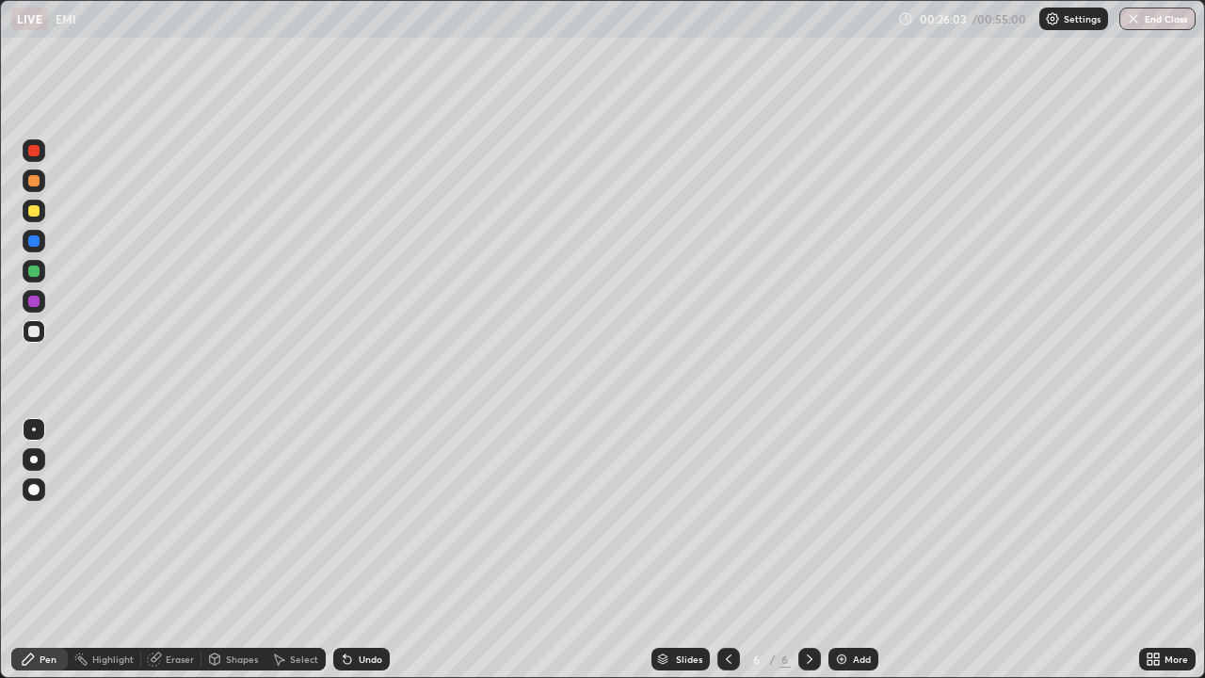
click at [39, 216] on div at bounding box center [34, 211] width 23 height 23
click at [33, 336] on div at bounding box center [33, 331] width 11 height 11
click at [35, 213] on div at bounding box center [33, 210] width 11 height 11
click at [37, 272] on div at bounding box center [33, 270] width 11 height 11
click at [292, 550] on div "Select" at bounding box center [304, 658] width 28 height 9
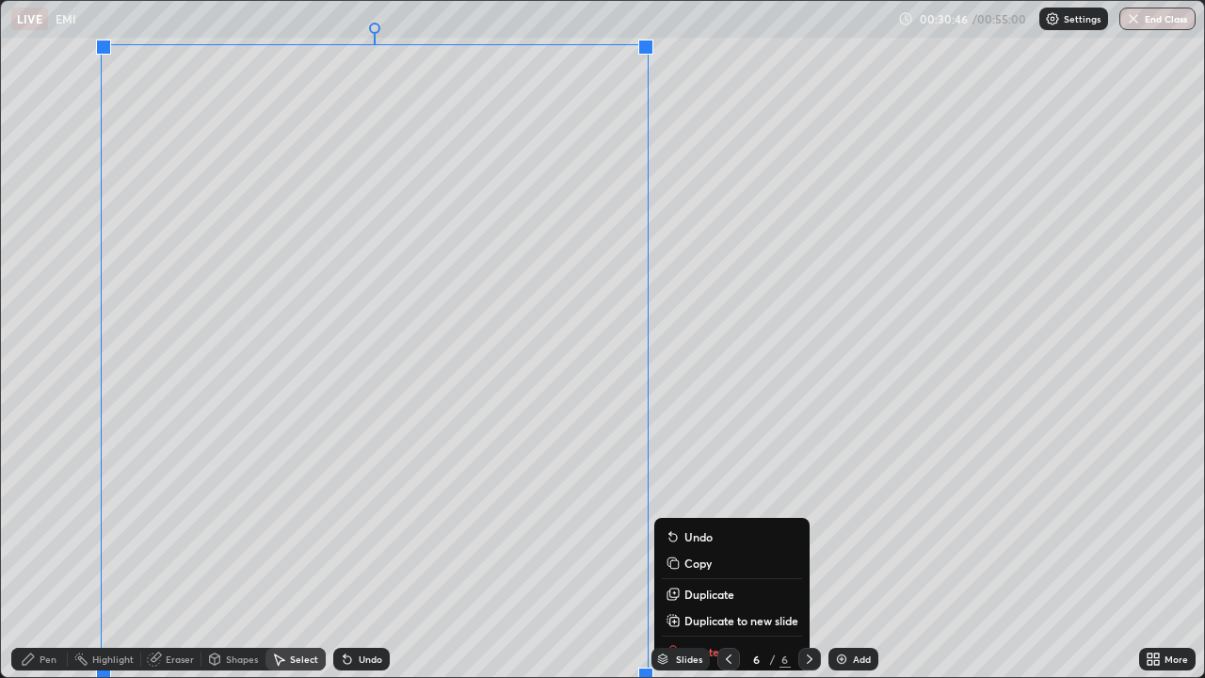
click at [714, 550] on p "Duplicate to new slide" at bounding box center [741, 620] width 114 height 15
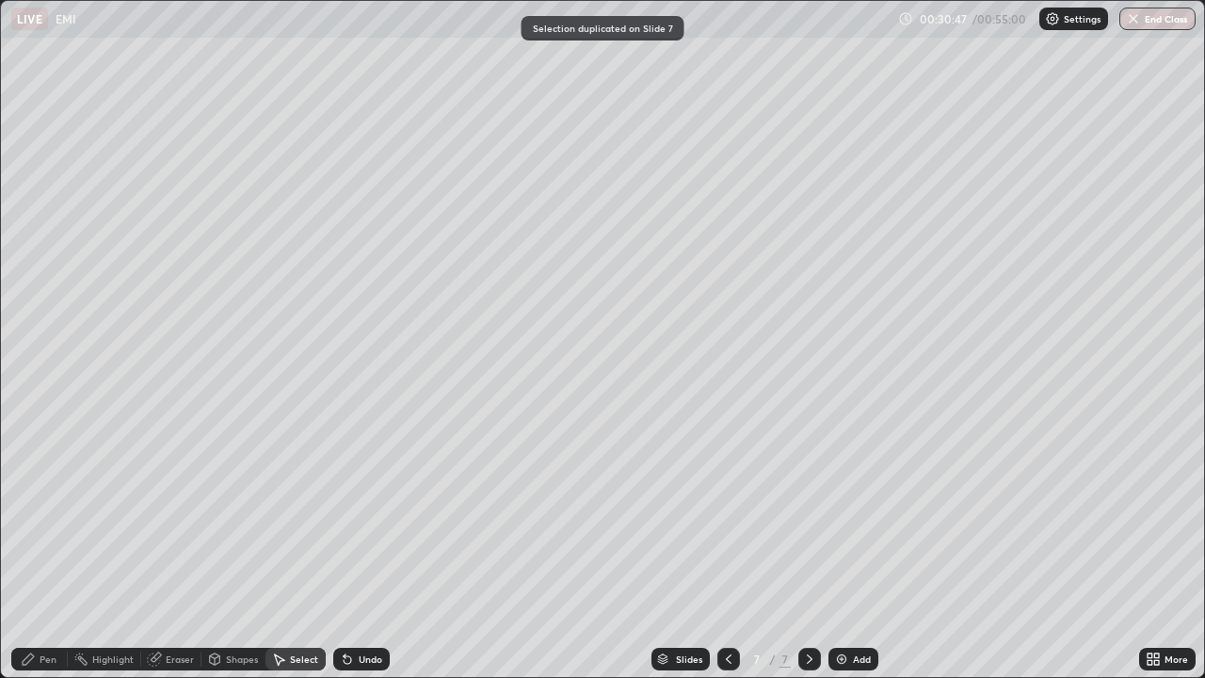
click at [48, 550] on div "Pen" at bounding box center [48, 658] width 17 height 9
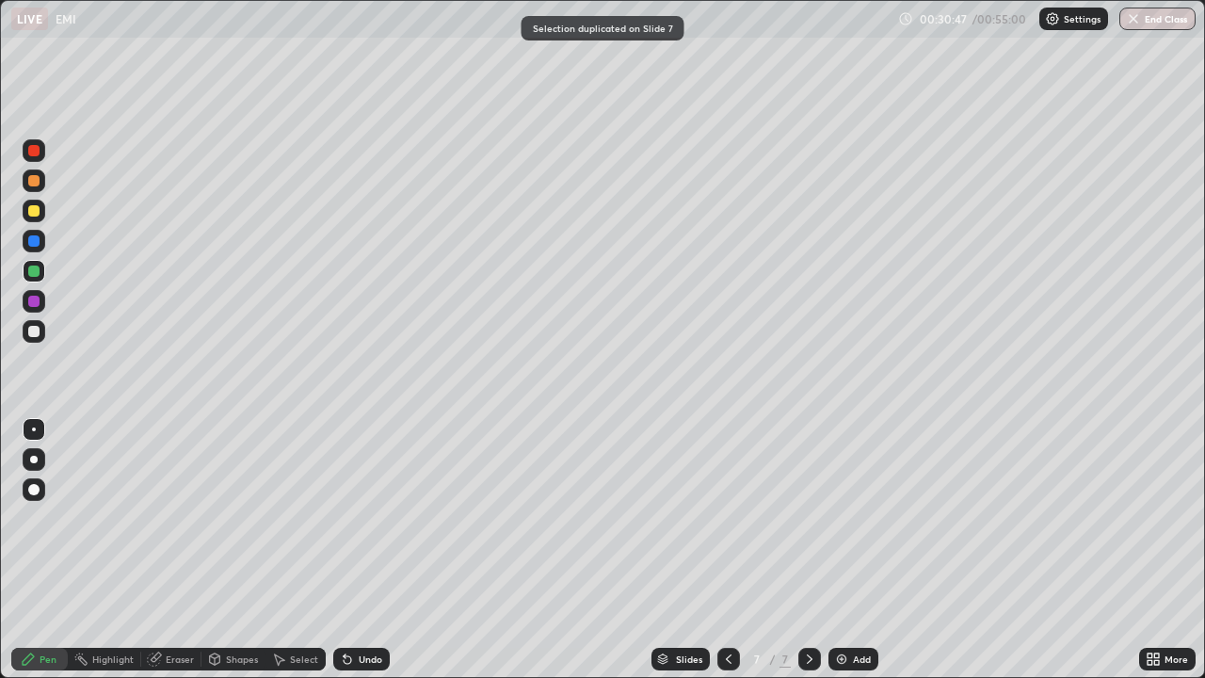
click at [39, 210] on div at bounding box center [33, 210] width 11 height 11
click at [227, 550] on div "Shapes" at bounding box center [233, 658] width 64 height 23
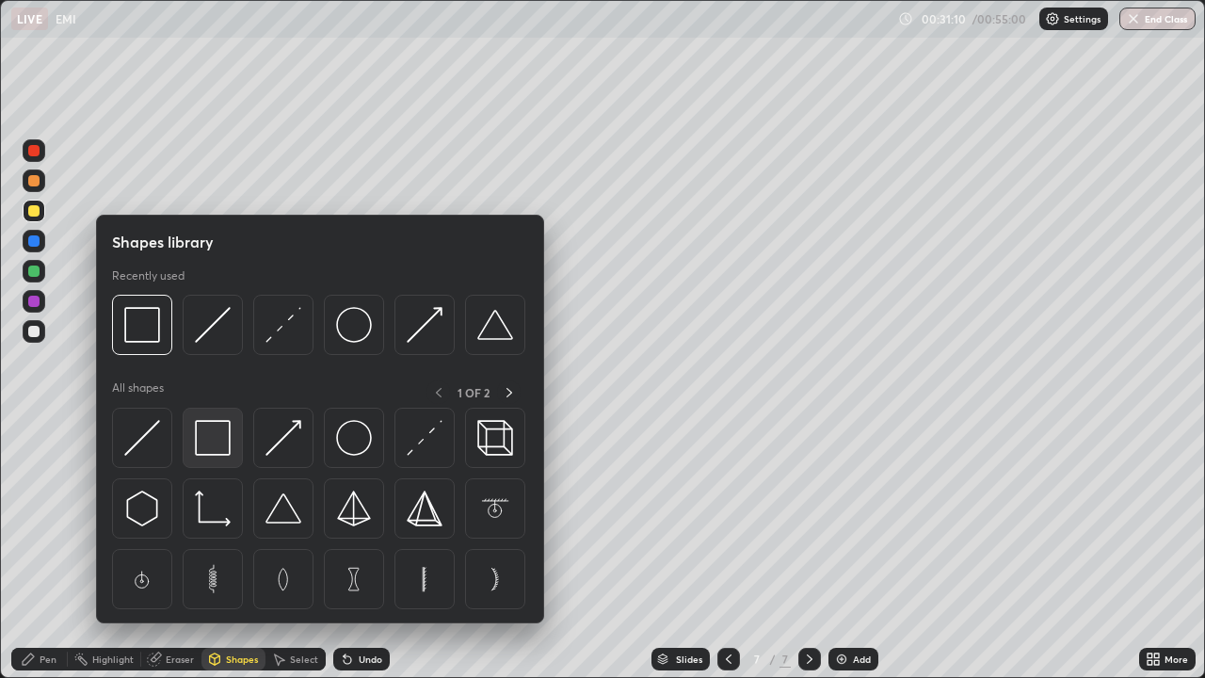
click at [214, 444] on img at bounding box center [213, 438] width 36 height 36
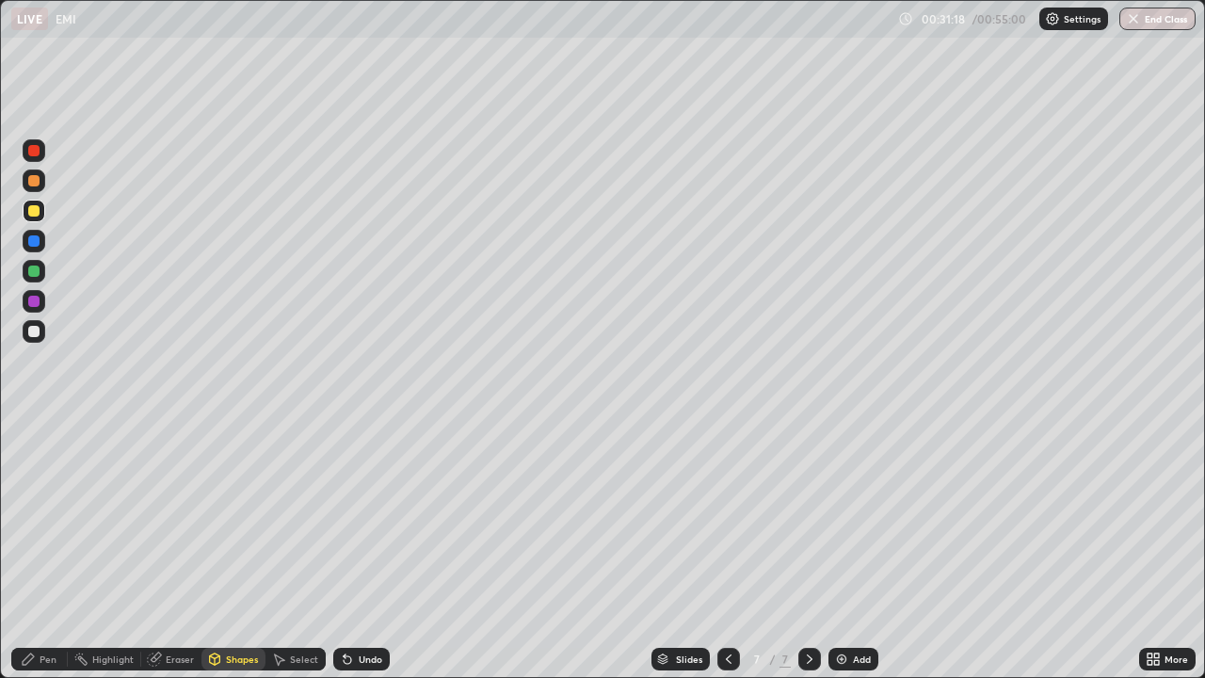
click at [300, 550] on div "Select" at bounding box center [304, 658] width 28 height 9
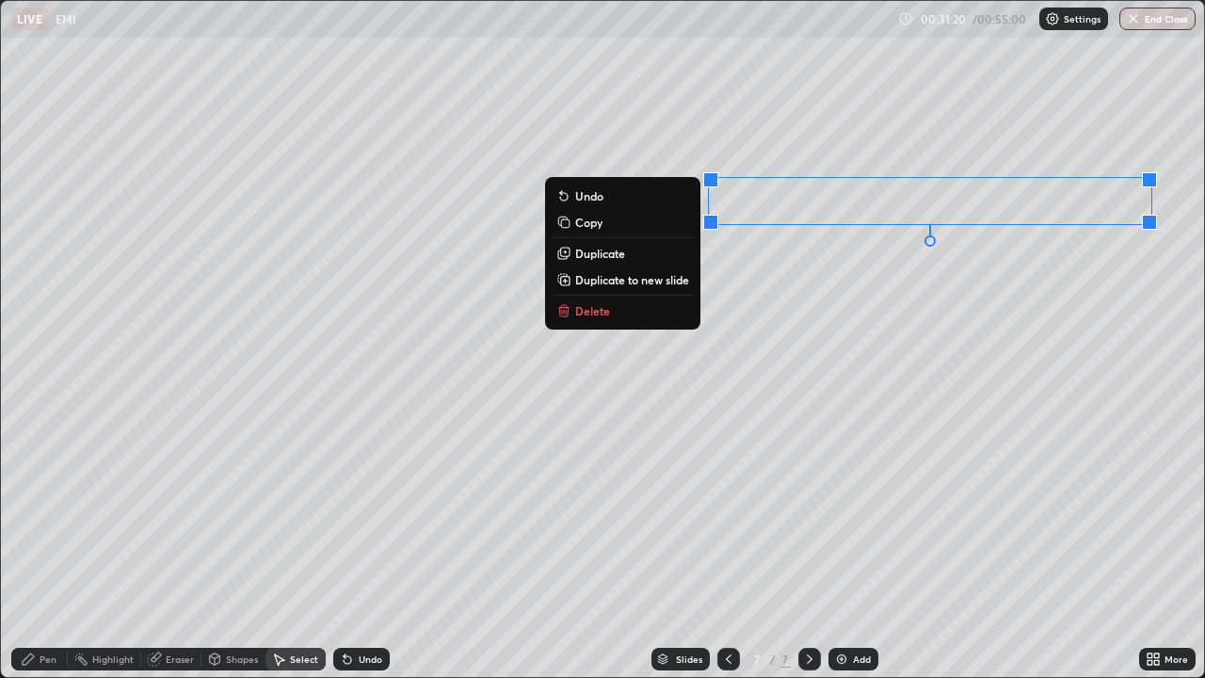
click at [679, 251] on button "Duplicate" at bounding box center [622, 253] width 140 height 23
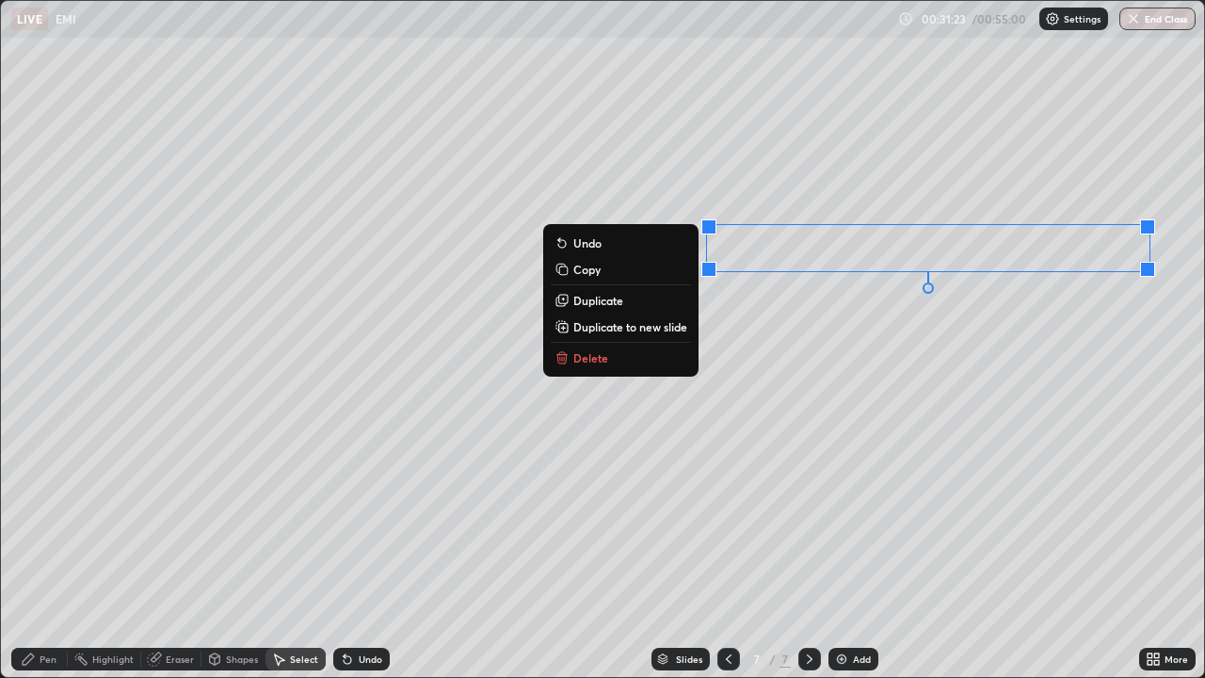
click at [917, 321] on div "0 ° Undo Copy Duplicate Duplicate to new slide Delete" at bounding box center [602, 339] width 1203 height 676
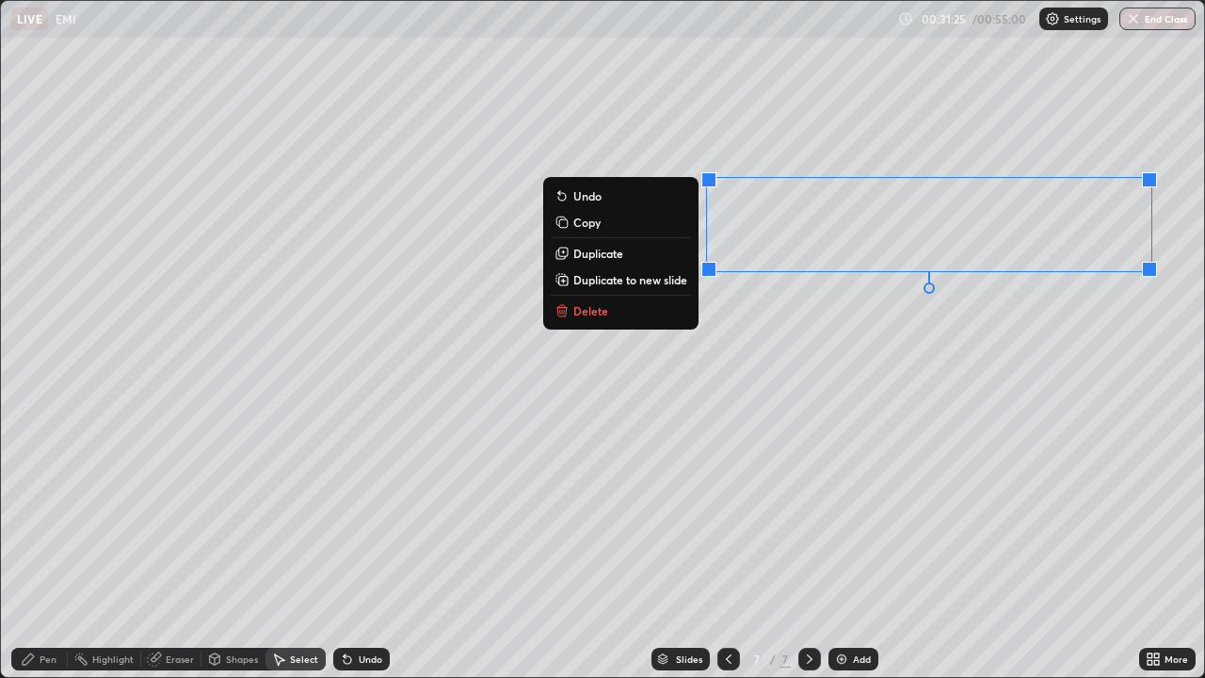
click at [658, 259] on button "Duplicate" at bounding box center [621, 253] width 140 height 23
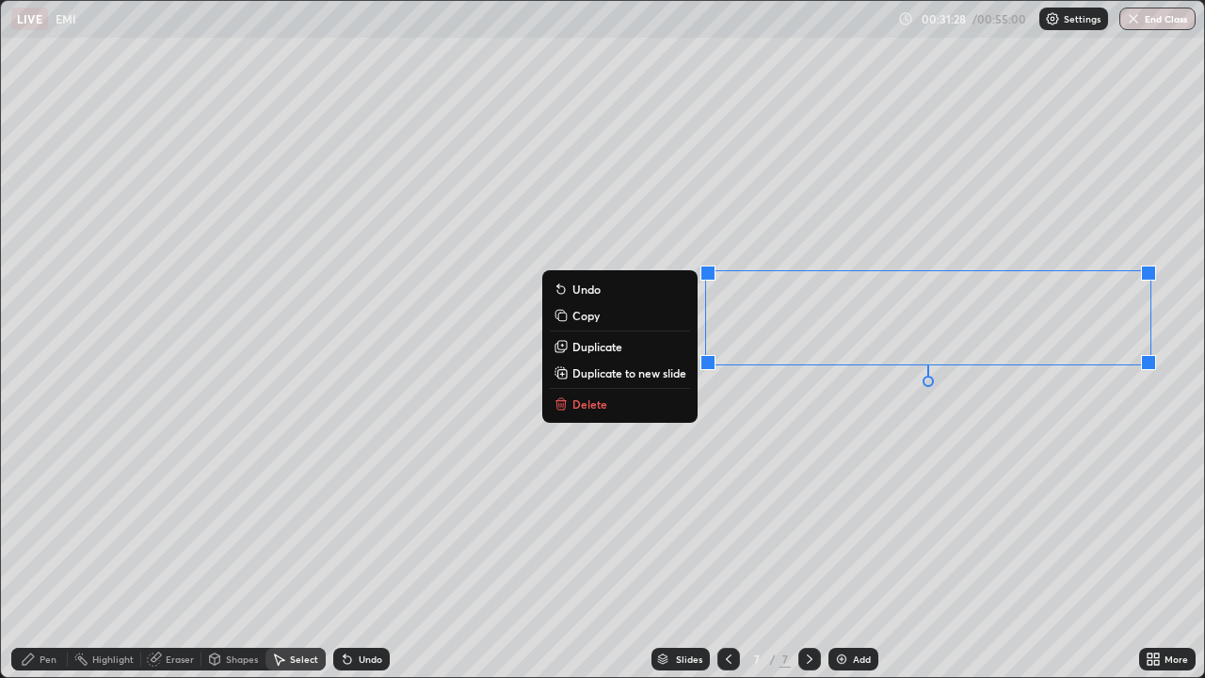
click at [847, 436] on div "0 ° Undo Copy Duplicate Duplicate to new slide Delete" at bounding box center [602, 339] width 1203 height 676
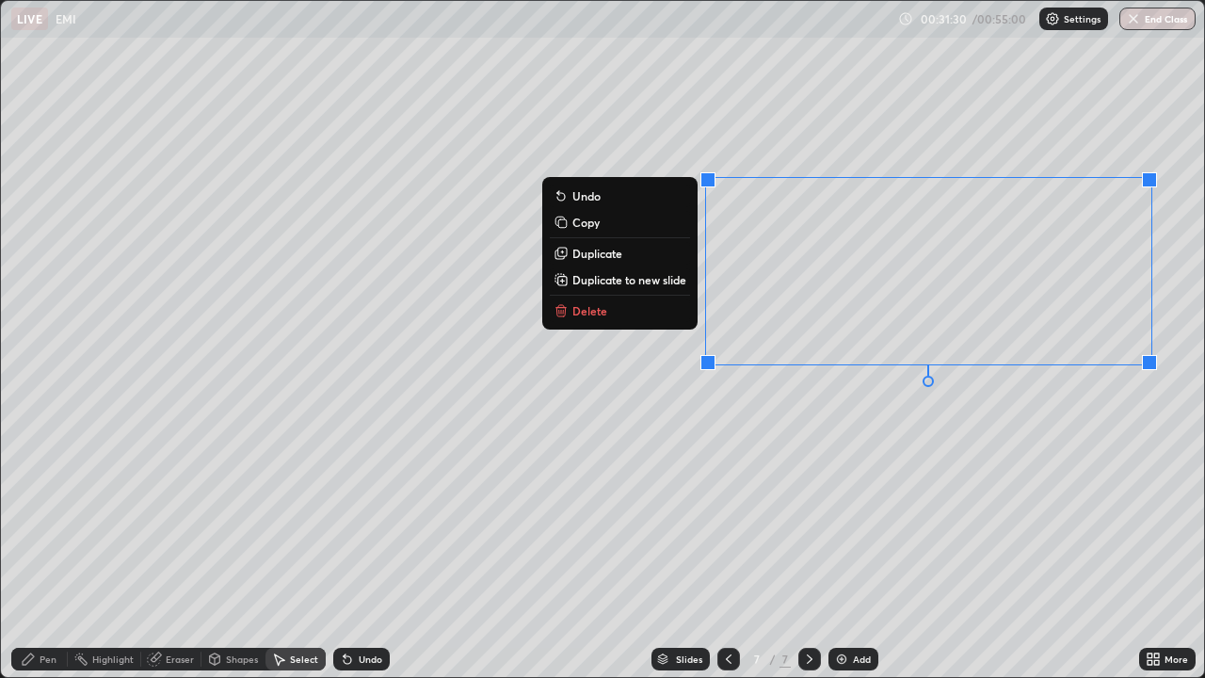
click at [658, 253] on button "Duplicate" at bounding box center [620, 253] width 140 height 23
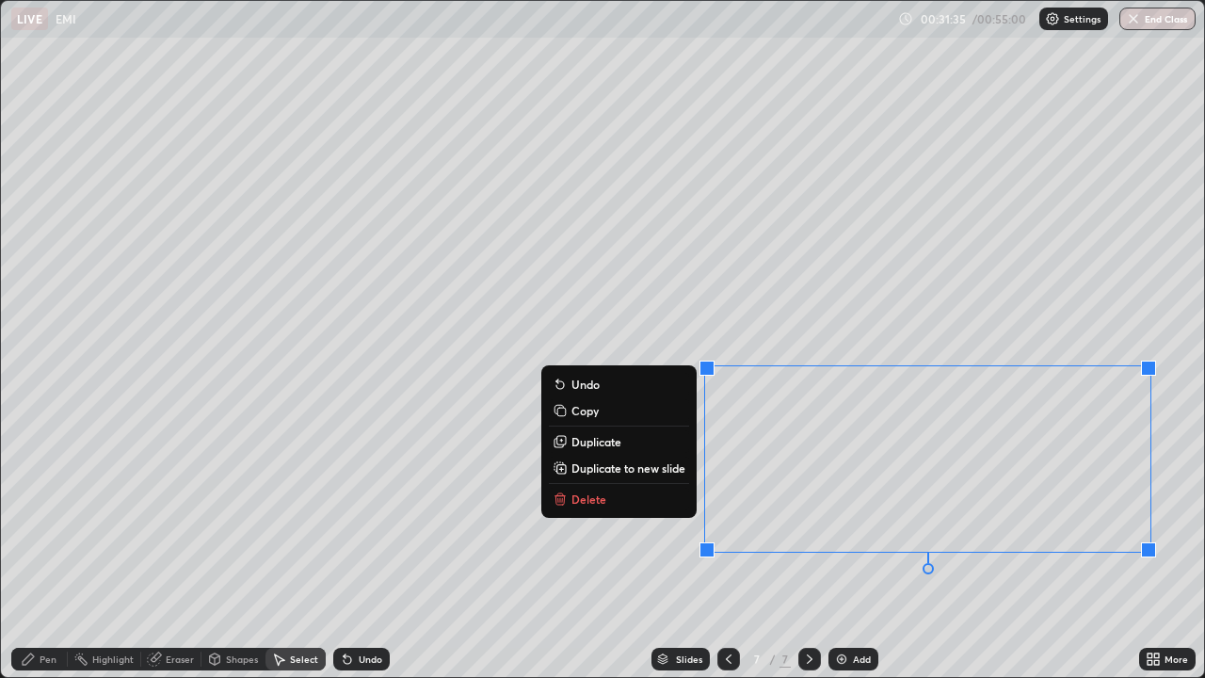
click at [230, 550] on div "Shapes" at bounding box center [242, 658] width 32 height 9
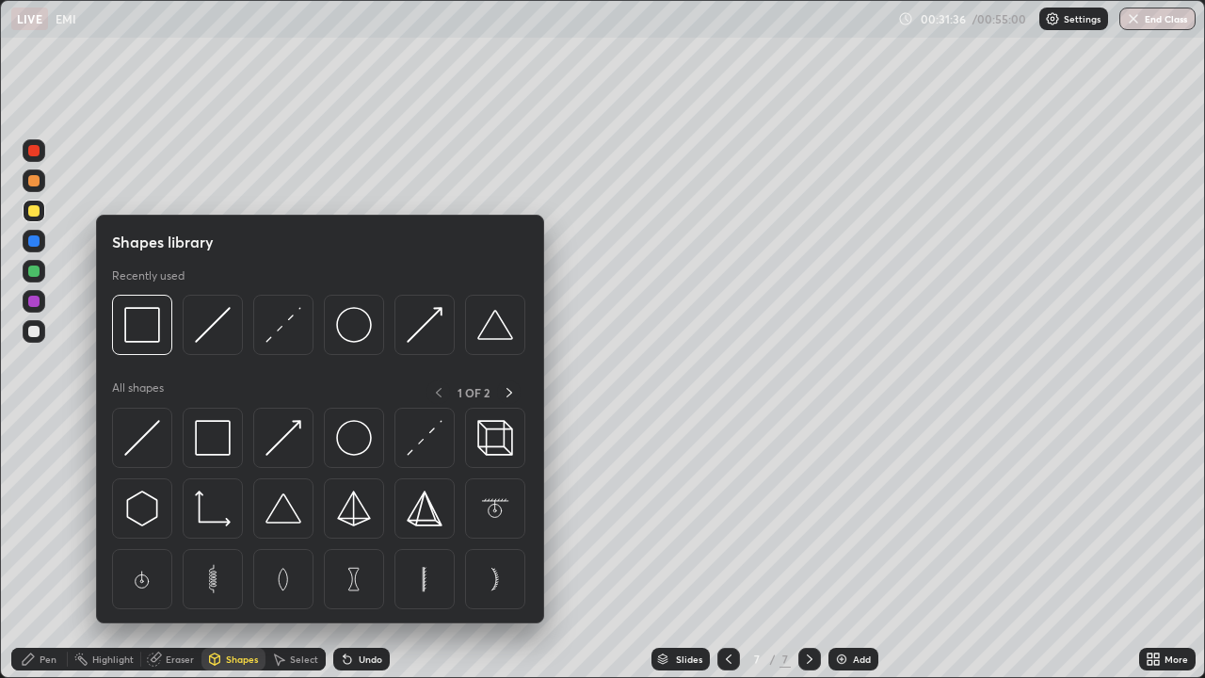
click at [30, 331] on div at bounding box center [33, 331] width 11 height 11
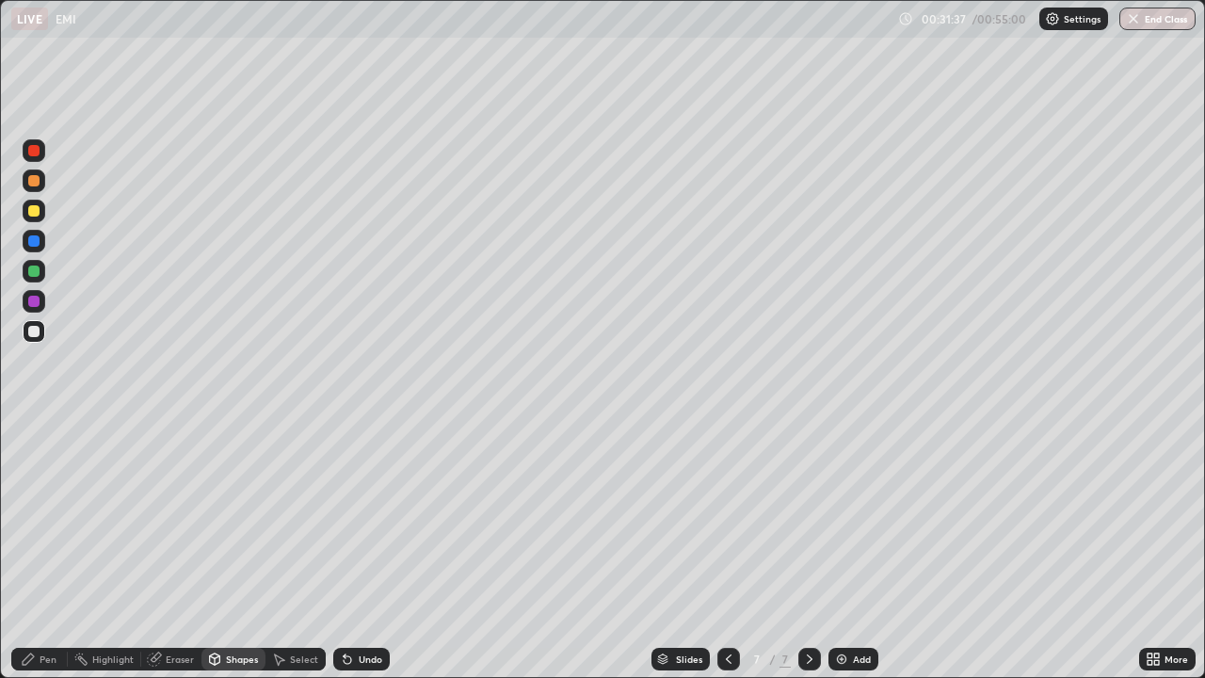
click at [238, 550] on div "Shapes" at bounding box center [242, 658] width 32 height 9
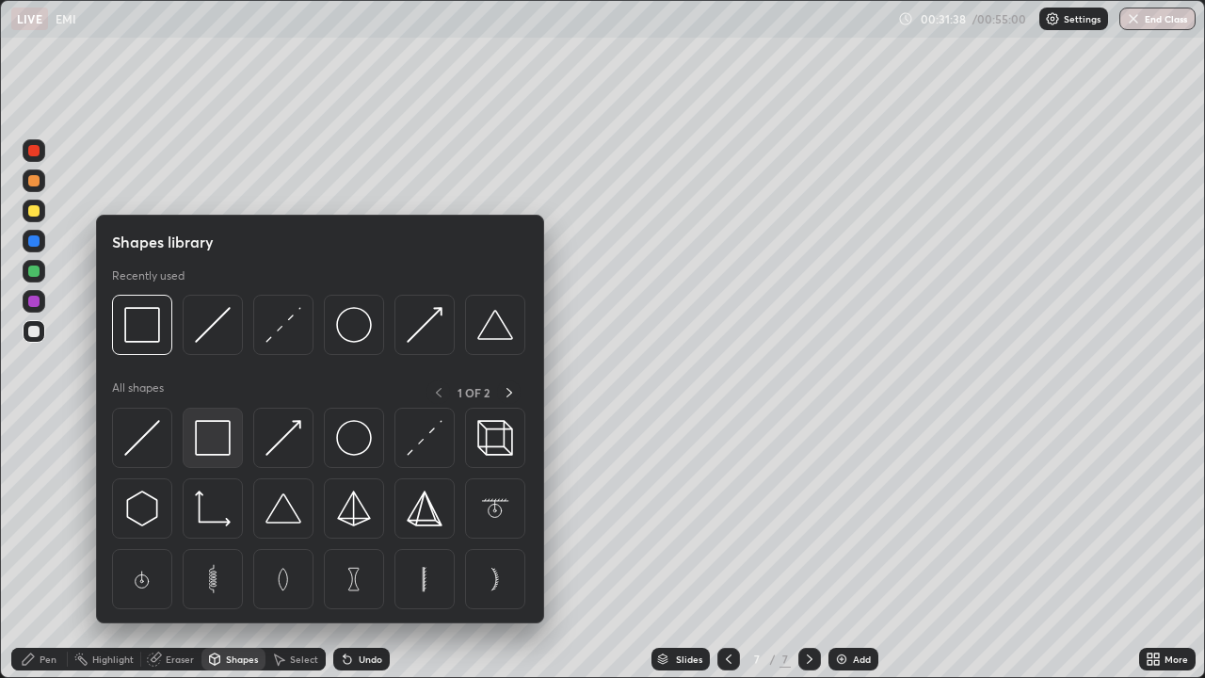
click at [220, 431] on img at bounding box center [213, 438] width 36 height 36
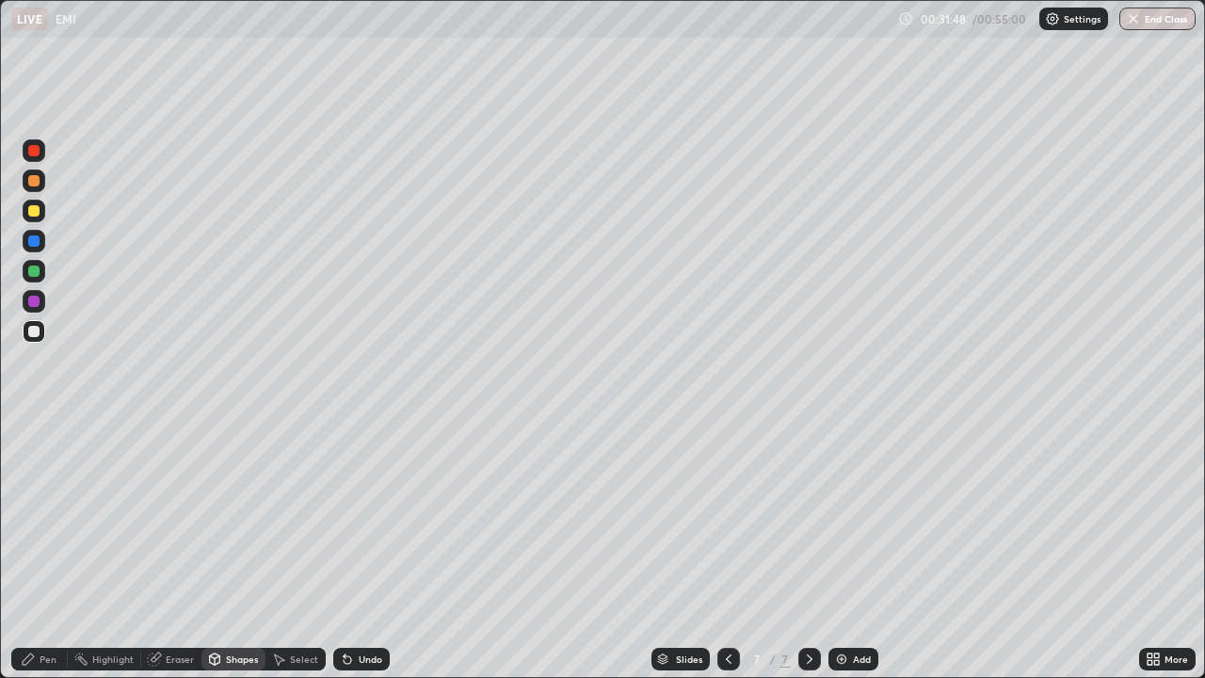
click at [35, 177] on div at bounding box center [33, 180] width 11 height 11
click at [344, 550] on icon at bounding box center [347, 660] width 8 height 8
click at [46, 550] on div "Pen" at bounding box center [48, 658] width 17 height 9
click at [344, 550] on icon at bounding box center [347, 660] width 8 height 8
click at [358, 550] on div "Undo" at bounding box center [361, 658] width 56 height 23
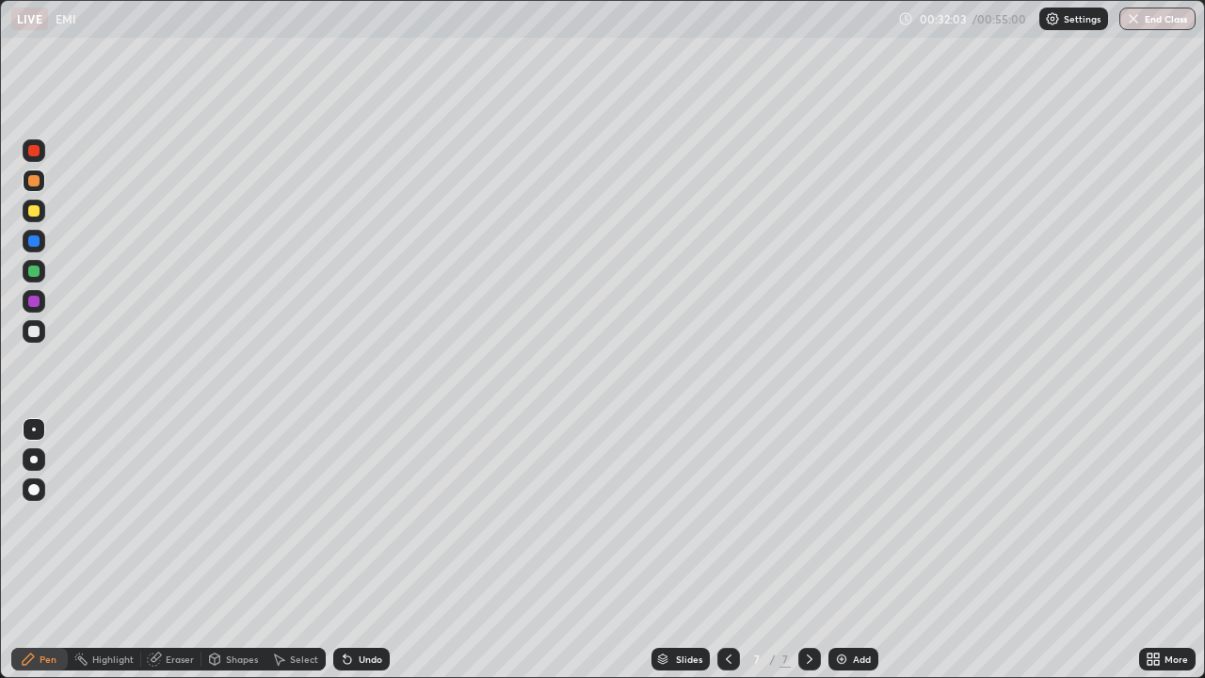
click at [361, 550] on div "Undo" at bounding box center [371, 658] width 24 height 9
click at [366, 550] on div "Undo" at bounding box center [371, 658] width 24 height 9
click at [41, 212] on div at bounding box center [34, 211] width 23 height 23
click at [38, 271] on div at bounding box center [33, 270] width 11 height 11
click at [34, 332] on div at bounding box center [33, 331] width 11 height 11
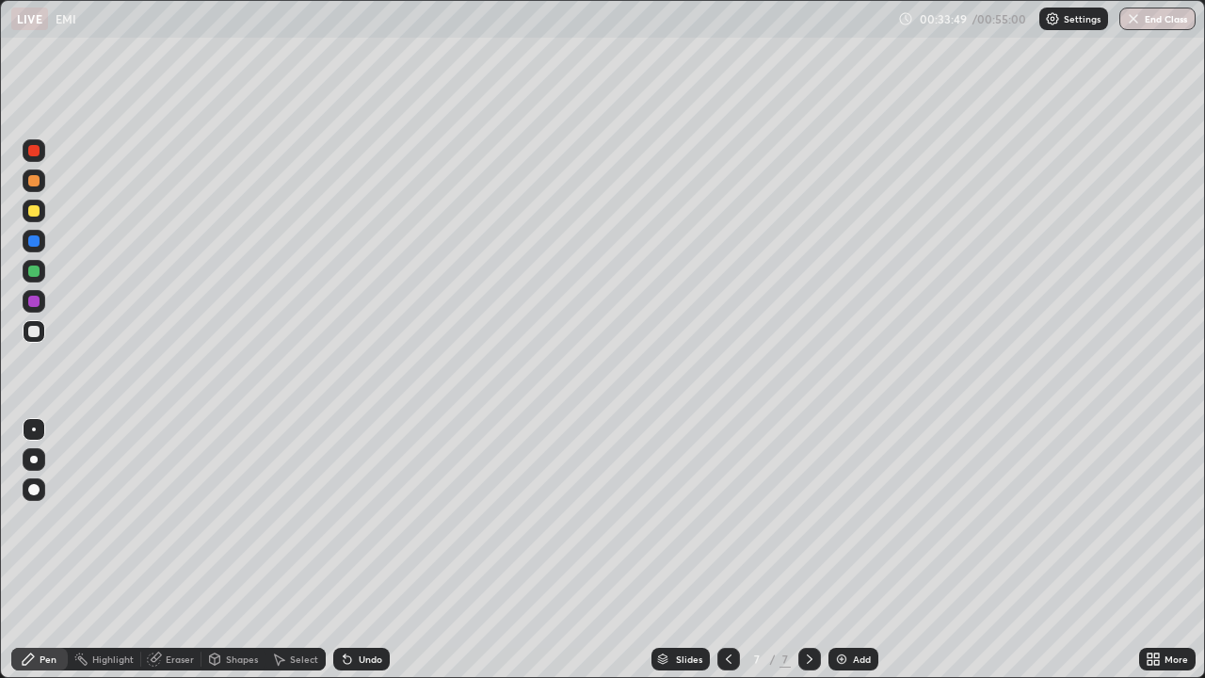
click at [29, 267] on div at bounding box center [33, 270] width 11 height 11
click at [42, 216] on div at bounding box center [34, 211] width 23 height 23
click at [37, 304] on div at bounding box center [33, 300] width 11 height 11
click at [34, 212] on div at bounding box center [33, 210] width 11 height 11
click at [295, 550] on div "Select" at bounding box center [304, 658] width 28 height 9
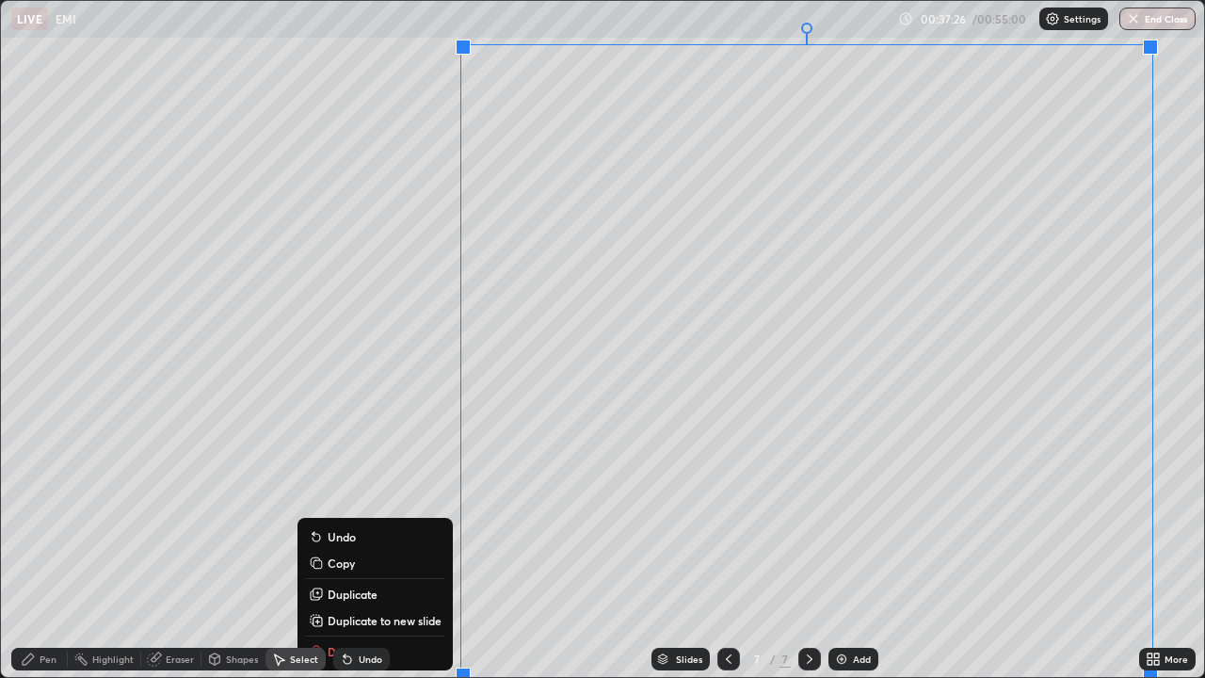
click at [423, 550] on p "Duplicate to new slide" at bounding box center [384, 620] width 114 height 15
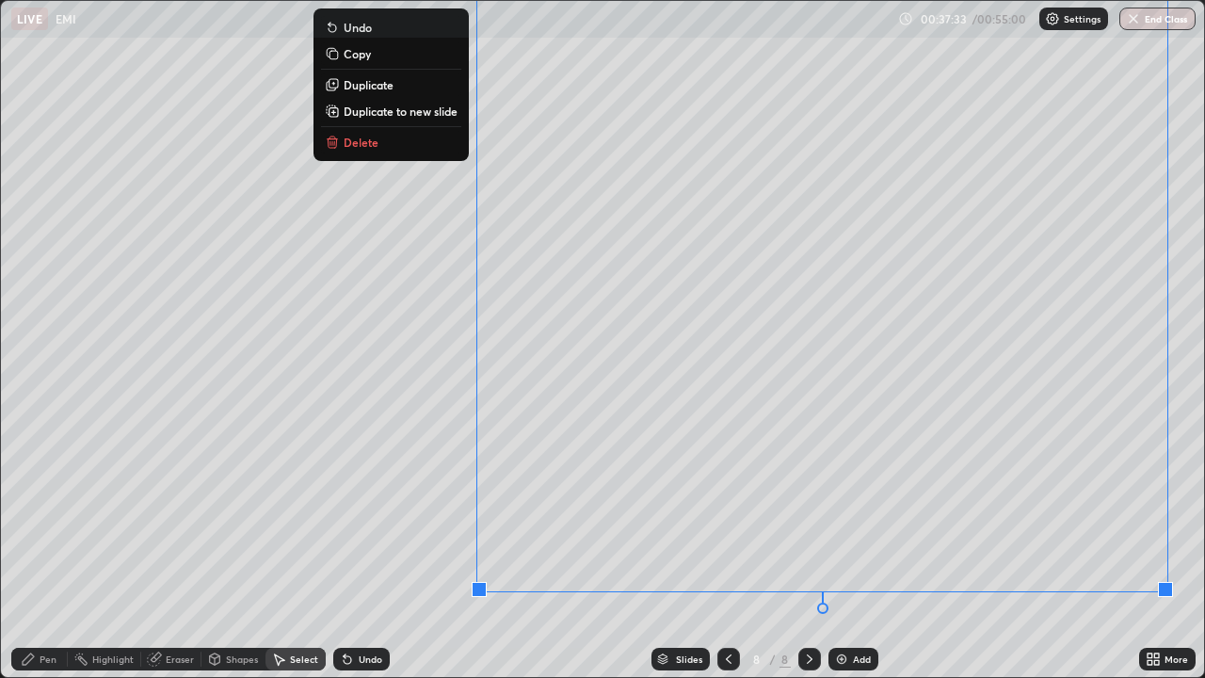
click at [439, 407] on div "0 ° Undo Copy Duplicate Duplicate to new slide Delete" at bounding box center [602, 339] width 1203 height 676
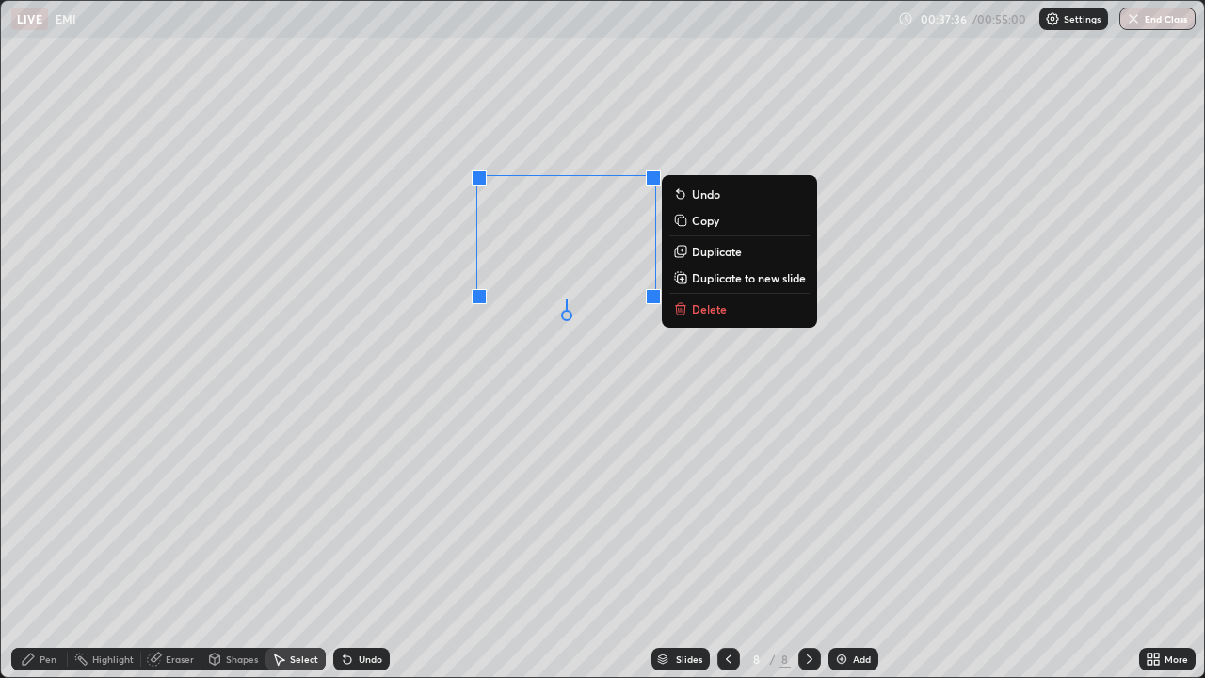
click at [724, 311] on p "Delete" at bounding box center [709, 308] width 35 height 15
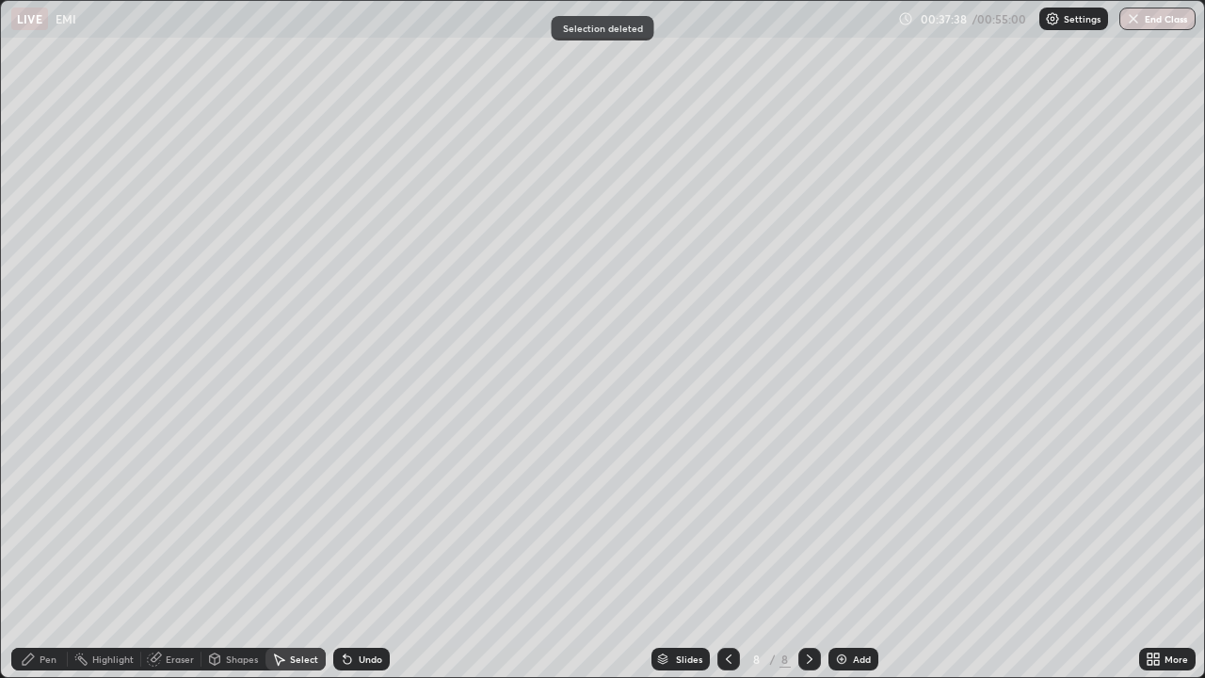
click at [40, 550] on div "Pen" at bounding box center [39, 658] width 56 height 23
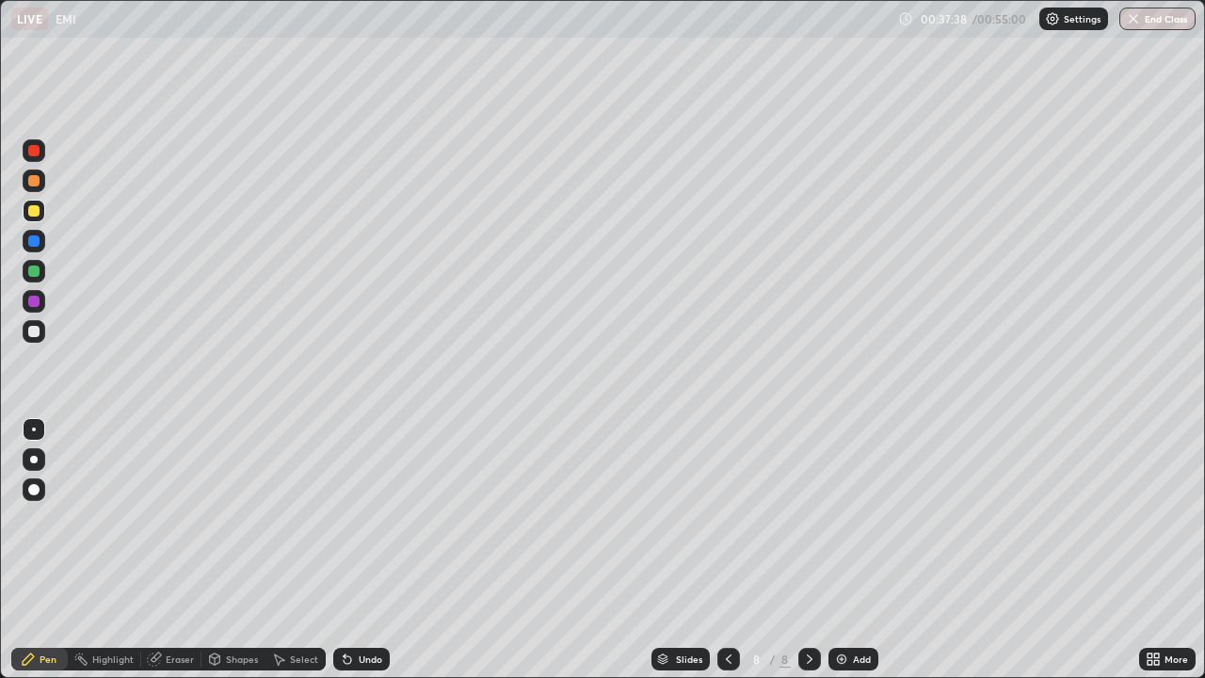
click at [34, 189] on div at bounding box center [34, 180] width 23 height 23
click at [32, 331] on div at bounding box center [33, 331] width 11 height 11
click at [37, 213] on div at bounding box center [33, 210] width 11 height 11
click at [35, 180] on div at bounding box center [33, 180] width 11 height 11
click at [34, 212] on div at bounding box center [33, 210] width 11 height 11
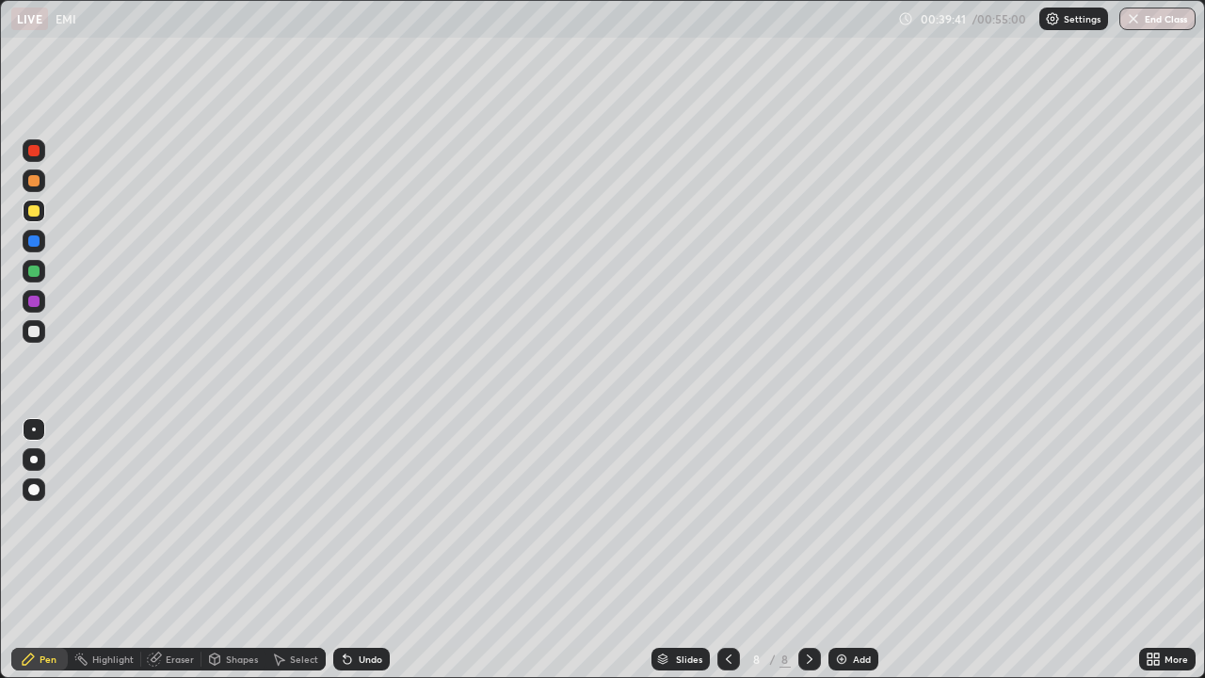
click at [355, 550] on div "Undo" at bounding box center [361, 658] width 56 height 23
click at [346, 550] on icon at bounding box center [347, 660] width 8 height 8
click at [344, 550] on icon at bounding box center [347, 660] width 8 height 8
click at [343, 550] on icon at bounding box center [344, 655] width 2 height 2
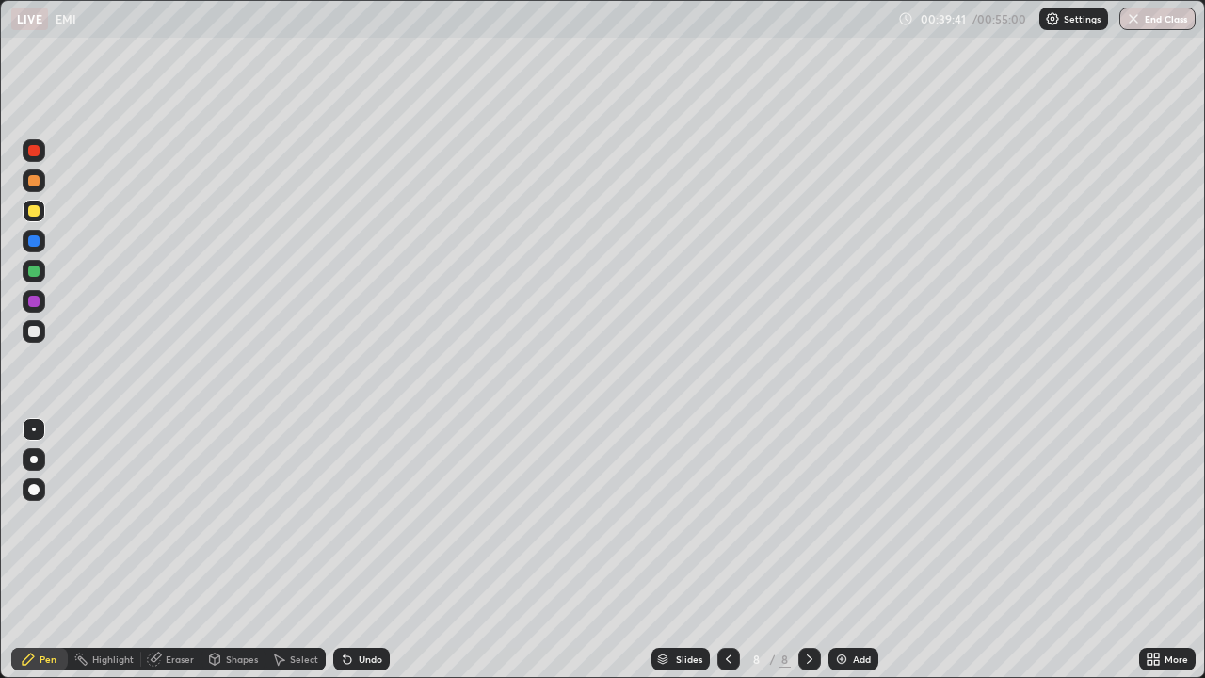
click at [344, 550] on icon at bounding box center [347, 660] width 8 height 8
click at [354, 550] on div "Undo" at bounding box center [361, 658] width 56 height 23
click at [34, 245] on div at bounding box center [33, 240] width 11 height 11
click at [363, 550] on div "Undo" at bounding box center [371, 658] width 24 height 9
click at [35, 336] on div at bounding box center [33, 331] width 11 height 11
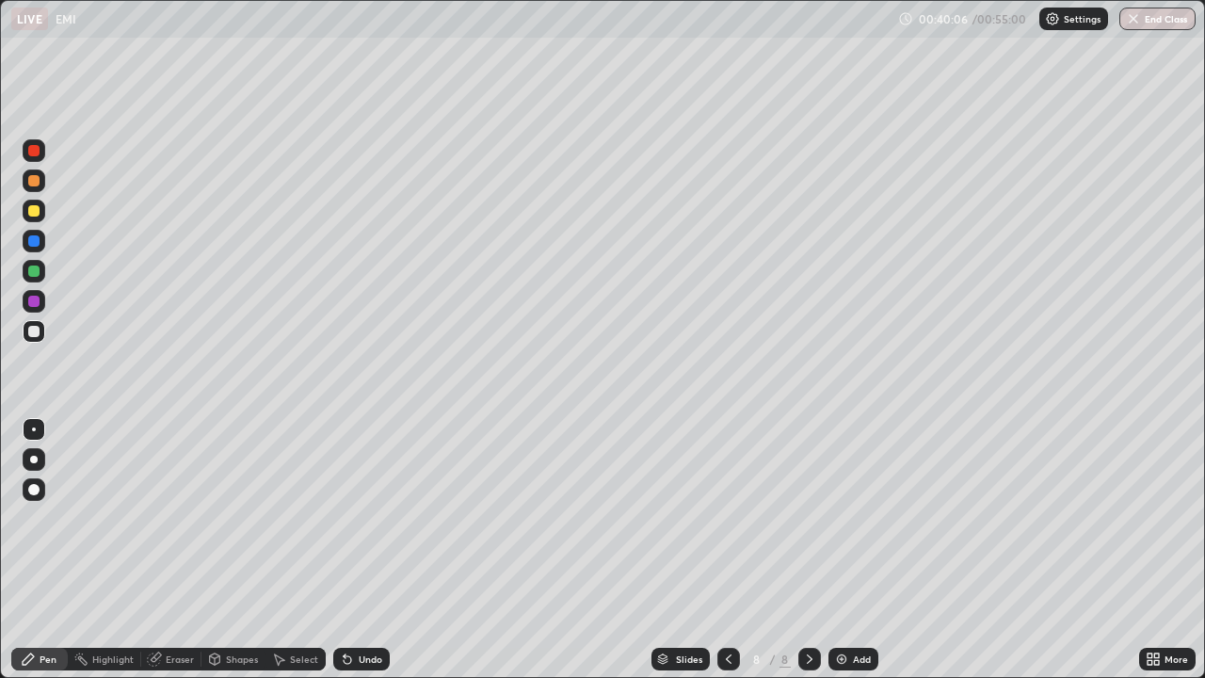
click at [283, 550] on icon at bounding box center [278, 658] width 15 height 15
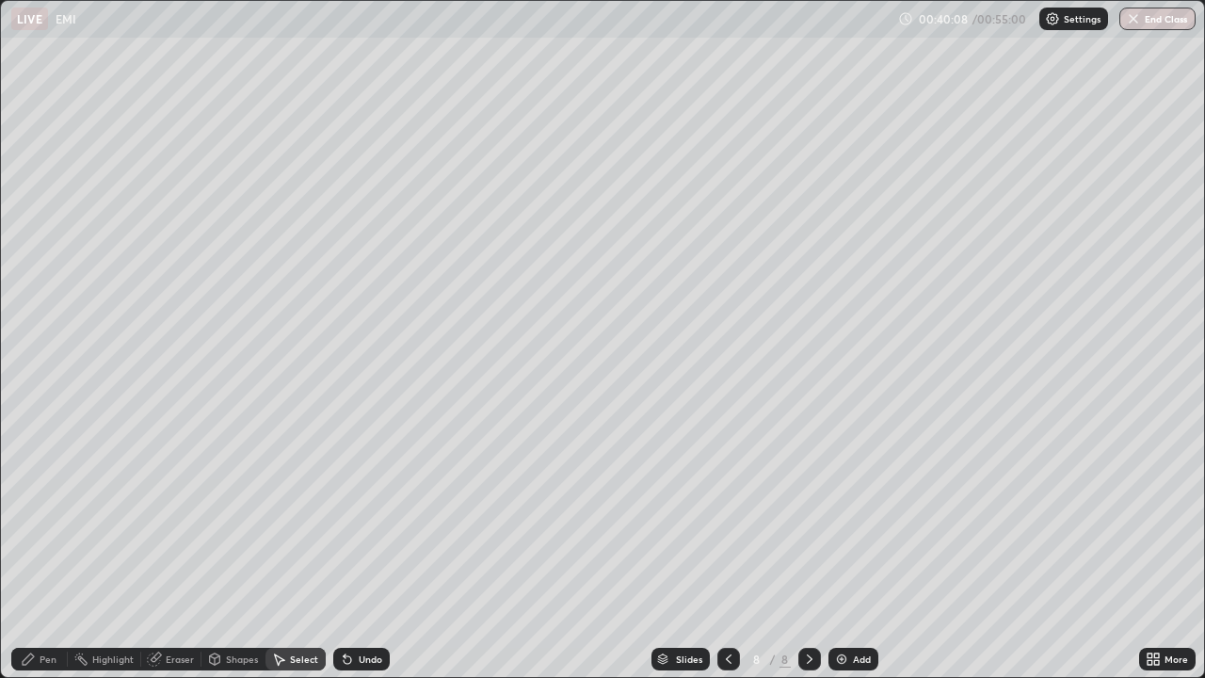
click at [347, 550] on icon at bounding box center [347, 660] width 8 height 8
click at [359, 550] on div "Undo" at bounding box center [371, 658] width 24 height 9
click at [40, 550] on div "Pen" at bounding box center [48, 658] width 17 height 9
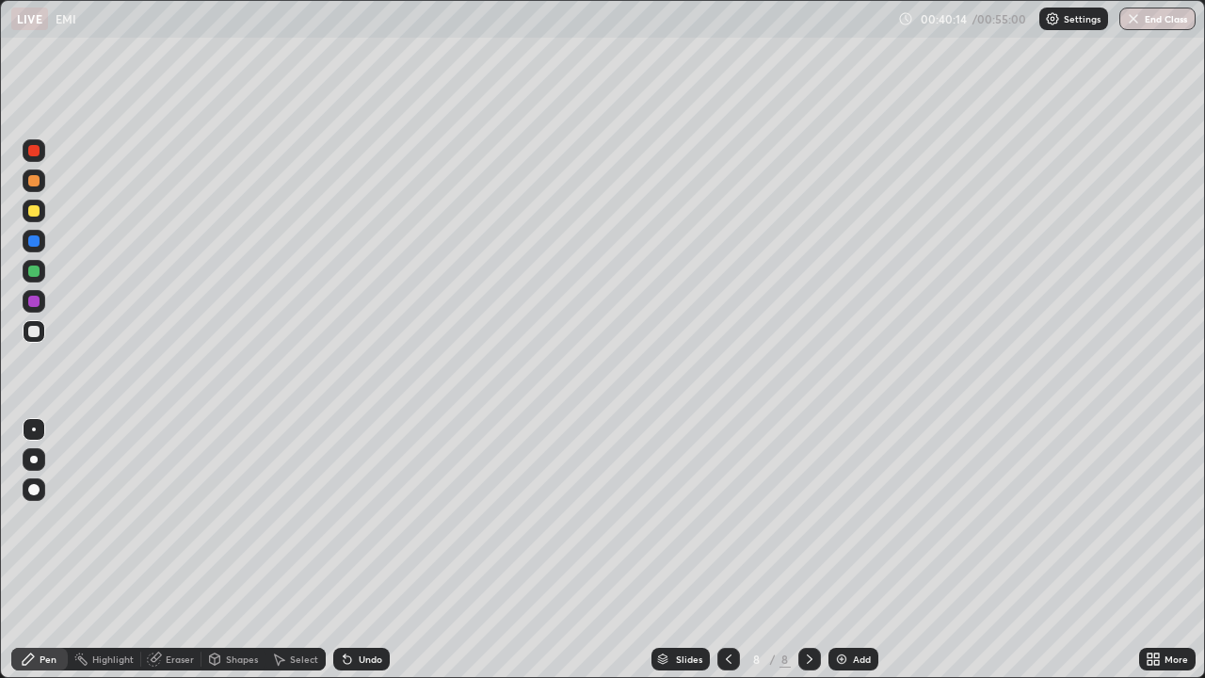
click at [284, 550] on icon at bounding box center [278, 658] width 15 height 15
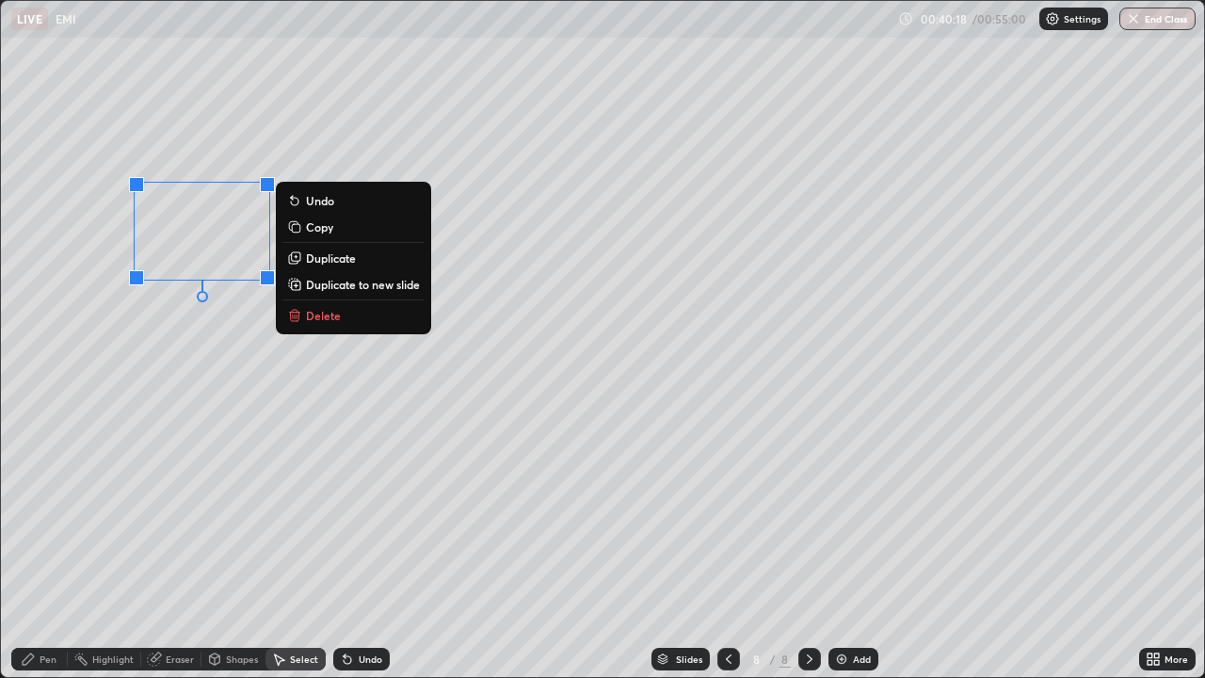
click at [250, 363] on div "0 ° Undo Copy Duplicate Duplicate to new slide Delete" at bounding box center [602, 339] width 1203 height 676
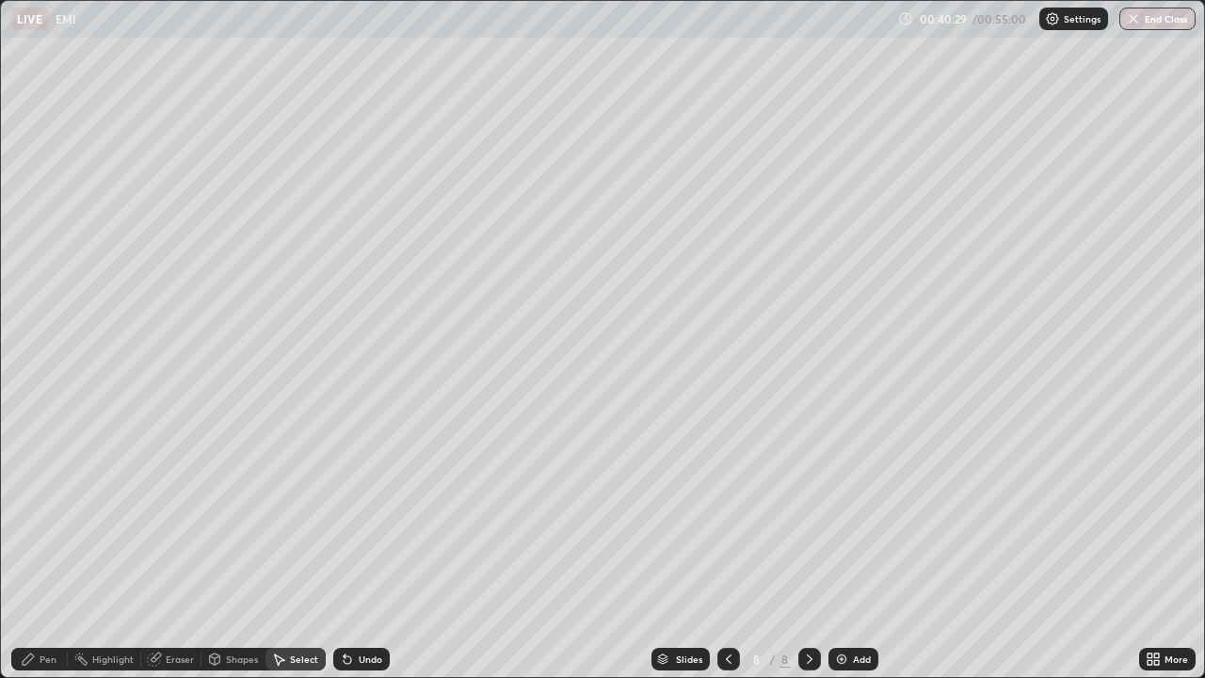
click at [46, 550] on div "Pen" at bounding box center [48, 658] width 17 height 9
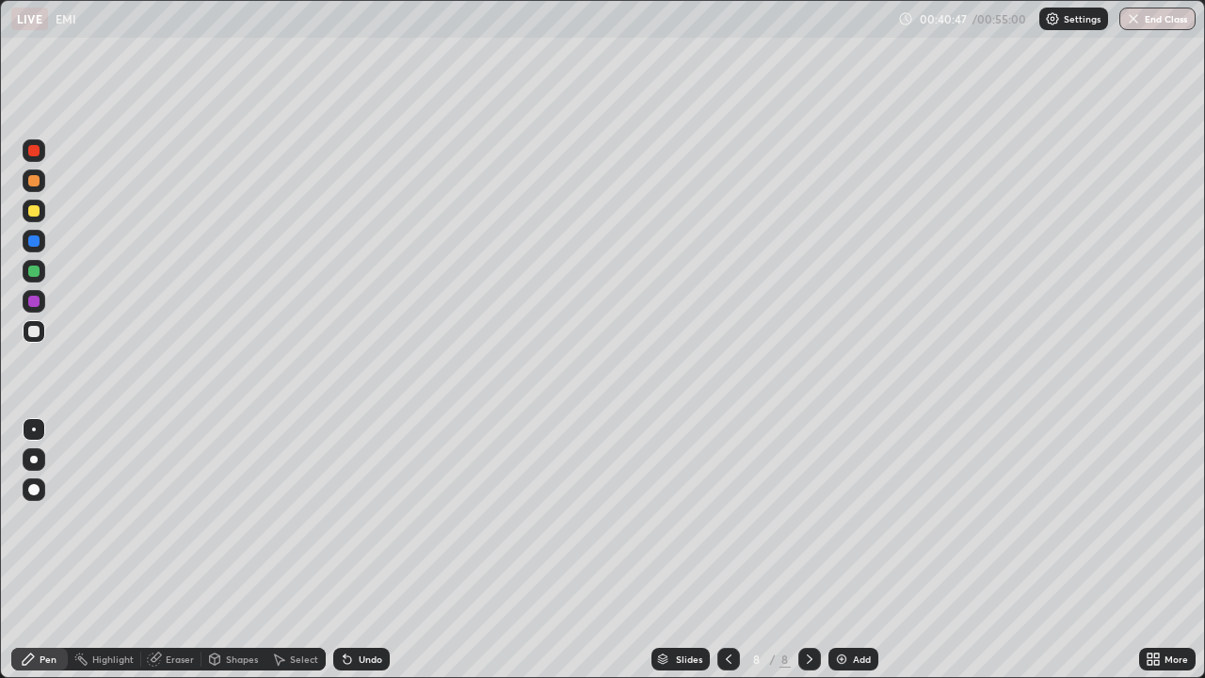
click at [291, 550] on div "Select" at bounding box center [304, 658] width 28 height 9
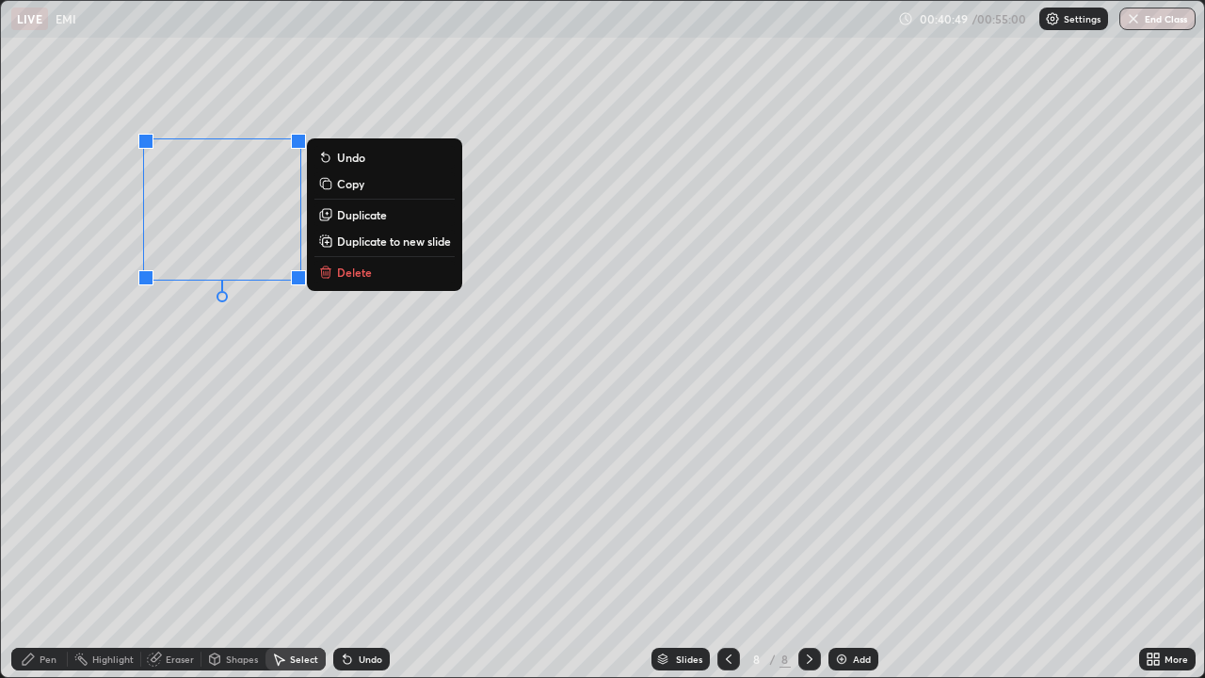
click at [361, 219] on p "Duplicate" at bounding box center [362, 214] width 50 height 15
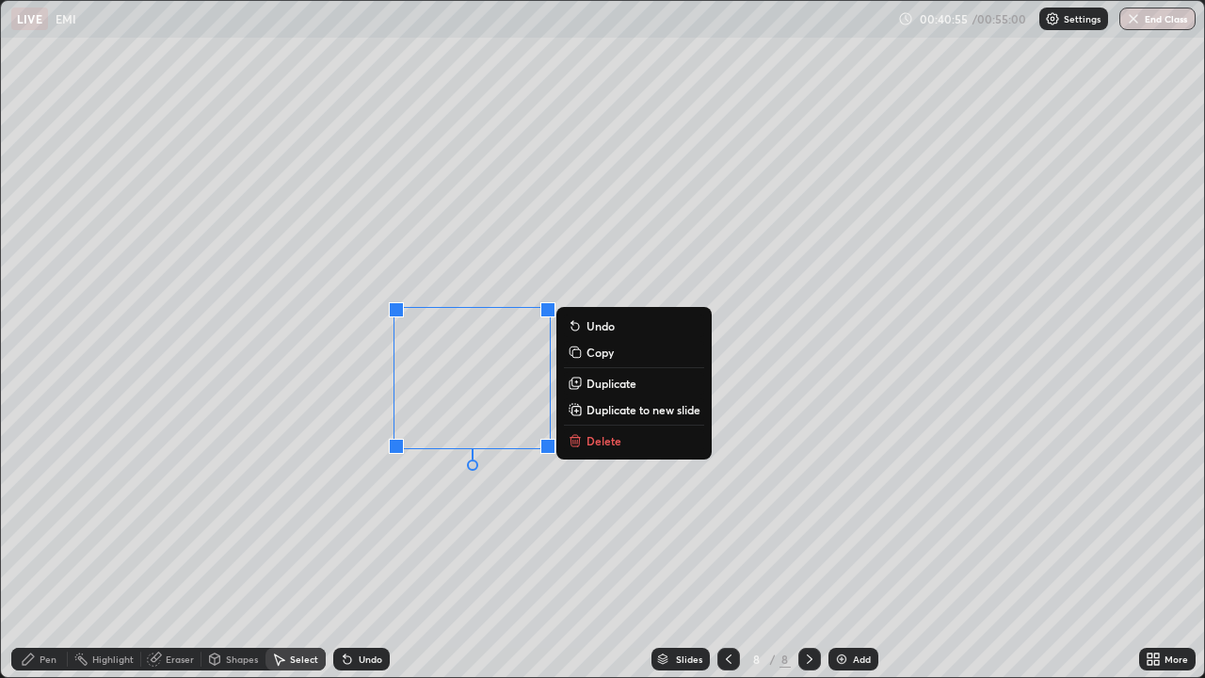
click at [257, 468] on div "0 ° Undo Copy Duplicate Duplicate to new slide Delete" at bounding box center [602, 339] width 1203 height 676
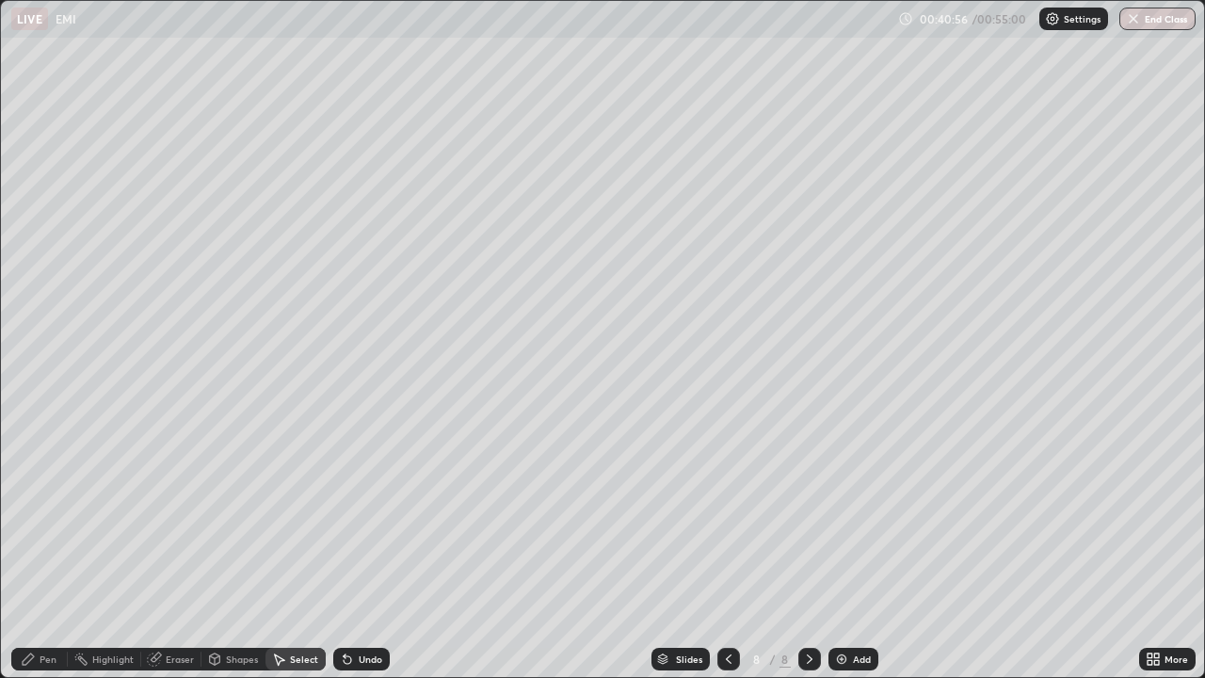
click at [295, 550] on div "Select" at bounding box center [304, 658] width 28 height 9
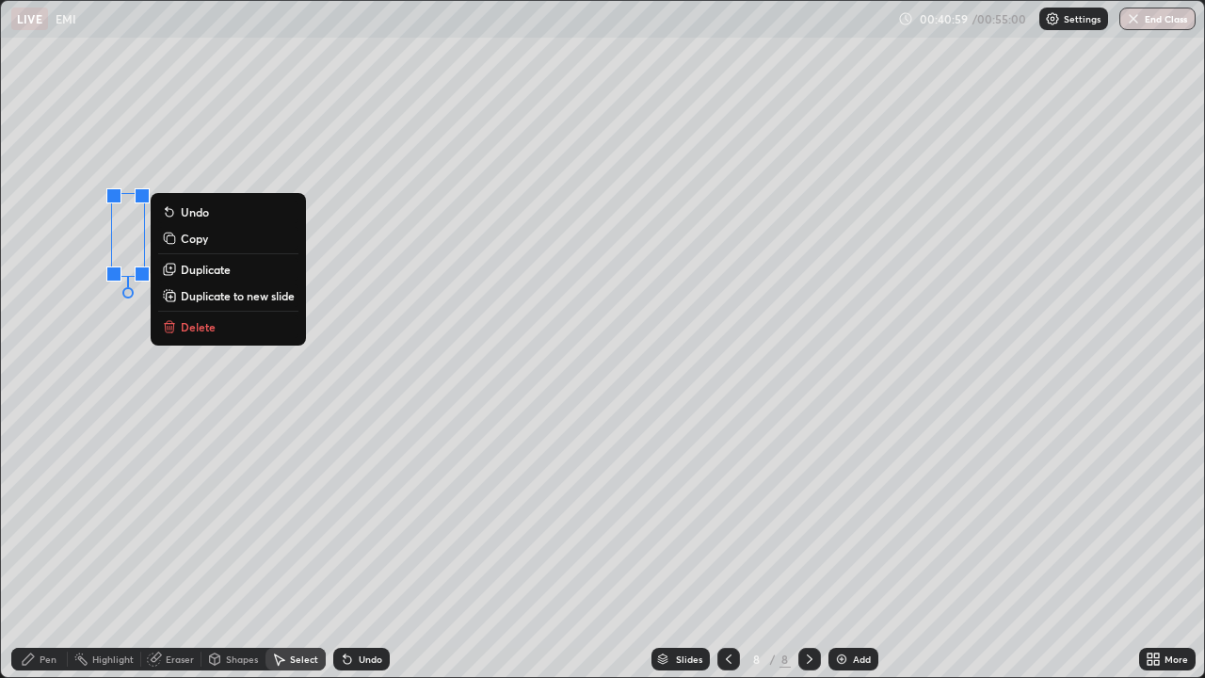
click at [208, 267] on p "Duplicate" at bounding box center [206, 269] width 50 height 15
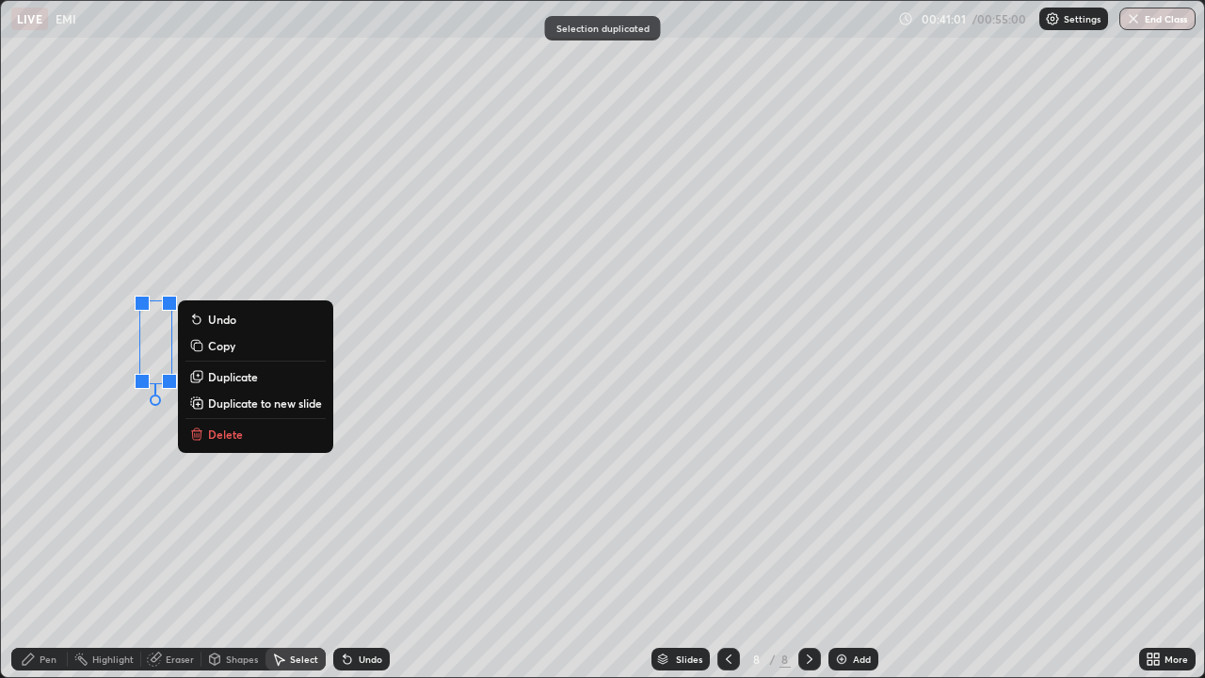
click at [352, 550] on icon at bounding box center [347, 658] width 15 height 15
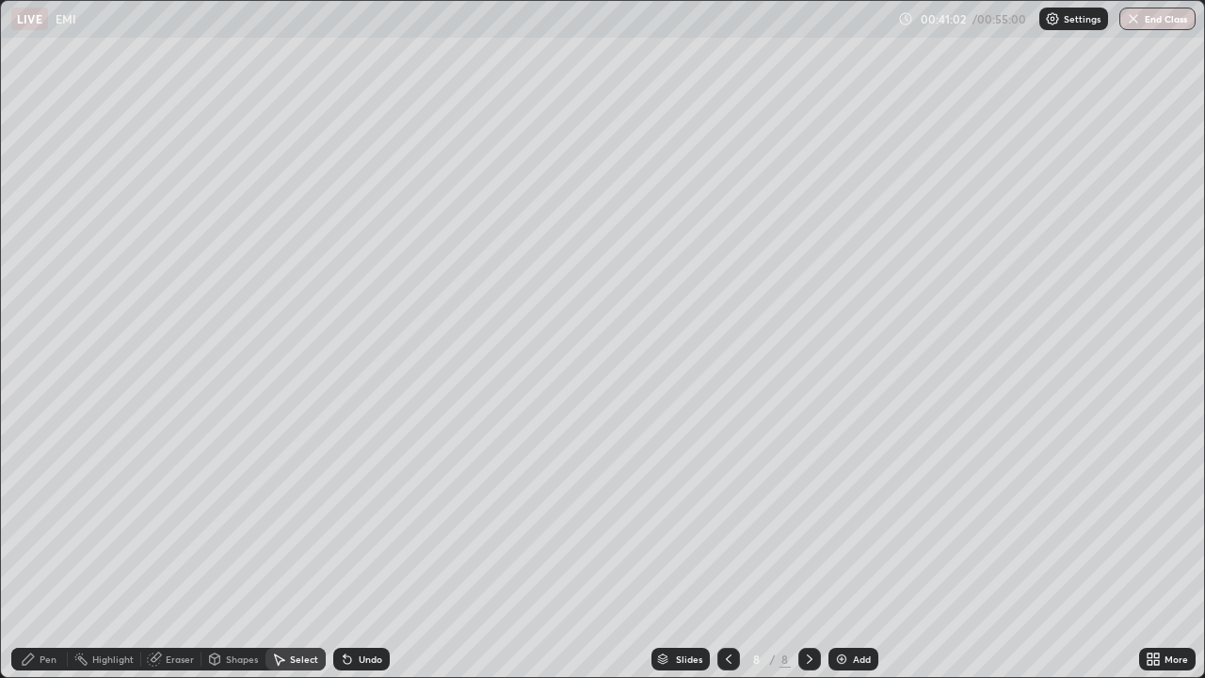
click at [52, 550] on div "Pen" at bounding box center [39, 658] width 56 height 23
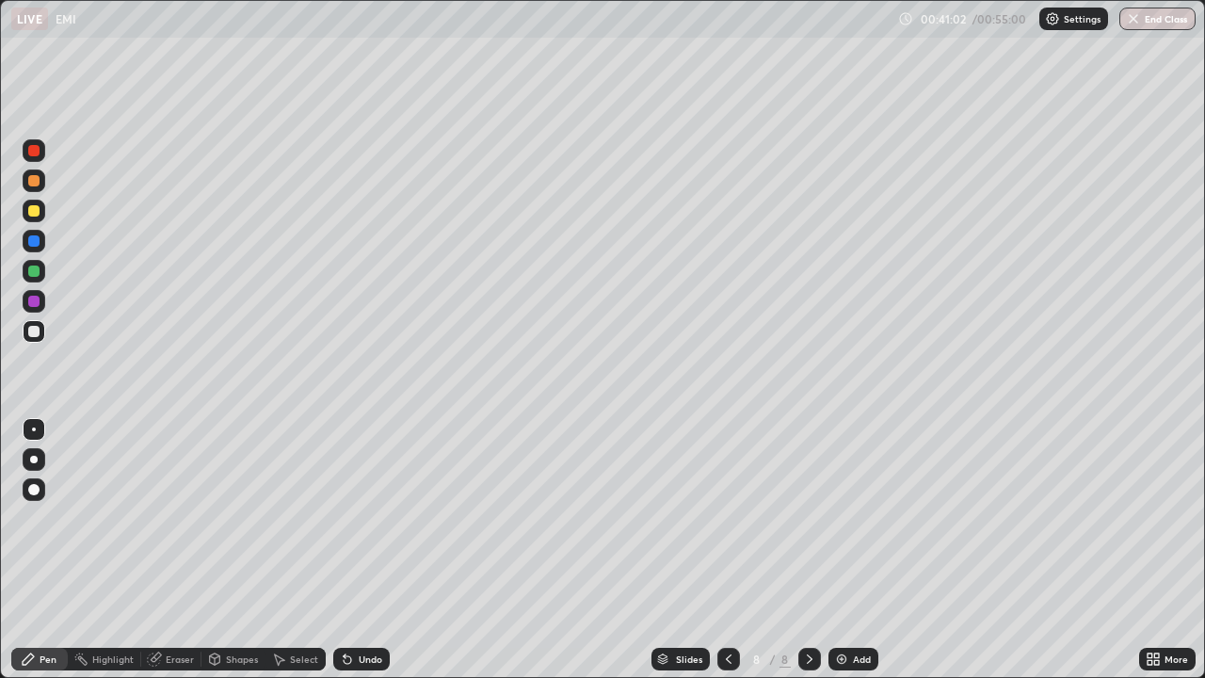
click at [32, 214] on div at bounding box center [33, 210] width 11 height 11
click at [354, 550] on div "Undo" at bounding box center [361, 658] width 56 height 23
click at [36, 331] on div at bounding box center [33, 331] width 11 height 11
click at [347, 550] on icon at bounding box center [347, 660] width 8 height 8
click at [31, 214] on div at bounding box center [33, 210] width 11 height 11
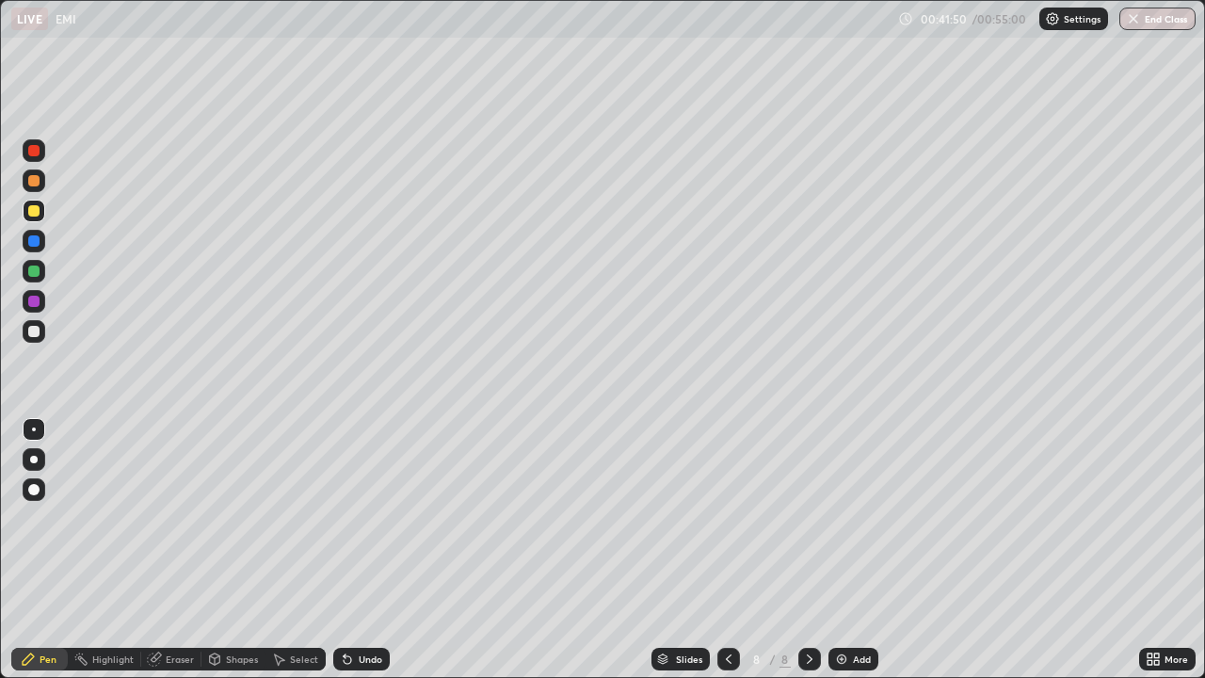
click at [305, 550] on div "Select" at bounding box center [304, 658] width 28 height 9
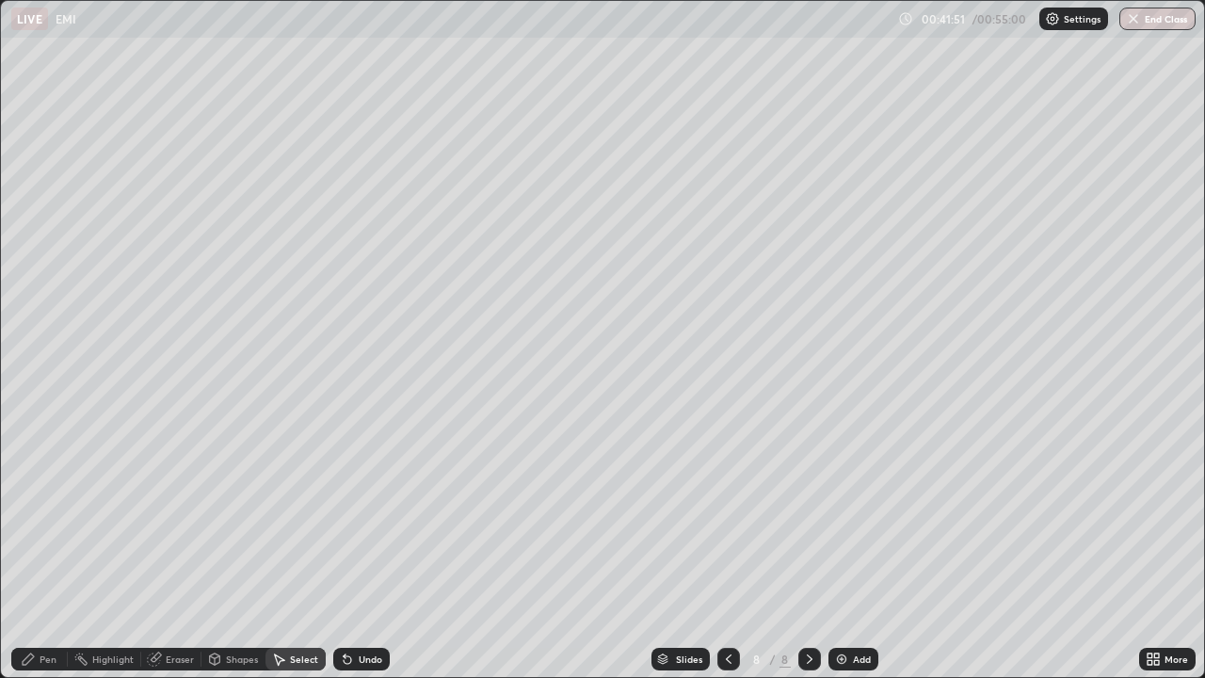
click at [350, 550] on icon at bounding box center [347, 658] width 15 height 15
click at [352, 550] on icon at bounding box center [347, 658] width 15 height 15
click at [351, 550] on icon at bounding box center [347, 658] width 15 height 15
click at [359, 550] on div "Undo" at bounding box center [371, 658] width 24 height 9
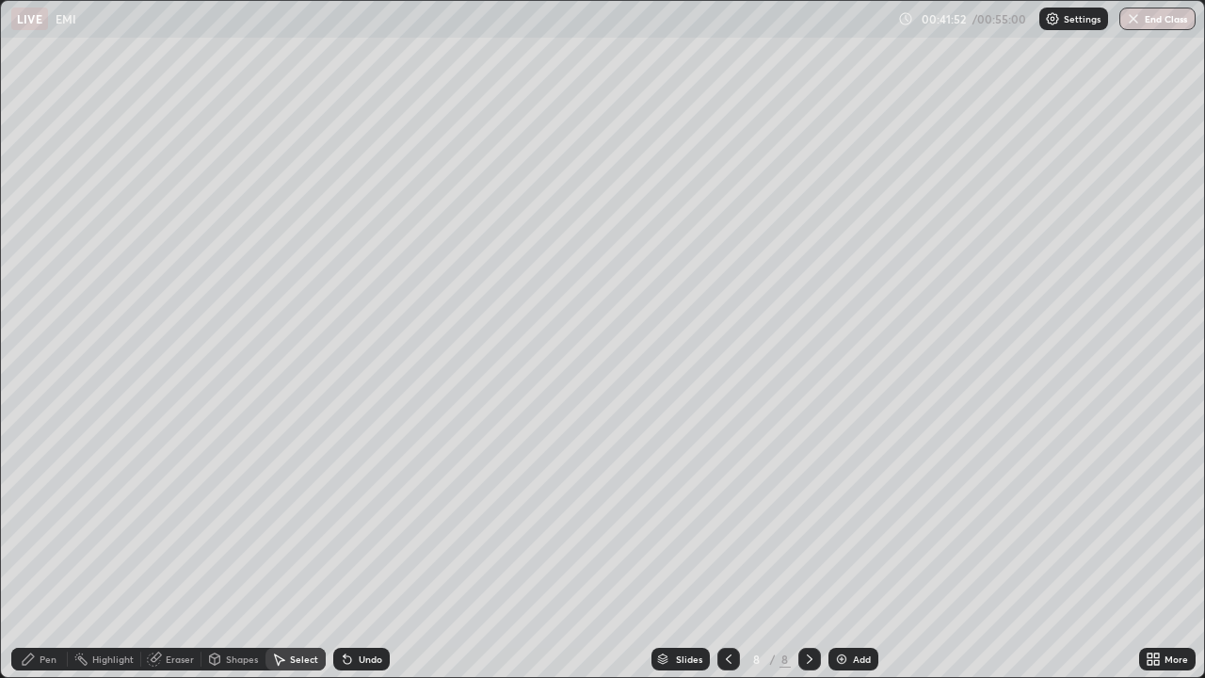
click at [359, 550] on div "Undo" at bounding box center [371, 658] width 24 height 9
click at [360, 550] on div "Undo" at bounding box center [371, 658] width 24 height 9
click at [362, 550] on div "Undo" at bounding box center [371, 658] width 24 height 9
click at [361, 550] on div "Undo" at bounding box center [361, 658] width 56 height 23
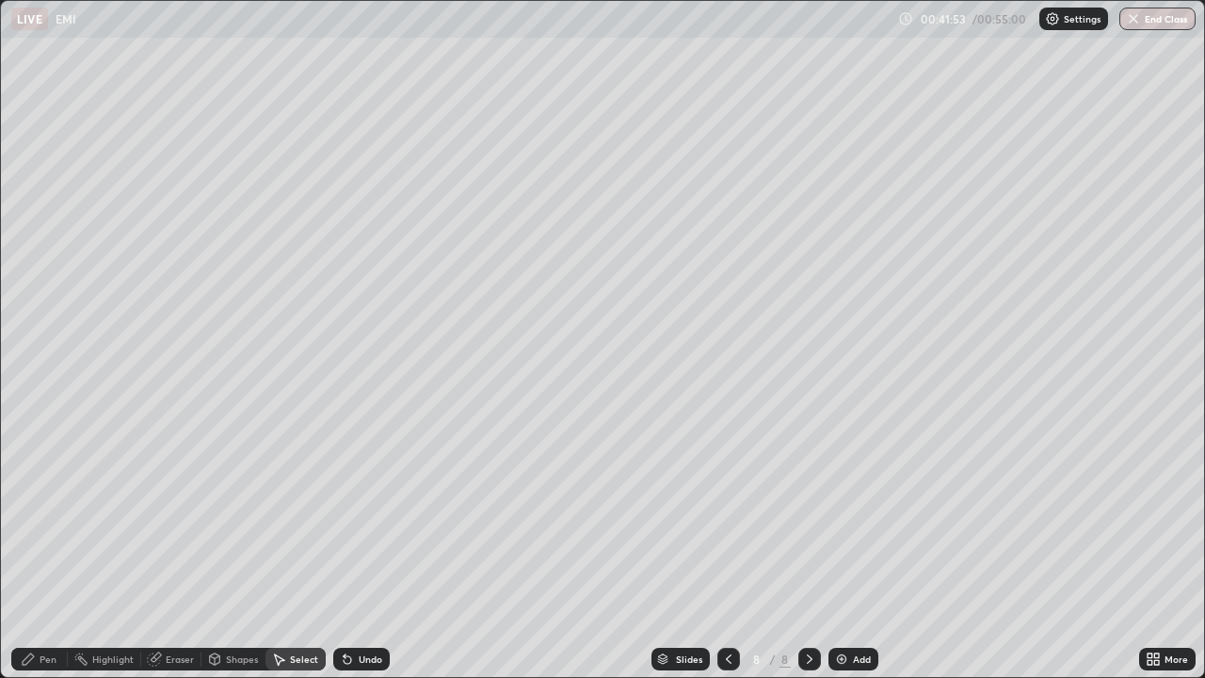
click at [361, 550] on div "Undo" at bounding box center [371, 658] width 24 height 9
click at [361, 550] on div "Undo" at bounding box center [361, 658] width 56 height 23
click at [362, 550] on div "Undo" at bounding box center [371, 658] width 24 height 9
click at [363, 550] on div "Undo" at bounding box center [371, 658] width 24 height 9
click at [362, 550] on div "Undo" at bounding box center [371, 658] width 24 height 9
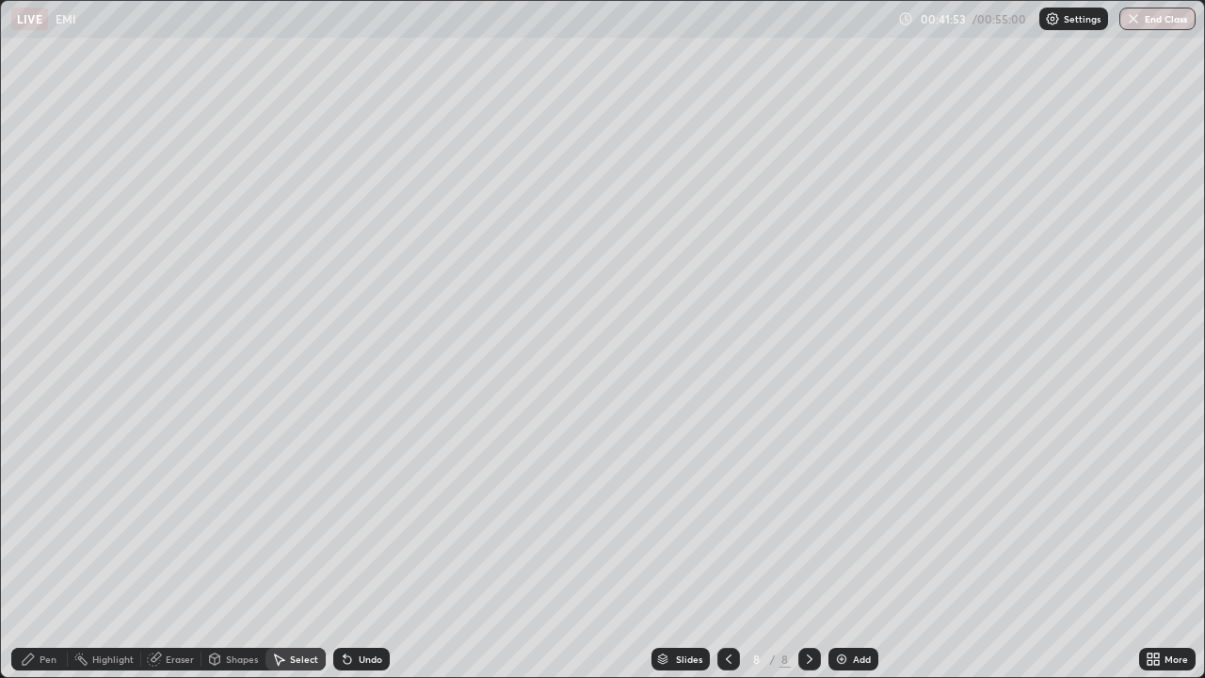
click at [361, 550] on div "Undo" at bounding box center [361, 658] width 56 height 23
click at [362, 550] on div "Undo" at bounding box center [361, 658] width 56 height 23
click at [361, 550] on div "Undo" at bounding box center [361, 658] width 56 height 23
click at [363, 550] on div "Undo" at bounding box center [361, 658] width 56 height 23
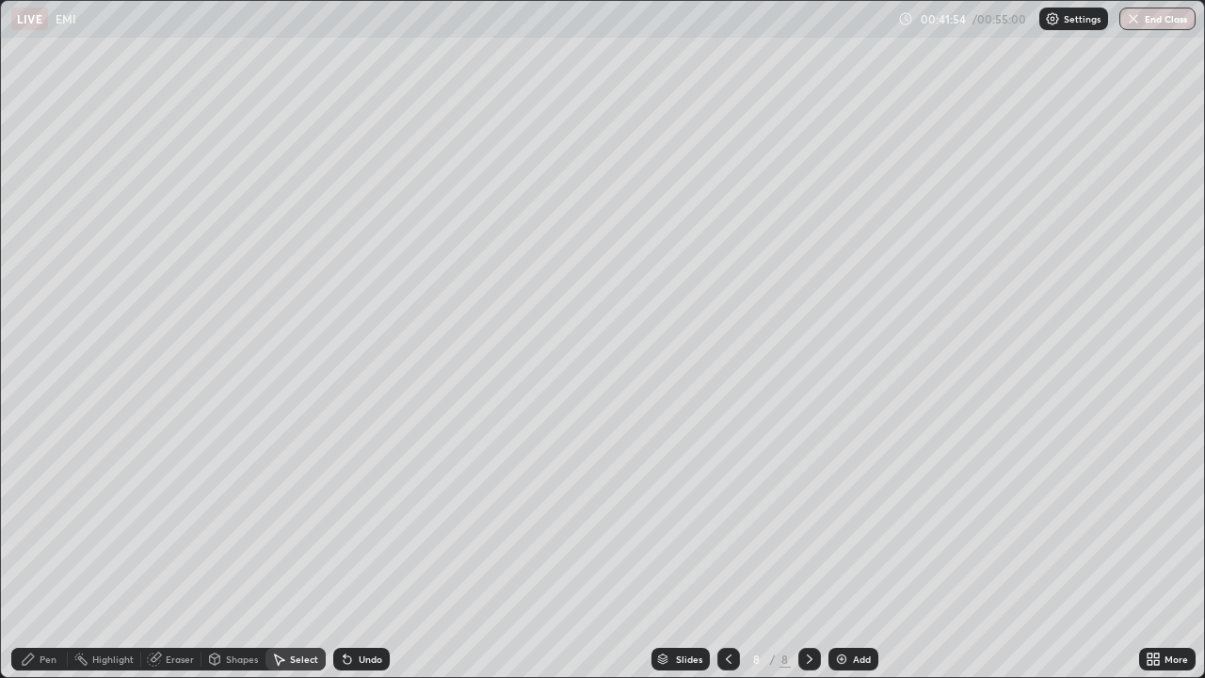
click at [363, 550] on div "Undo" at bounding box center [361, 658] width 56 height 23
click at [56, 550] on div "Pen" at bounding box center [48, 658] width 17 height 9
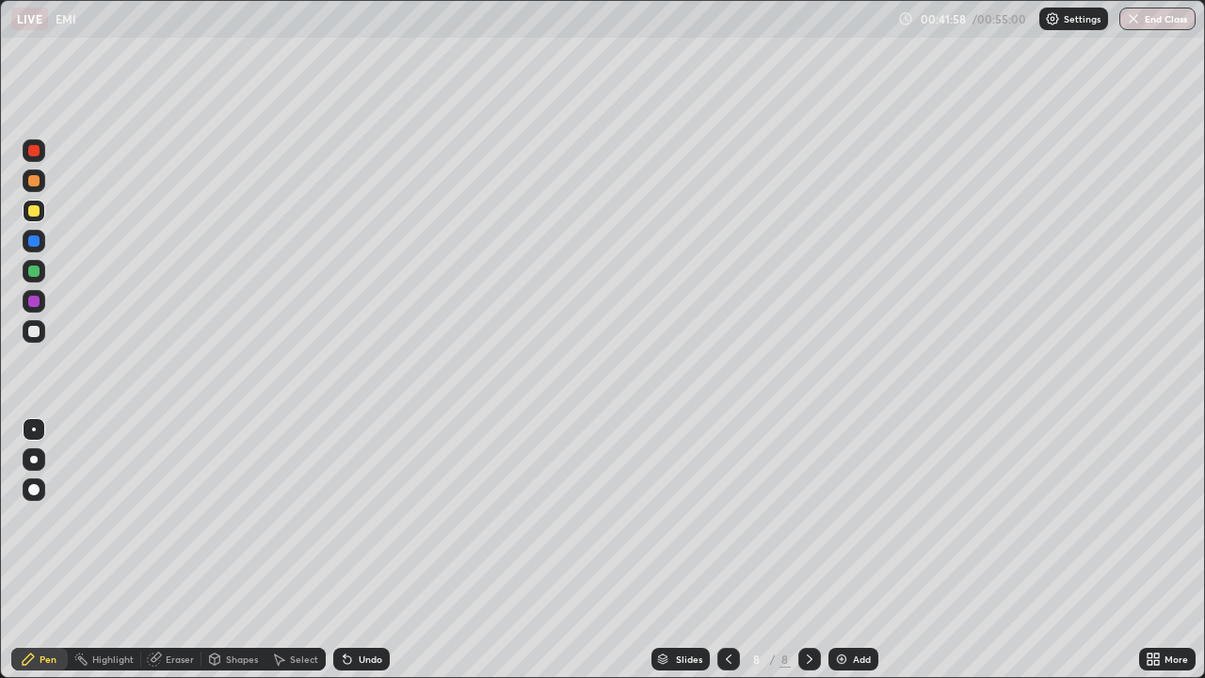
click at [32, 328] on div at bounding box center [33, 331] width 11 height 11
click at [298, 550] on div "Select" at bounding box center [304, 658] width 28 height 9
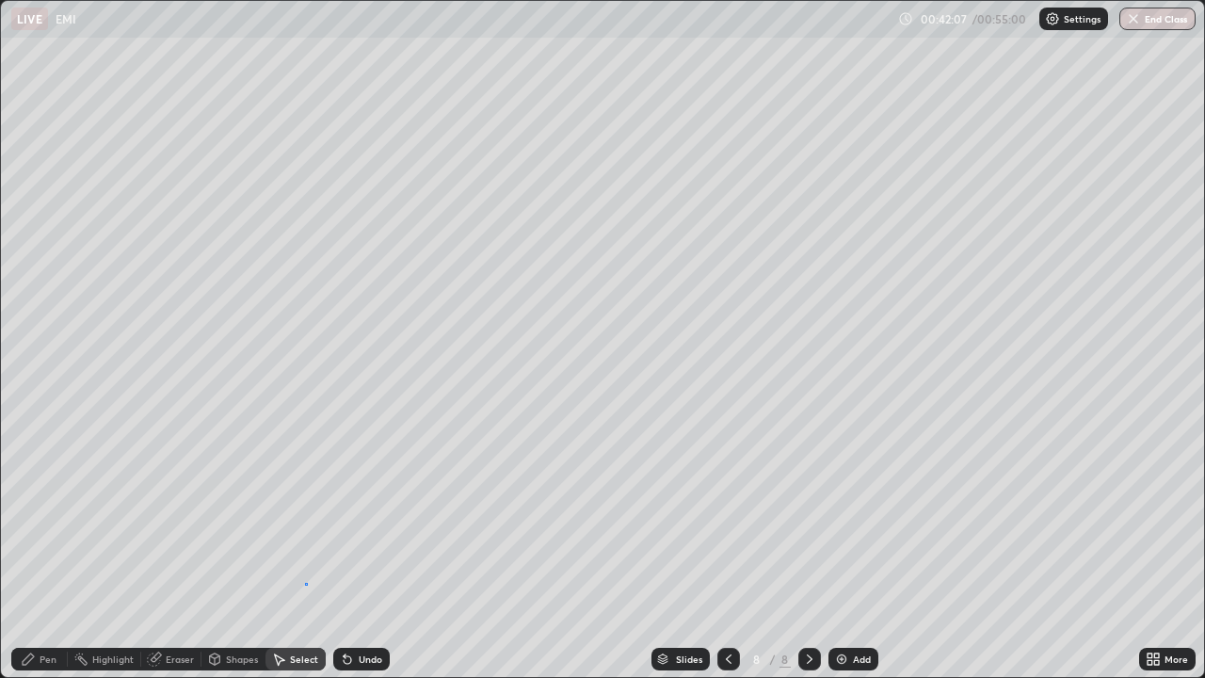
click at [306, 550] on div "0 ° Undo Copy Duplicate Duplicate to new slide Delete" at bounding box center [602, 339] width 1203 height 676
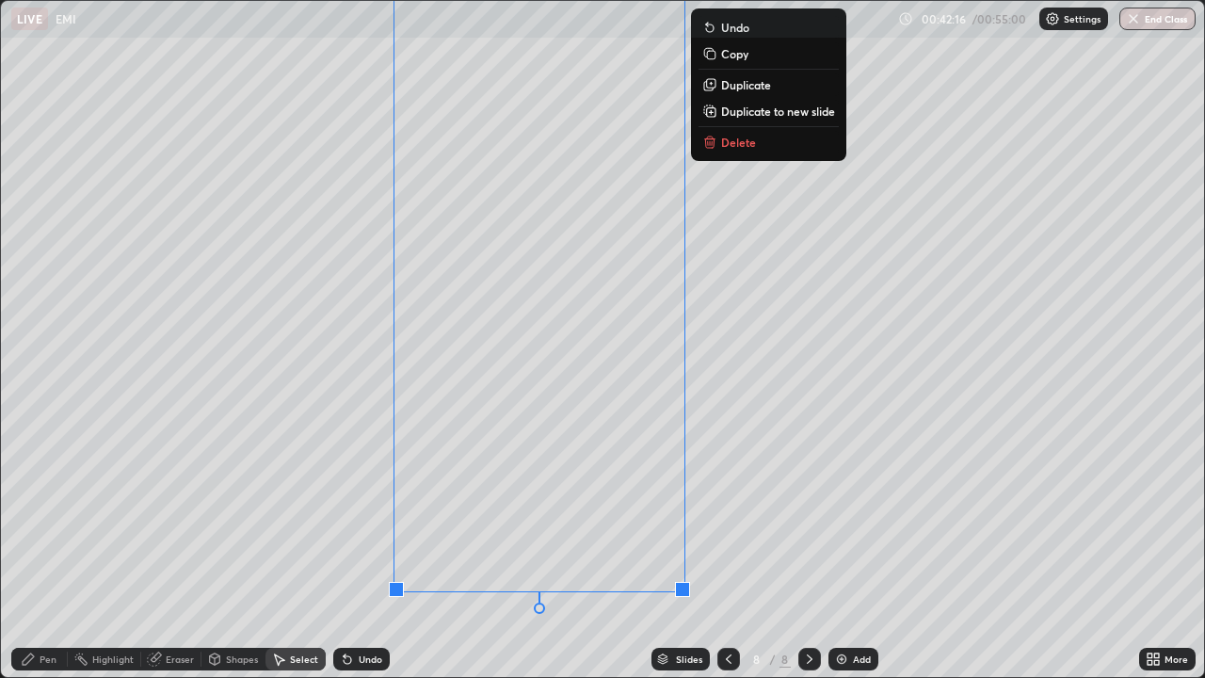
click at [49, 550] on div "Pen" at bounding box center [48, 658] width 17 height 9
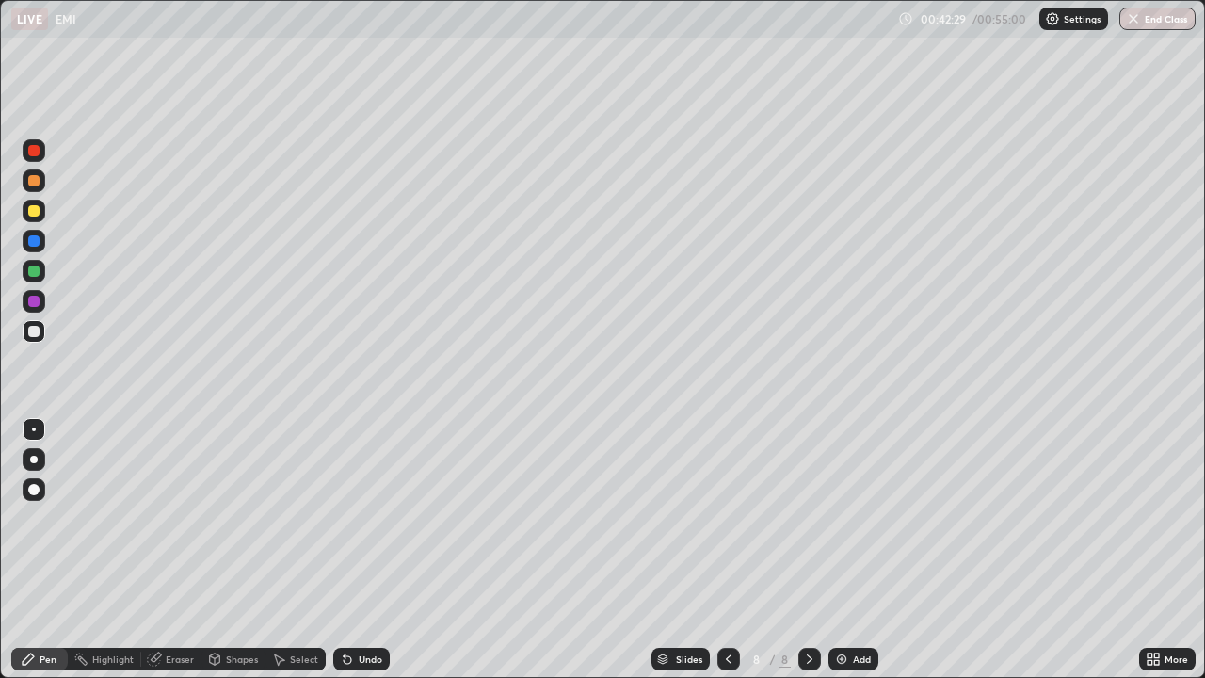
click at [370, 550] on div "Undo" at bounding box center [371, 658] width 24 height 9
click at [359, 550] on div "Undo" at bounding box center [371, 658] width 24 height 9
click at [366, 550] on div "Undo" at bounding box center [371, 658] width 24 height 9
click at [360, 550] on div "Undo" at bounding box center [371, 658] width 24 height 9
click at [40, 303] on div at bounding box center [34, 301] width 23 height 23
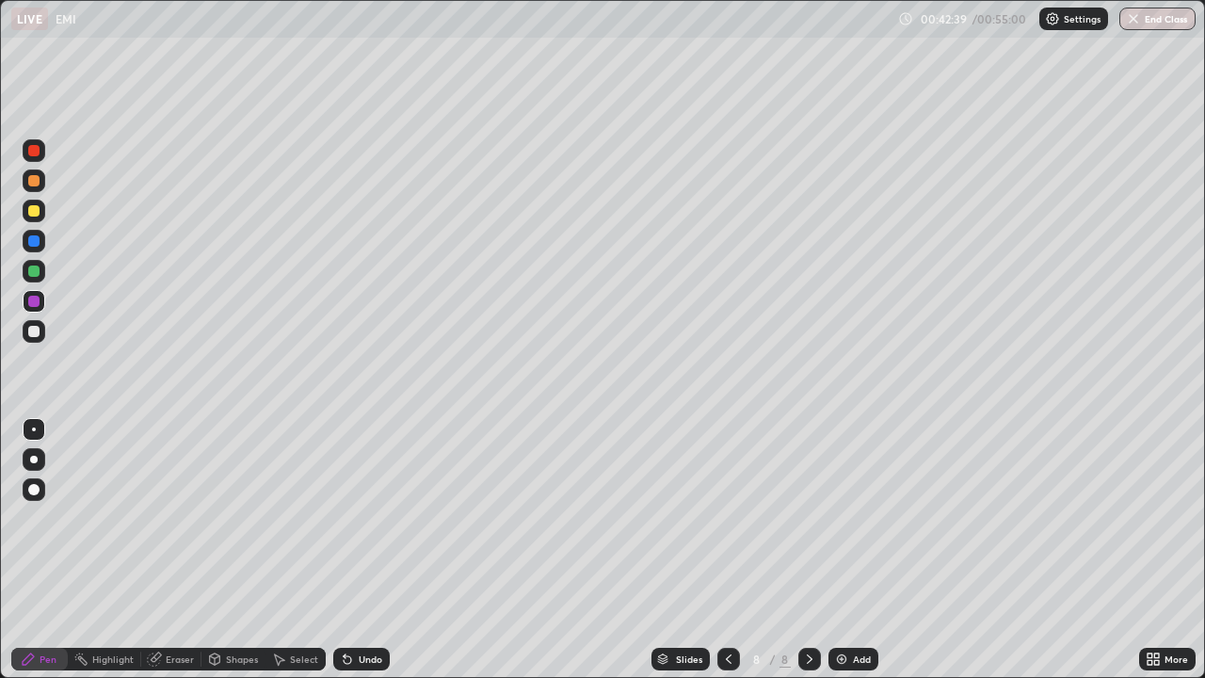
click at [33, 216] on div at bounding box center [33, 210] width 11 height 11
click at [31, 179] on div at bounding box center [33, 180] width 11 height 11
click at [365, 550] on div "Undo" at bounding box center [371, 658] width 24 height 9
click at [359, 550] on div "Undo" at bounding box center [371, 658] width 24 height 9
click at [363, 550] on div "Undo" at bounding box center [361, 658] width 56 height 23
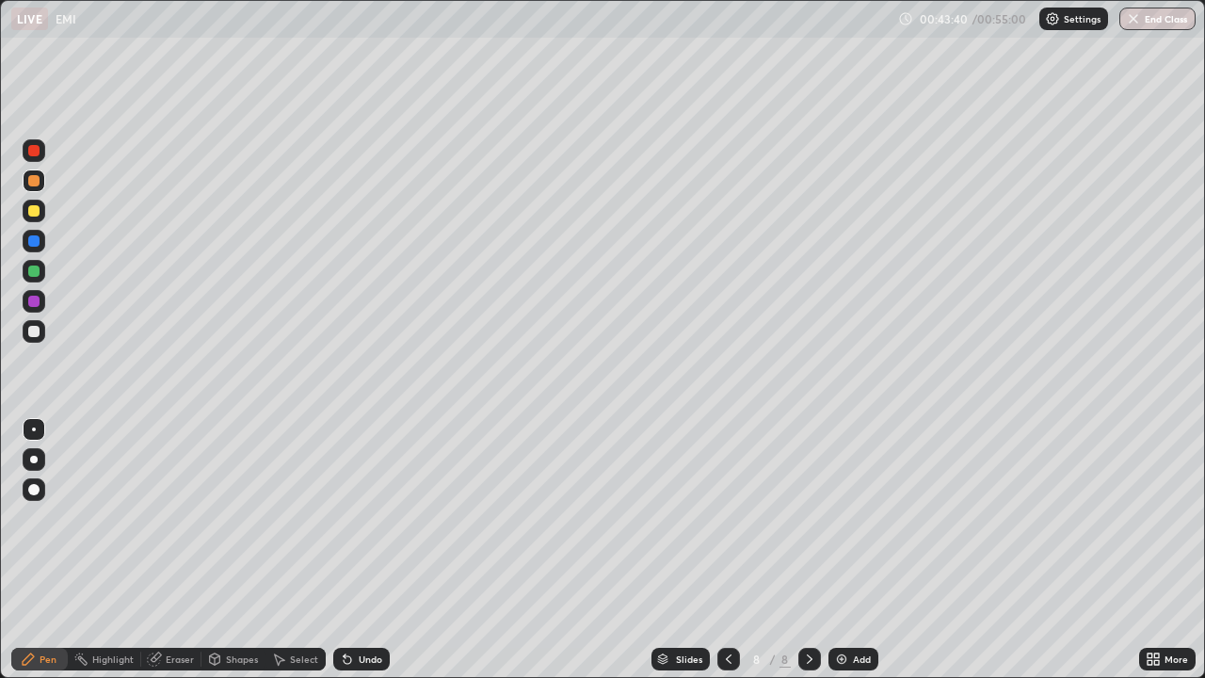
click at [364, 550] on div "Undo" at bounding box center [361, 658] width 56 height 23
click at [33, 210] on div at bounding box center [33, 210] width 11 height 11
click at [279, 550] on icon at bounding box center [278, 658] width 15 height 15
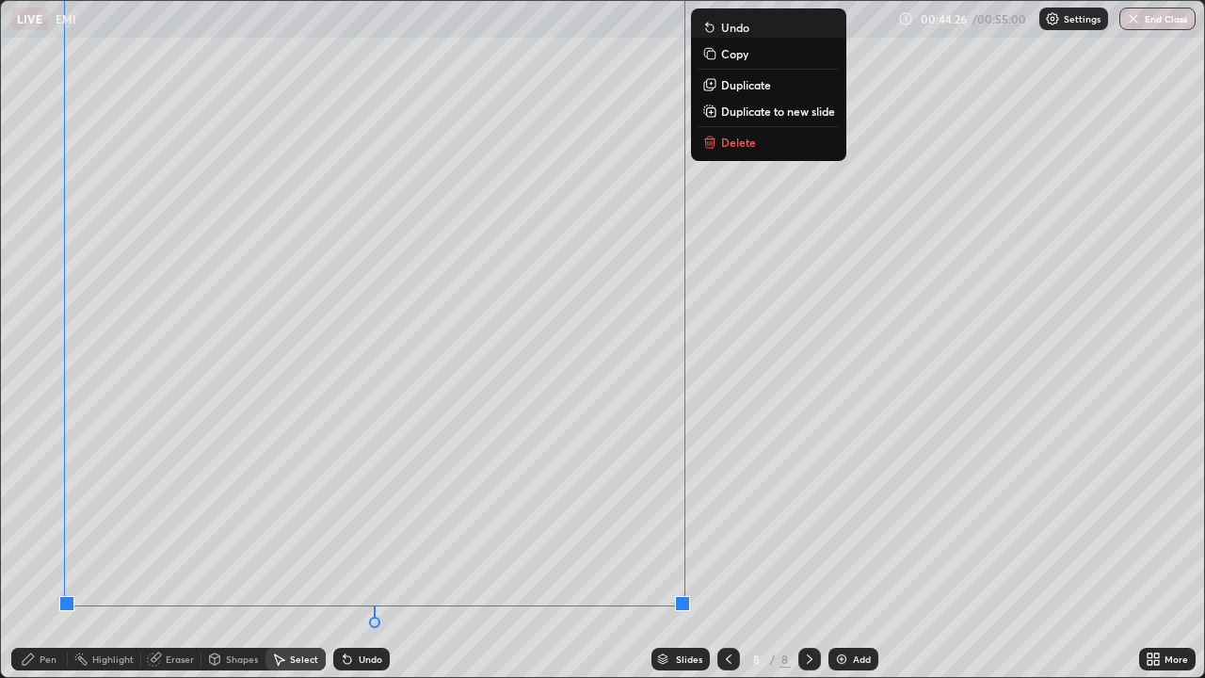
click at [782, 113] on p "Duplicate to new slide" at bounding box center [778, 111] width 114 height 15
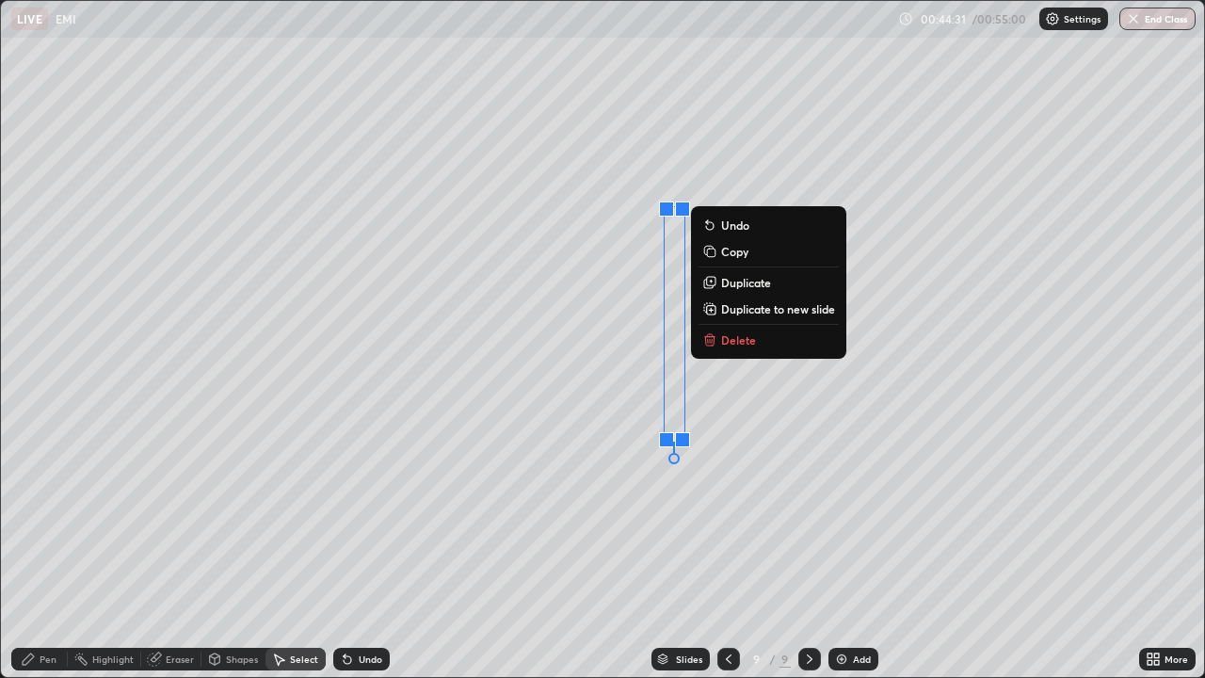
click at [762, 342] on button "Delete" at bounding box center [768, 339] width 140 height 23
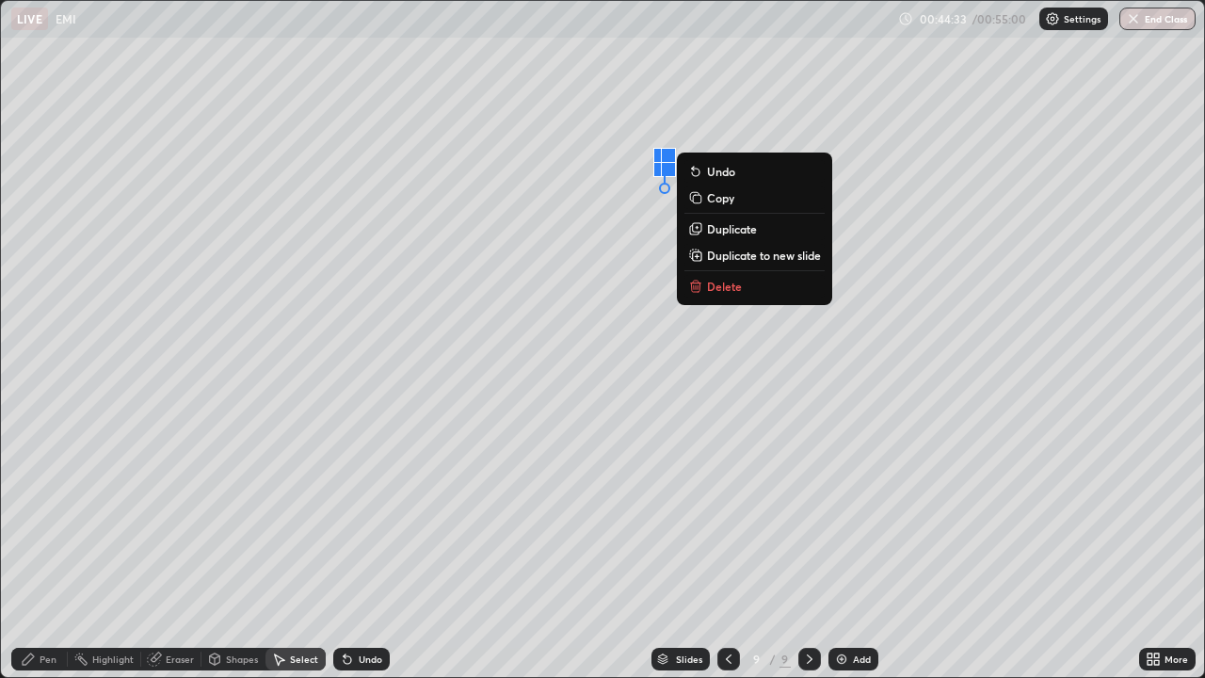
click at [730, 289] on p "Delete" at bounding box center [724, 286] width 35 height 15
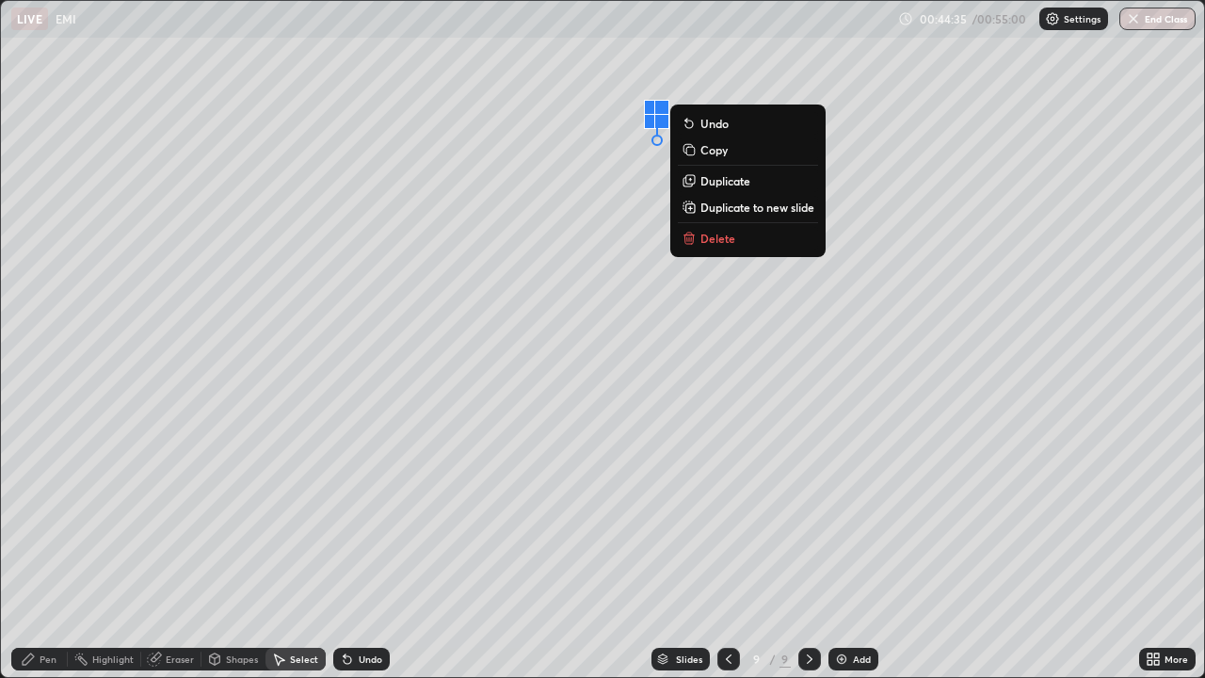
click at [714, 233] on p "Delete" at bounding box center [717, 238] width 35 height 15
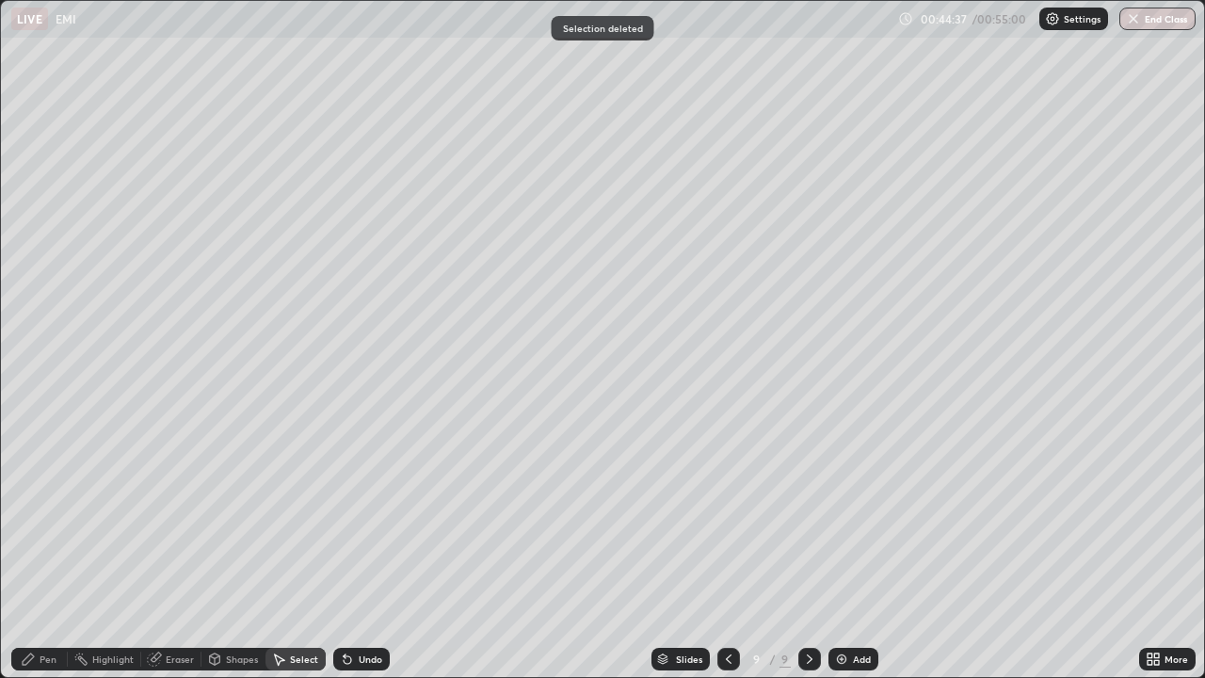
click at [49, 550] on div "Pen" at bounding box center [48, 658] width 17 height 9
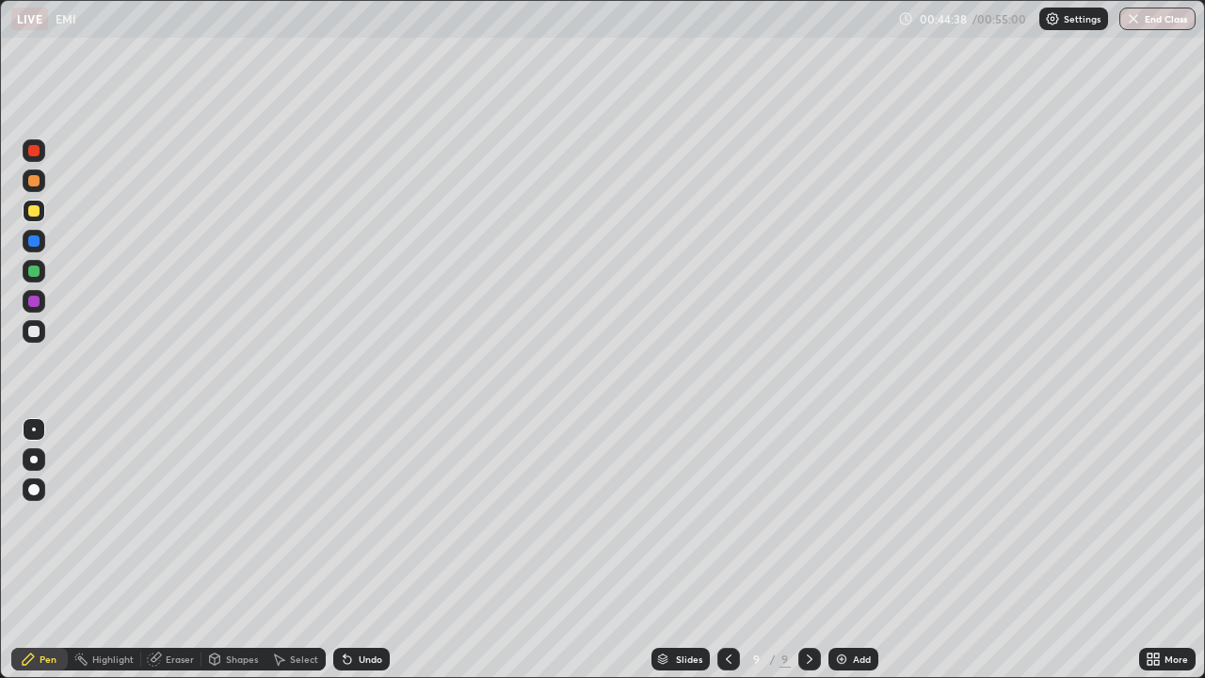
click at [34, 184] on div at bounding box center [33, 180] width 11 height 11
click at [364, 550] on div "Undo" at bounding box center [371, 658] width 24 height 9
click at [354, 550] on div "Undo" at bounding box center [361, 658] width 56 height 23
click at [359, 550] on div "Undo" at bounding box center [371, 658] width 24 height 9
click at [364, 550] on div "Undo" at bounding box center [371, 658] width 24 height 9
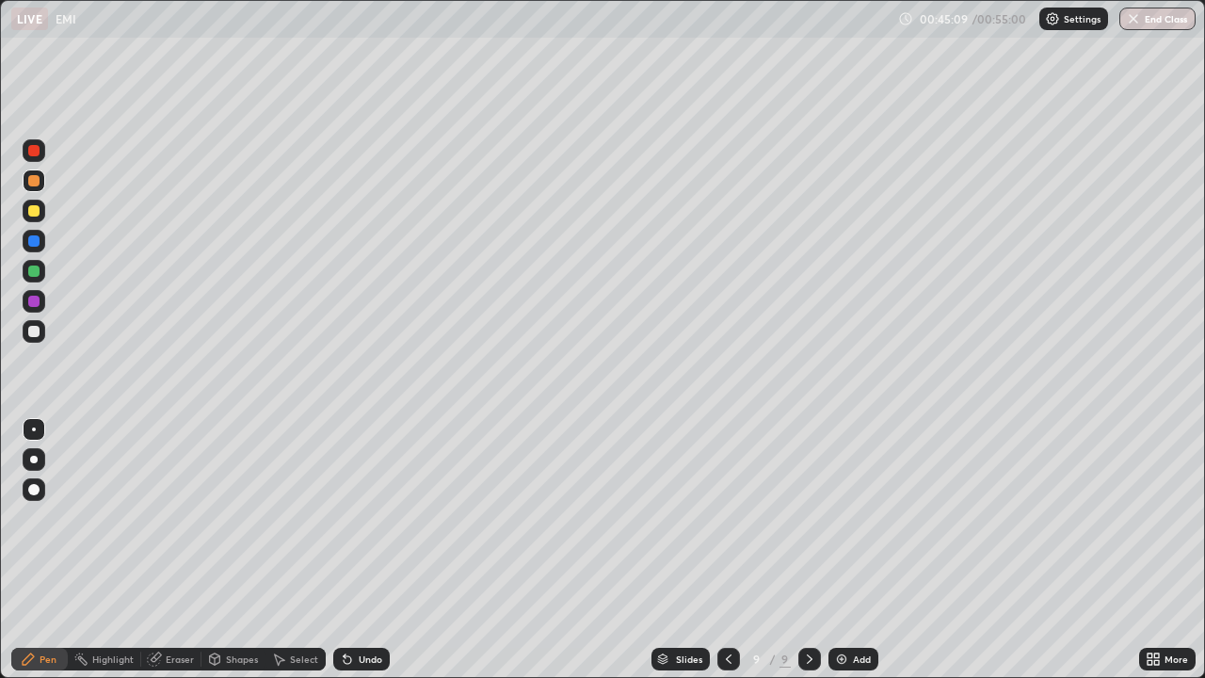
click at [369, 550] on div "Undo" at bounding box center [371, 658] width 24 height 9
click at [369, 550] on div "Undo" at bounding box center [361, 658] width 56 height 23
click at [371, 550] on div "Undo" at bounding box center [361, 658] width 56 height 23
click at [373, 550] on div "Undo" at bounding box center [361, 658] width 56 height 23
click at [375, 550] on div "Undo" at bounding box center [361, 658] width 56 height 23
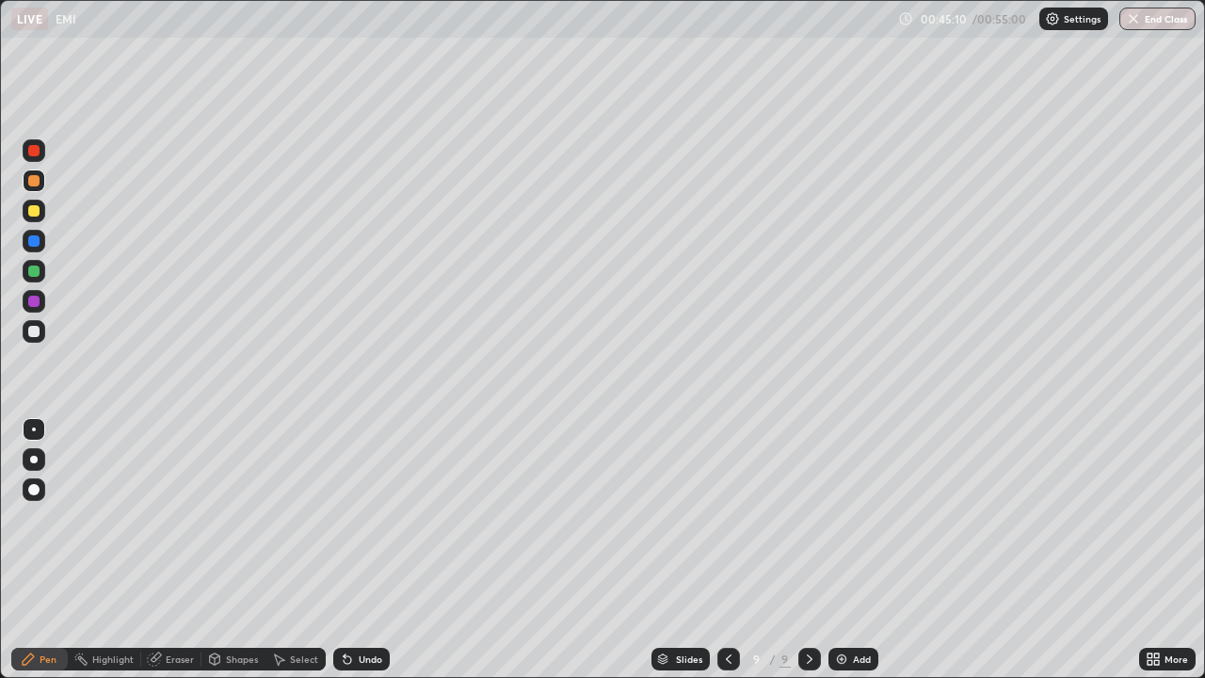
click at [374, 550] on div "Undo" at bounding box center [371, 658] width 24 height 9
click at [375, 550] on div "Undo" at bounding box center [371, 658] width 24 height 9
click at [377, 550] on div "Undo" at bounding box center [371, 658] width 24 height 9
click at [380, 550] on div "Undo" at bounding box center [361, 658] width 56 height 23
click at [372, 550] on div "Undo" at bounding box center [361, 658] width 56 height 23
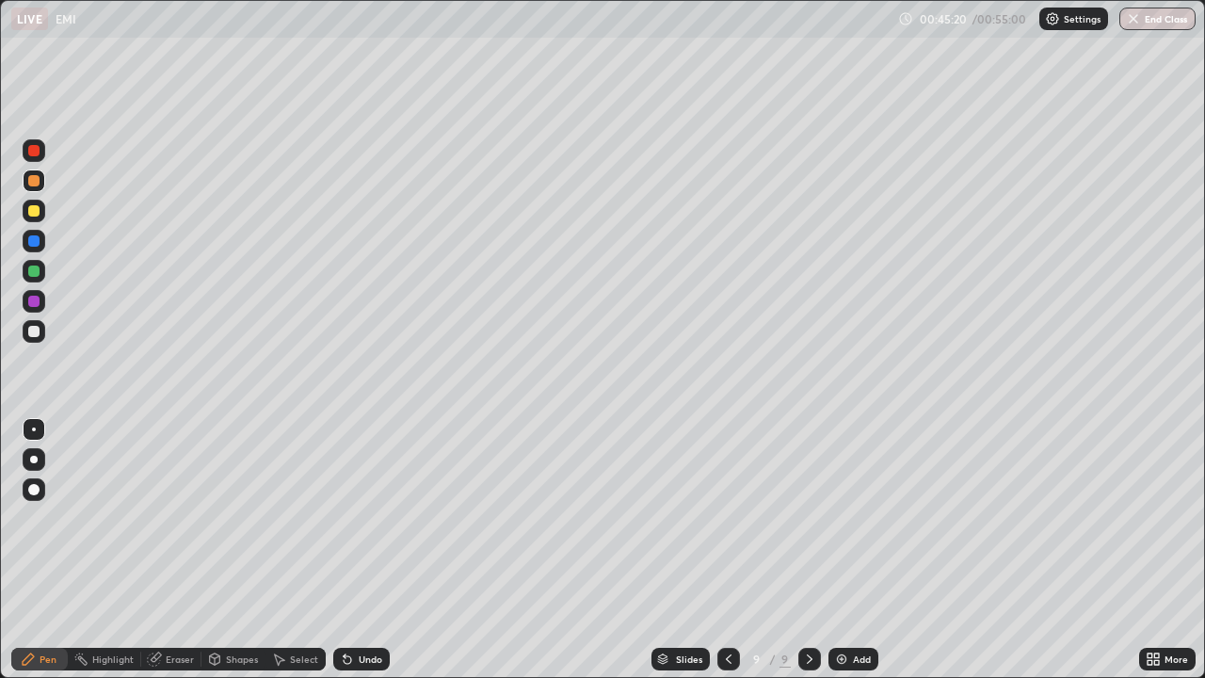
click at [365, 550] on div "Undo" at bounding box center [371, 658] width 24 height 9
click at [359, 550] on div "Undo" at bounding box center [361, 658] width 56 height 23
click at [35, 211] on div at bounding box center [33, 210] width 11 height 11
click at [340, 550] on icon at bounding box center [347, 658] width 15 height 15
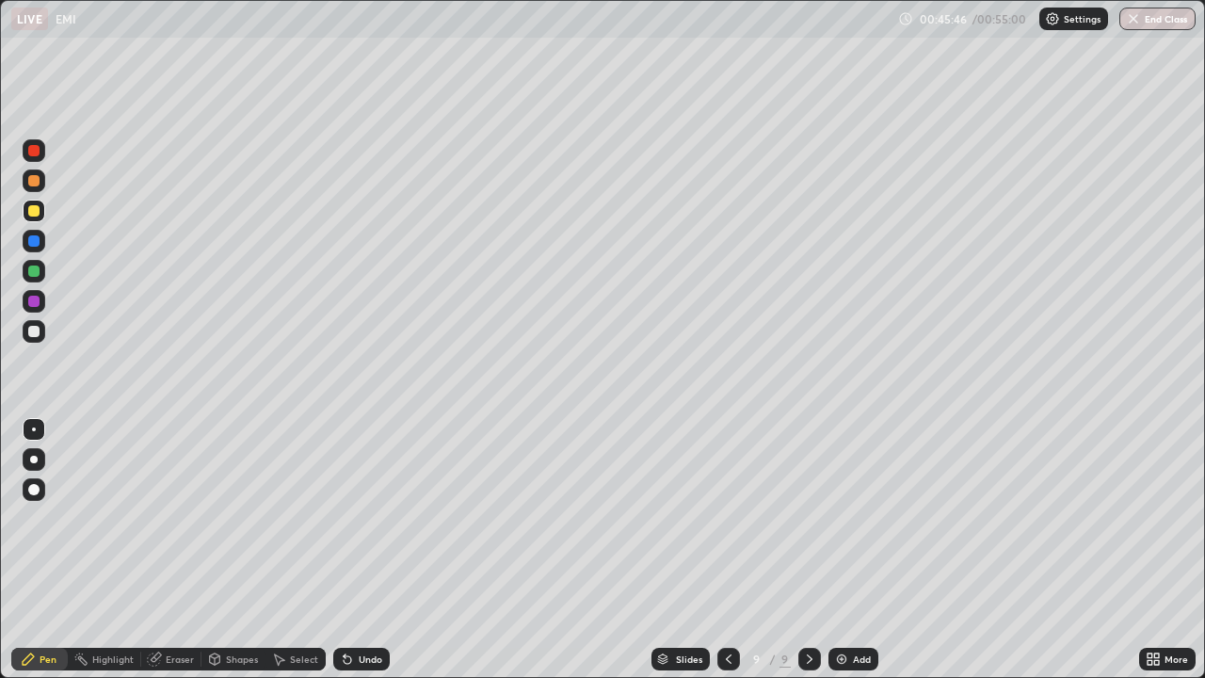
click at [344, 550] on icon at bounding box center [347, 660] width 8 height 8
click at [353, 550] on div "Undo" at bounding box center [361, 658] width 56 height 23
click at [351, 550] on icon at bounding box center [347, 658] width 15 height 15
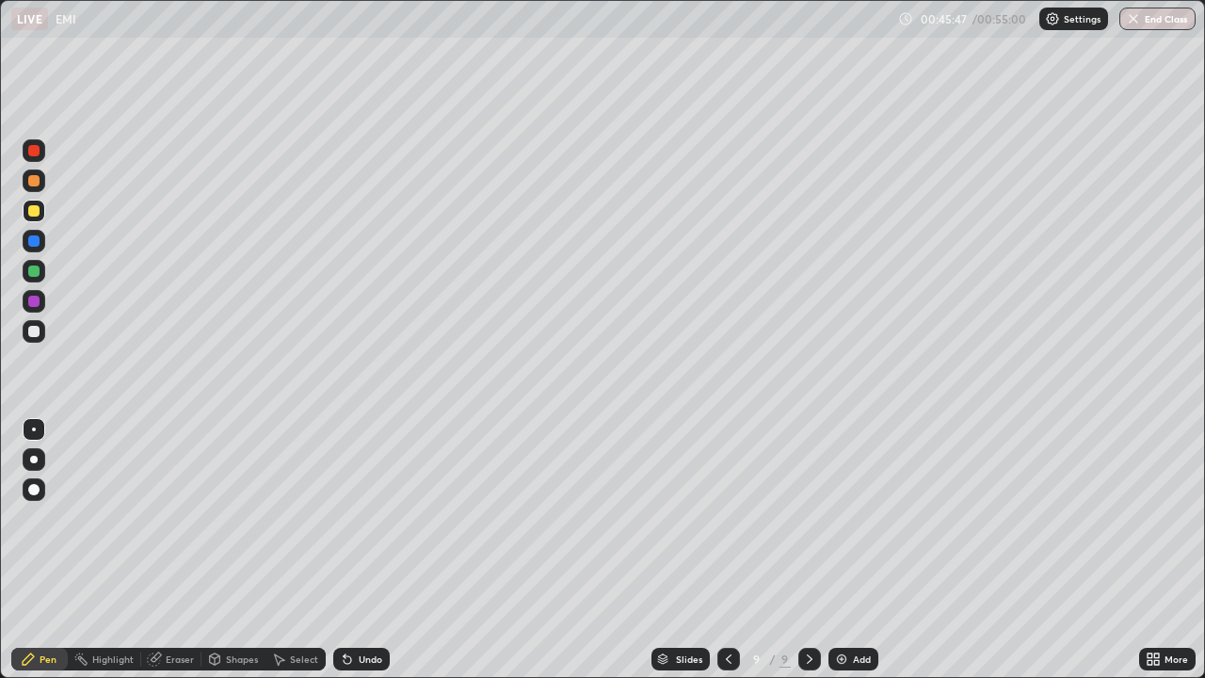
click at [351, 550] on div "Undo" at bounding box center [361, 658] width 56 height 23
click at [35, 274] on div at bounding box center [33, 270] width 11 height 11
click at [237, 550] on div "Shapes" at bounding box center [233, 658] width 64 height 23
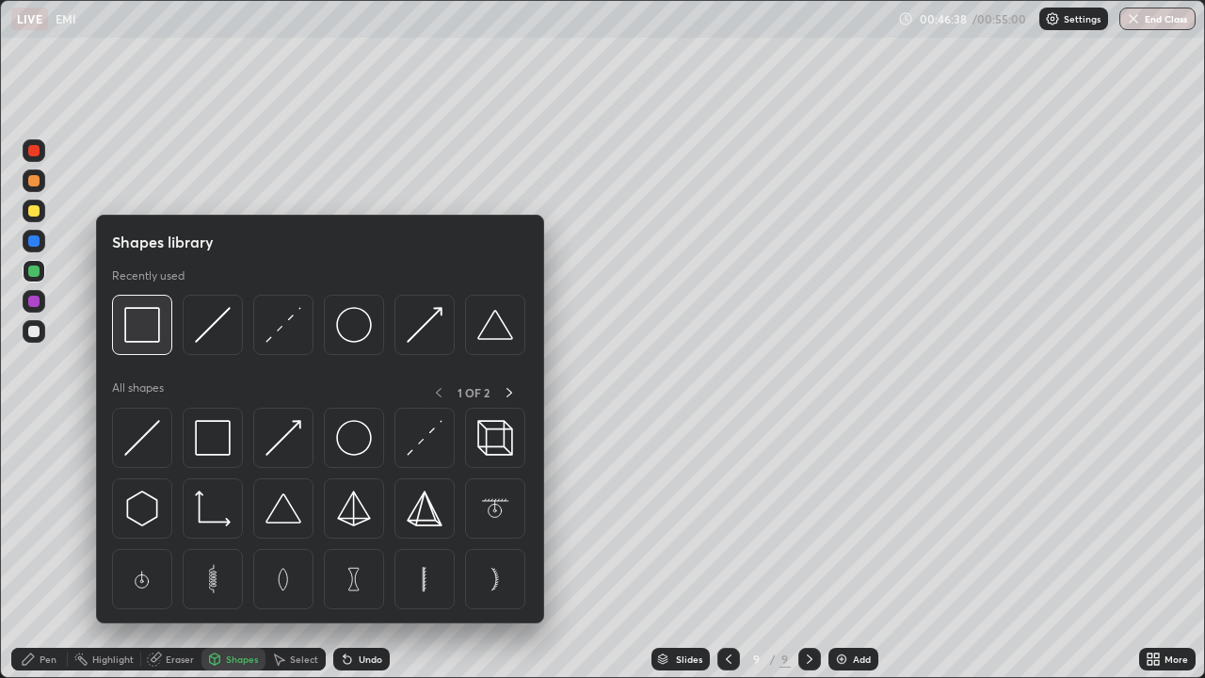
click at [144, 332] on img at bounding box center [142, 325] width 36 height 36
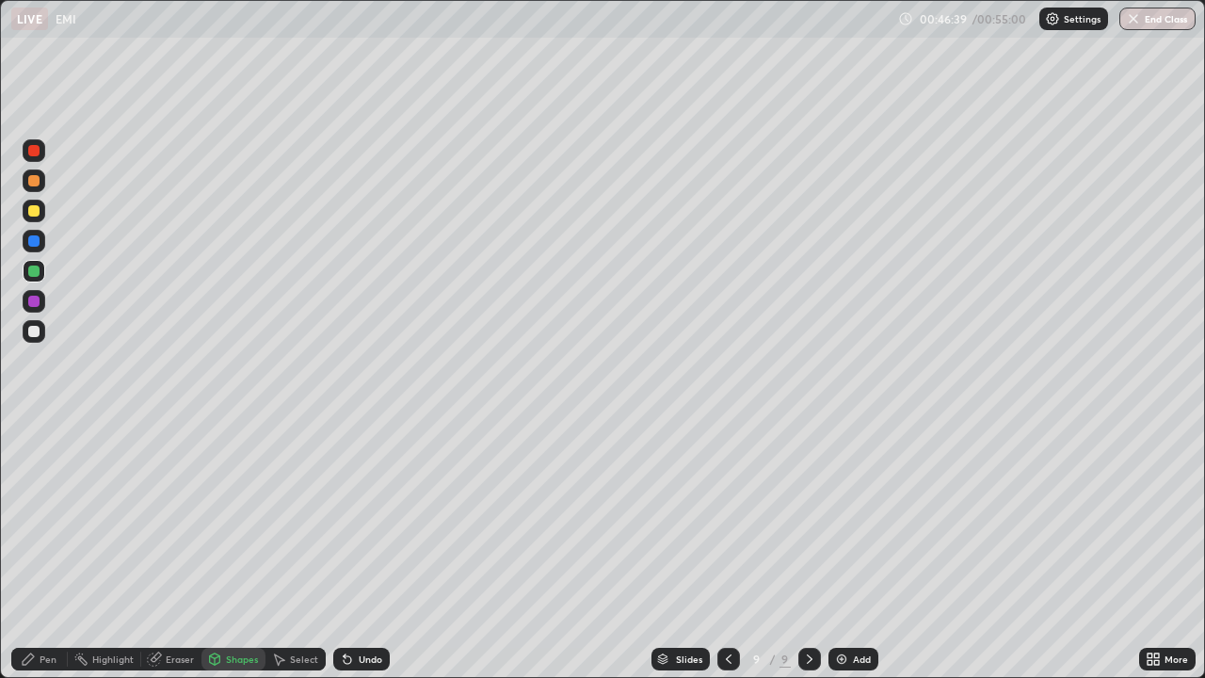
click at [34, 207] on div at bounding box center [33, 210] width 11 height 11
click at [301, 550] on div "Select" at bounding box center [295, 658] width 60 height 23
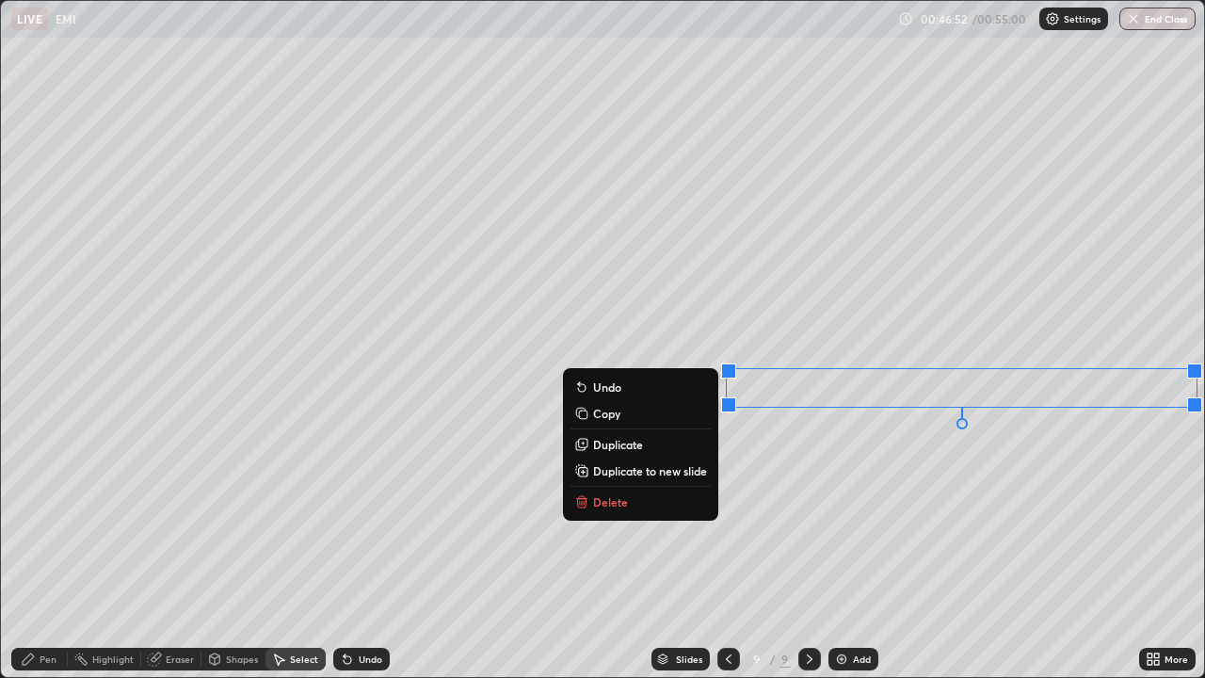
click at [669, 439] on button "Duplicate" at bounding box center [640, 444] width 140 height 23
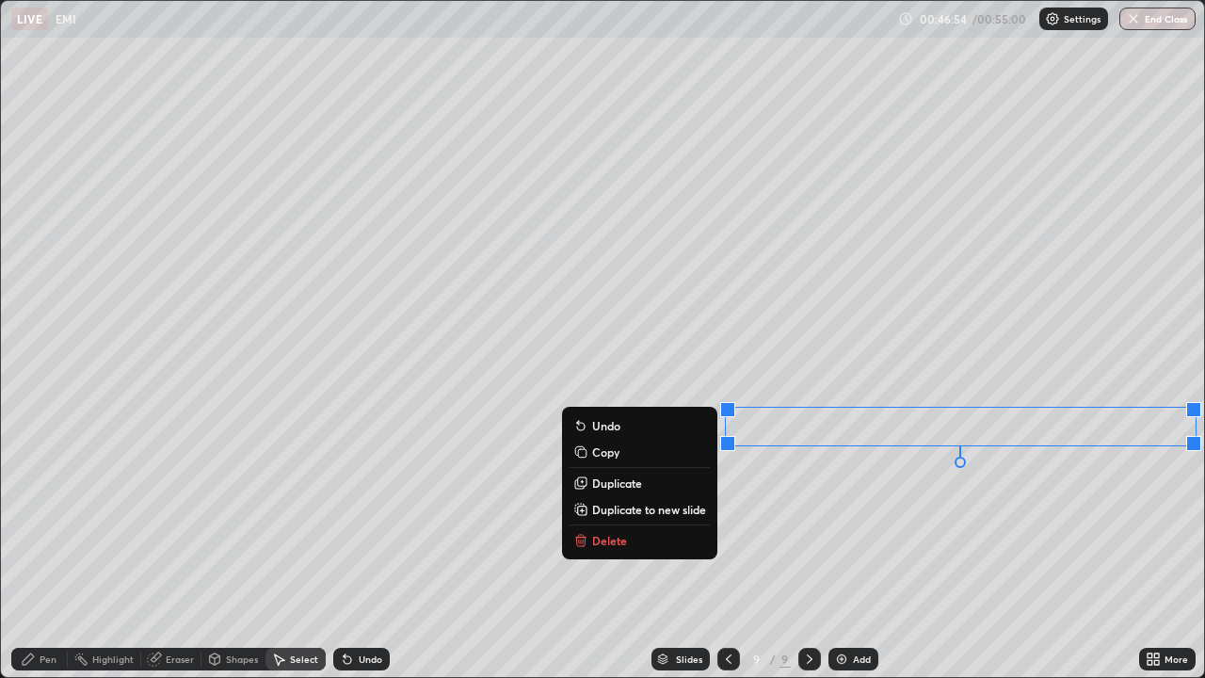
click at [667, 480] on button "Duplicate" at bounding box center [639, 482] width 140 height 23
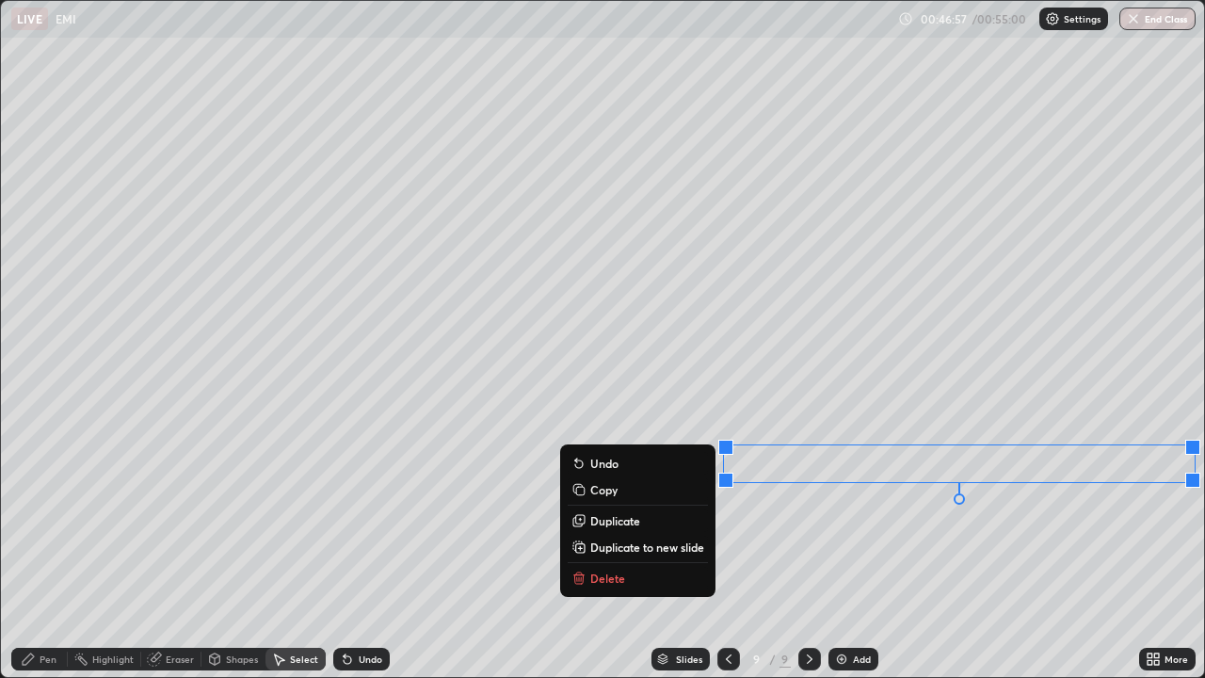
click at [663, 518] on button "Duplicate" at bounding box center [637, 520] width 140 height 23
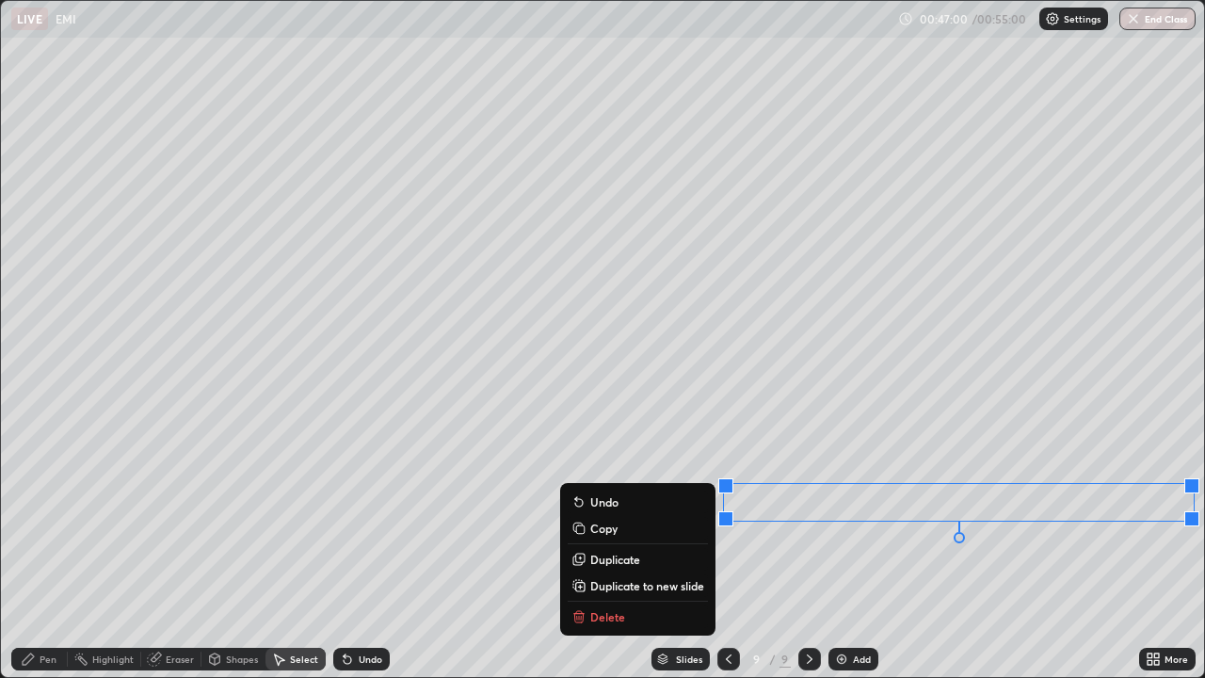
click at [652, 550] on button "Duplicate" at bounding box center [637, 559] width 140 height 23
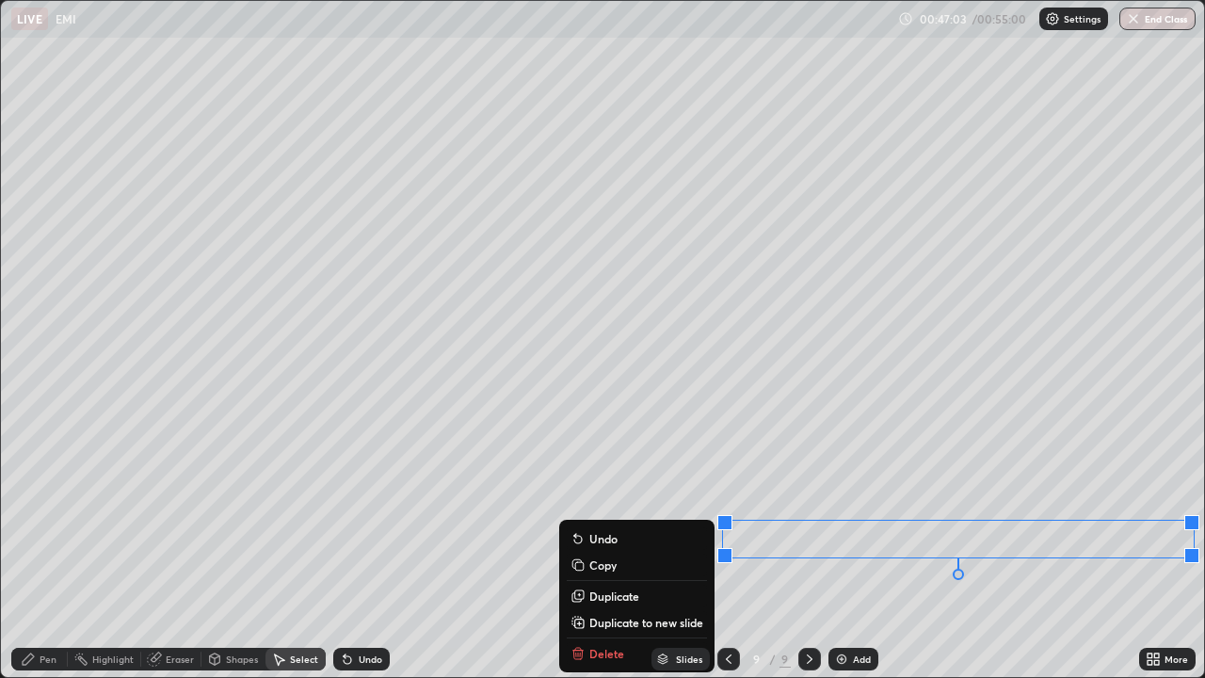
click at [648, 550] on button "Duplicate" at bounding box center [637, 595] width 140 height 23
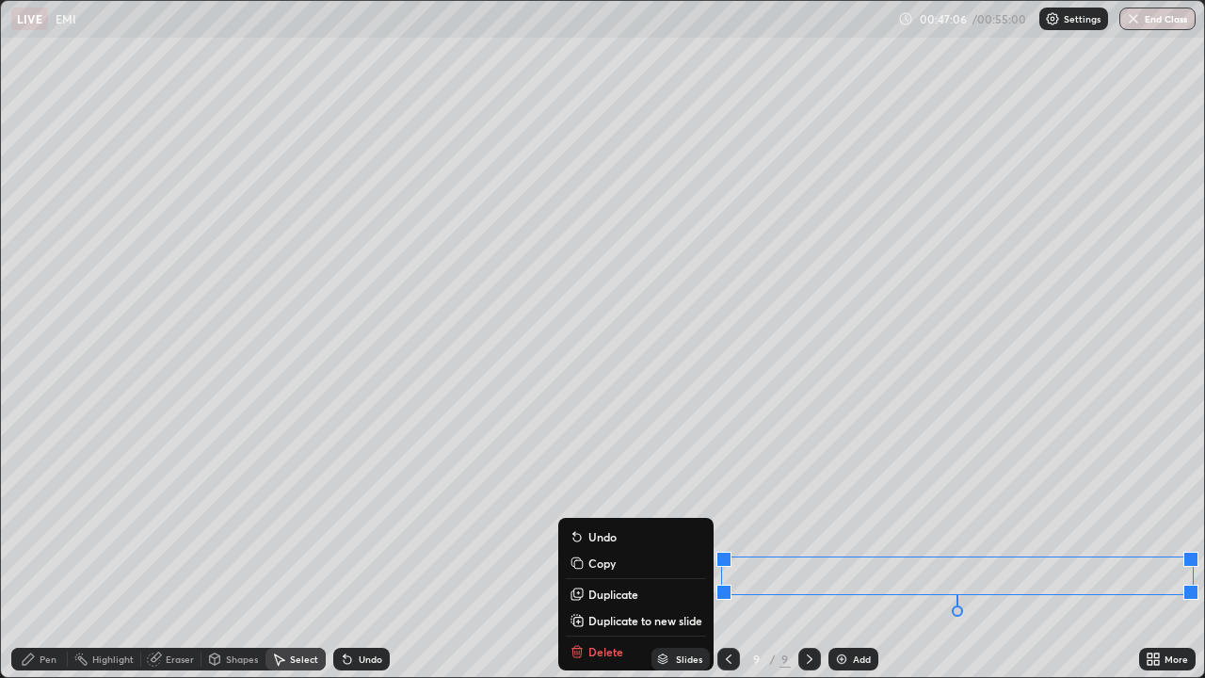
click at [43, 550] on div "Pen" at bounding box center [39, 658] width 56 height 23
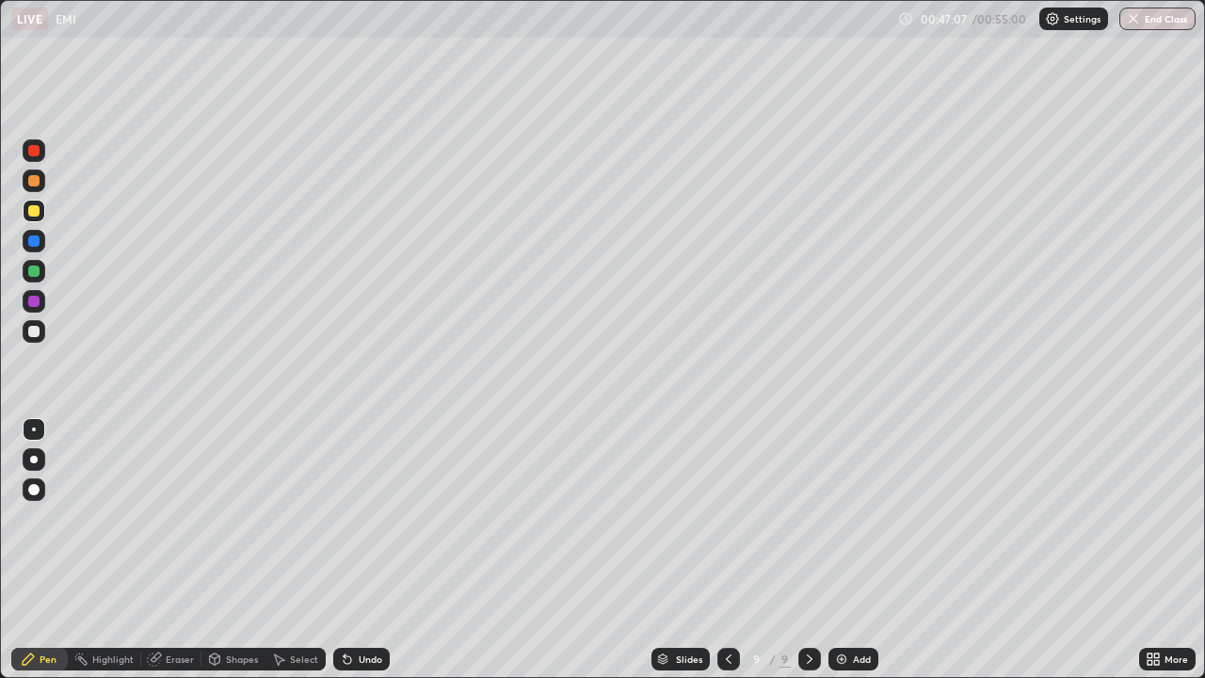
click at [40, 331] on div at bounding box center [34, 331] width 23 height 23
click at [33, 216] on div at bounding box center [33, 210] width 11 height 11
click at [28, 339] on div at bounding box center [34, 331] width 23 height 23
click at [40, 211] on div at bounding box center [34, 211] width 23 height 23
click at [362, 550] on div "Undo" at bounding box center [361, 658] width 56 height 23
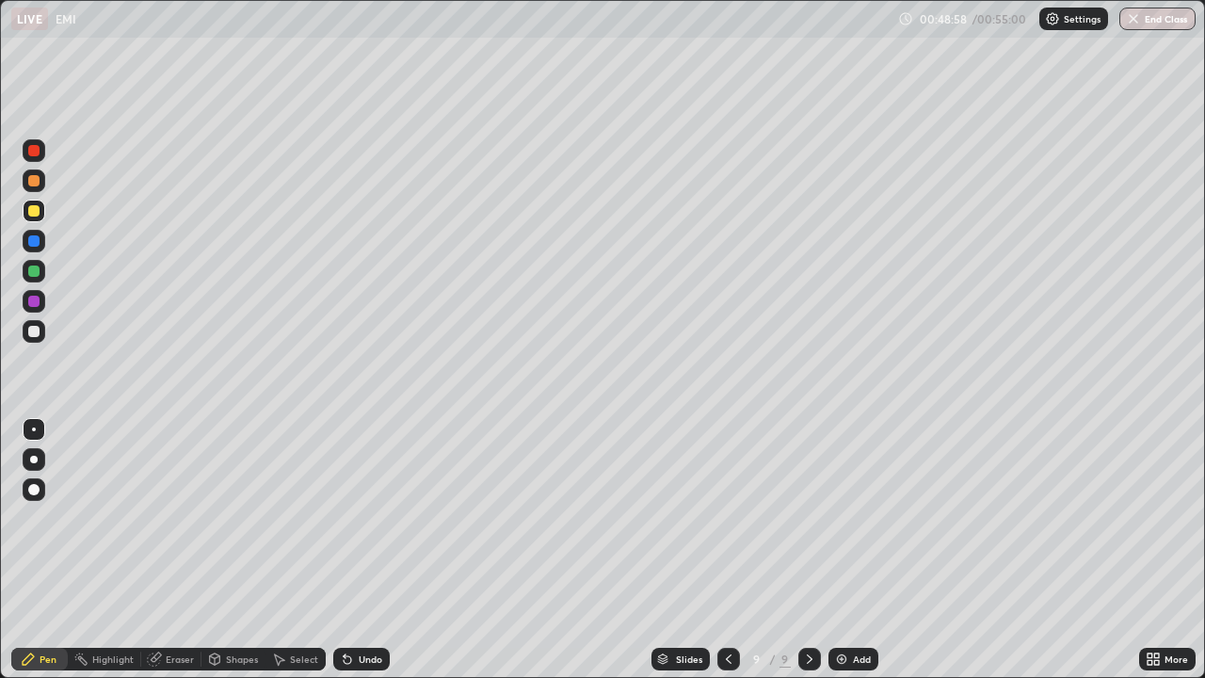
click at [361, 550] on div "Undo" at bounding box center [361, 658] width 56 height 23
click at [359, 550] on div "Undo" at bounding box center [371, 658] width 24 height 9
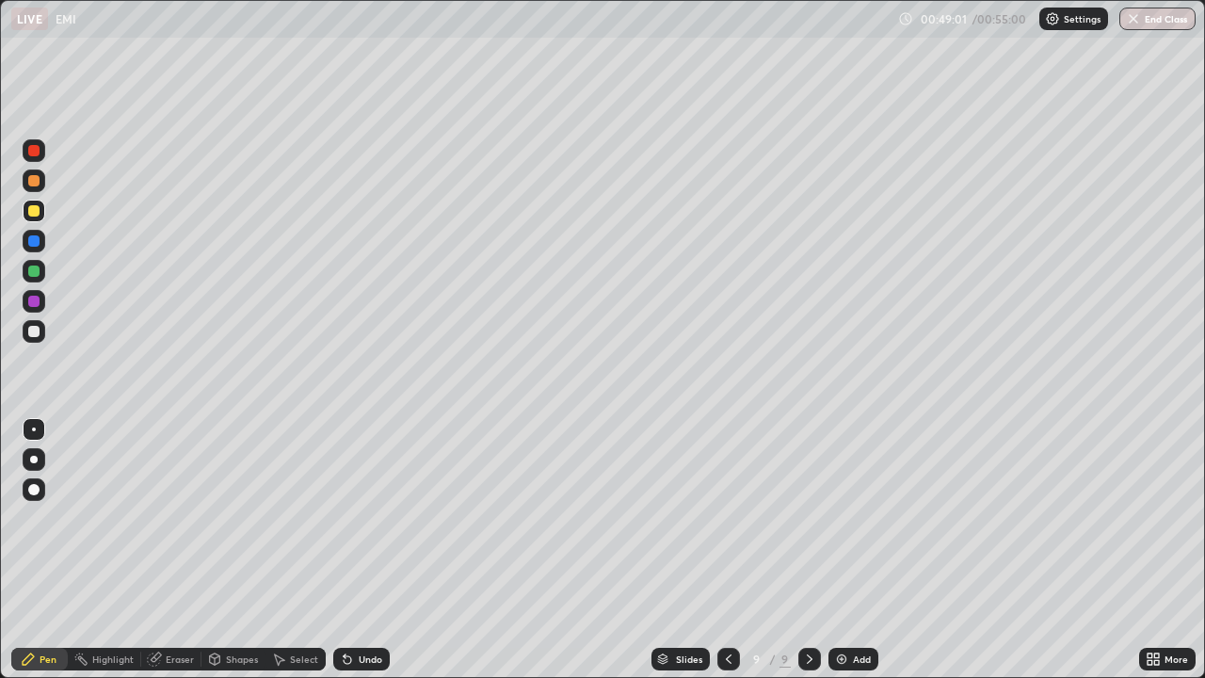
click at [359, 550] on div "Undo" at bounding box center [361, 658] width 56 height 23
click at [287, 550] on div "Select" at bounding box center [295, 658] width 60 height 23
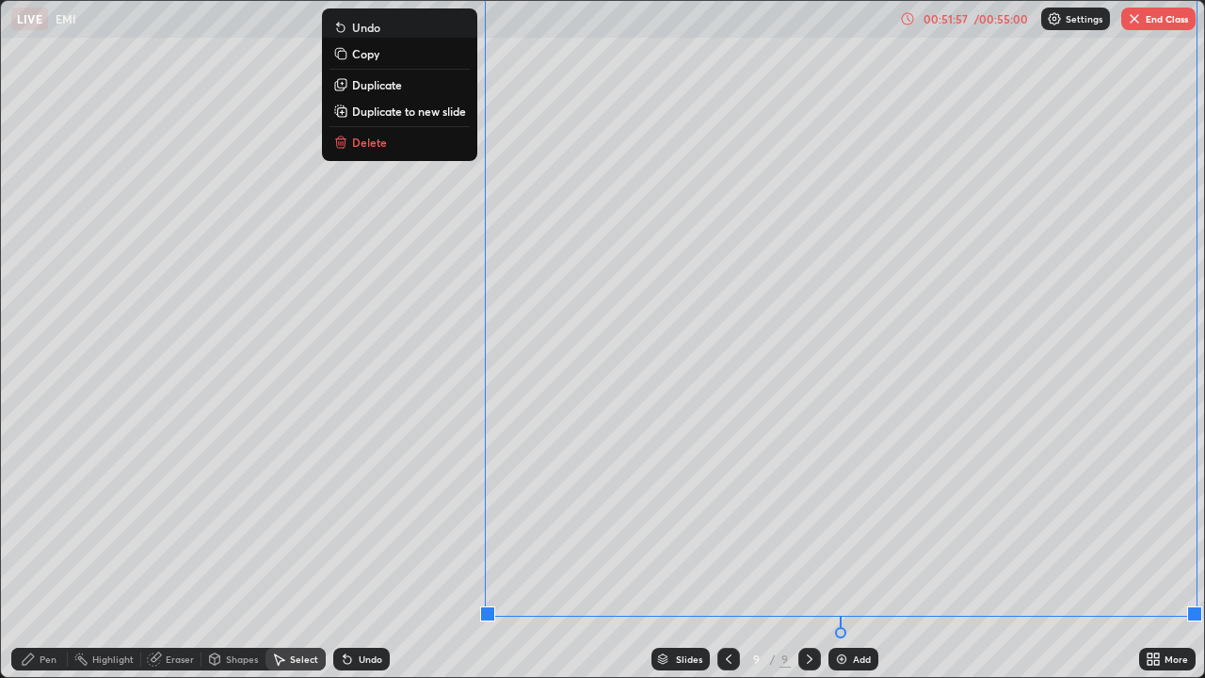
click at [406, 109] on p "Duplicate to new slide" at bounding box center [409, 111] width 114 height 15
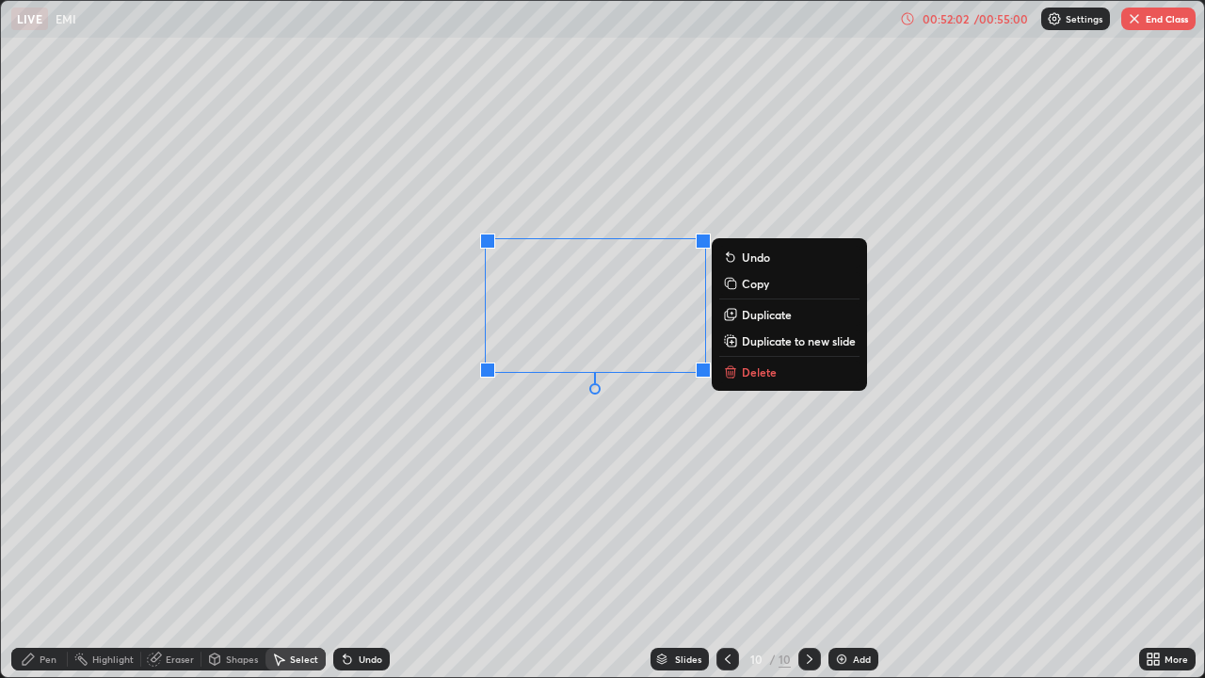
click at [751, 364] on p "Delete" at bounding box center [759, 371] width 35 height 15
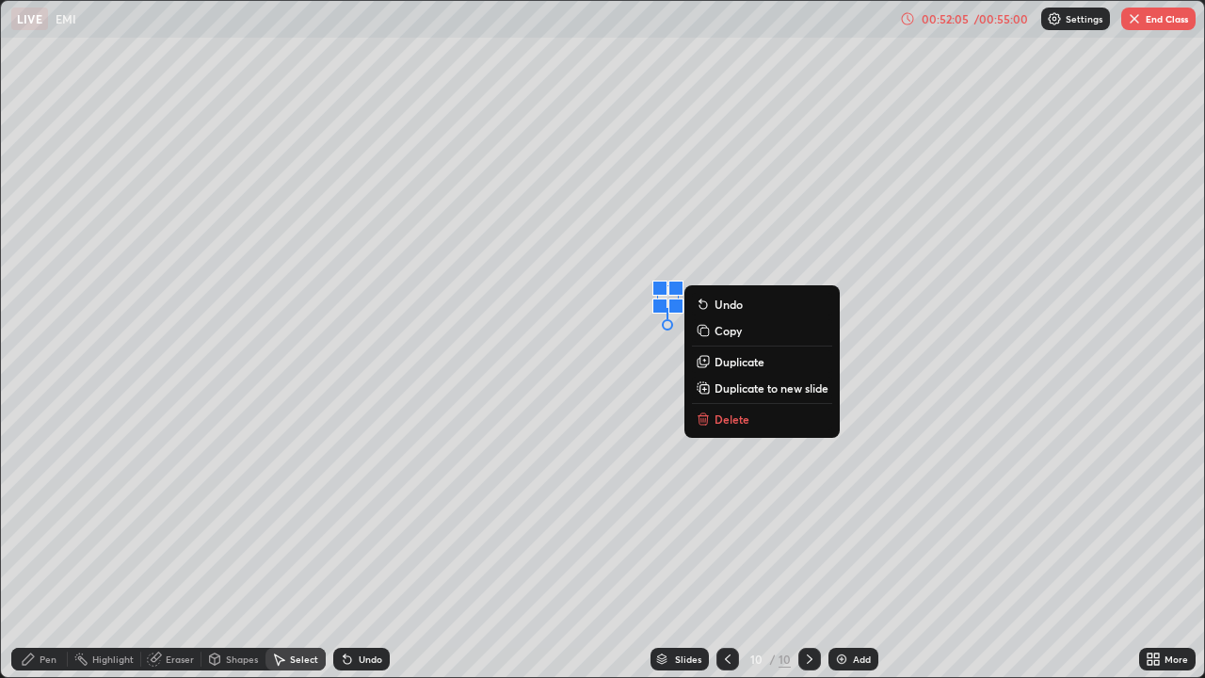
click at [728, 416] on p "Delete" at bounding box center [731, 418] width 35 height 15
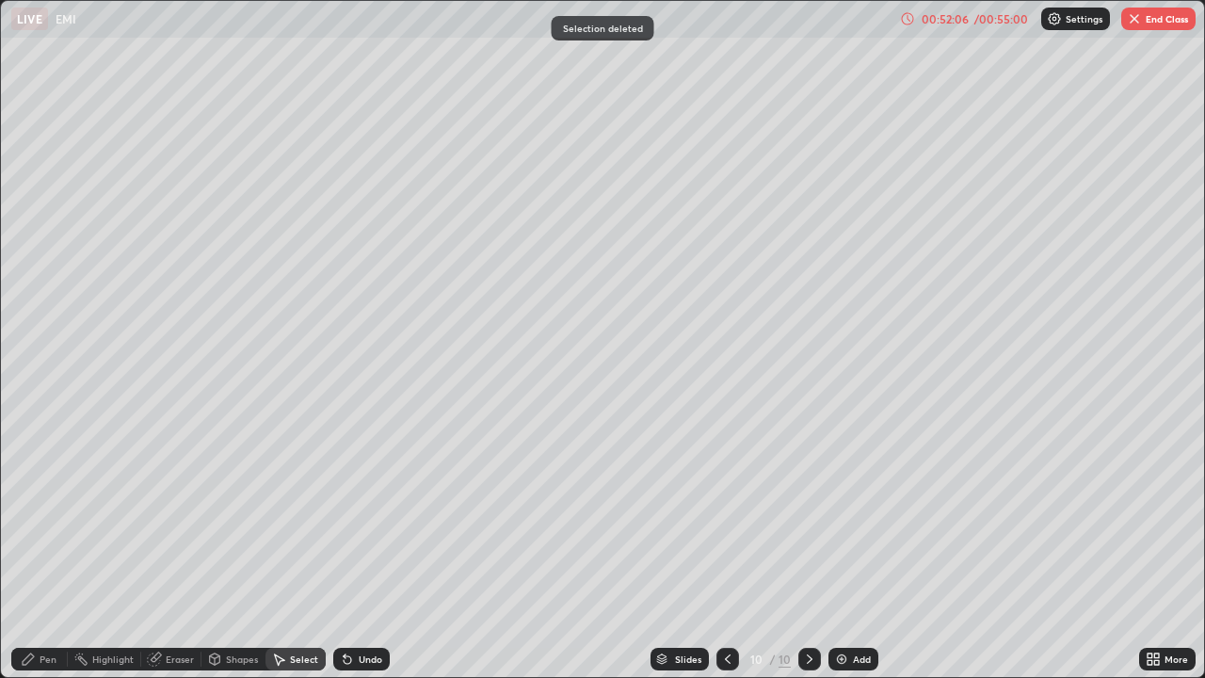
click at [48, 550] on div "Pen" at bounding box center [48, 658] width 17 height 9
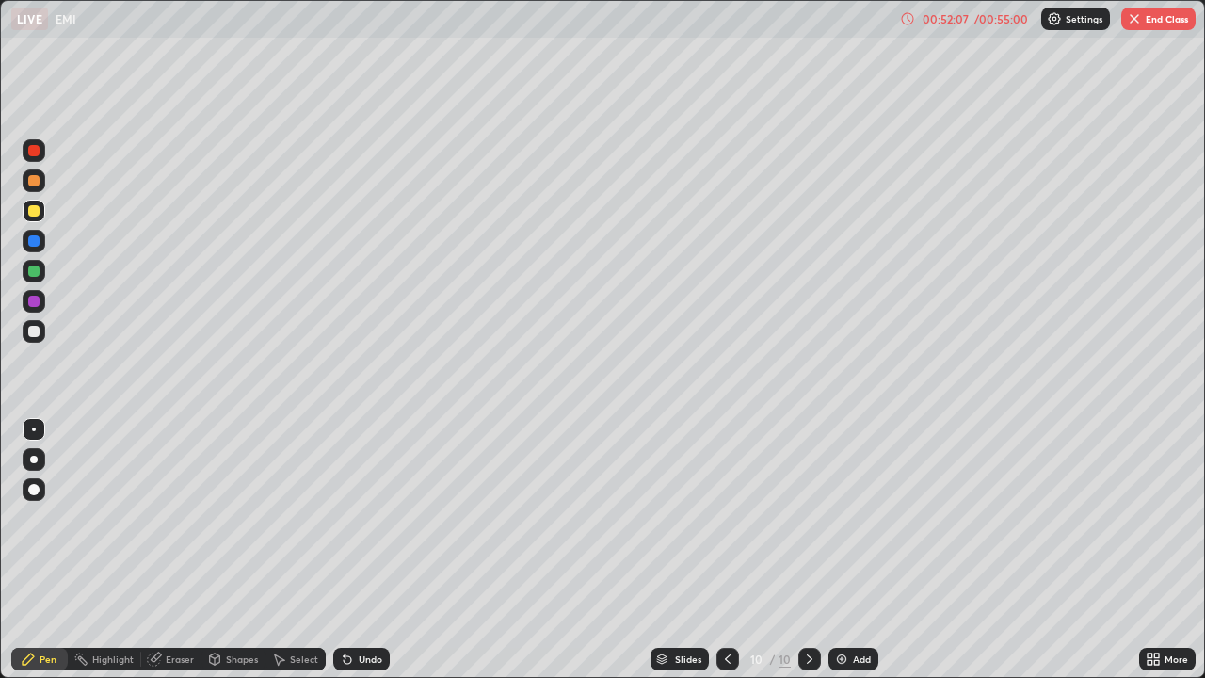
click at [35, 179] on div at bounding box center [33, 180] width 11 height 11
click at [32, 209] on div at bounding box center [33, 210] width 11 height 11
click at [29, 327] on div at bounding box center [33, 331] width 11 height 11
click at [1149, 550] on icon at bounding box center [1149, 655] width 5 height 5
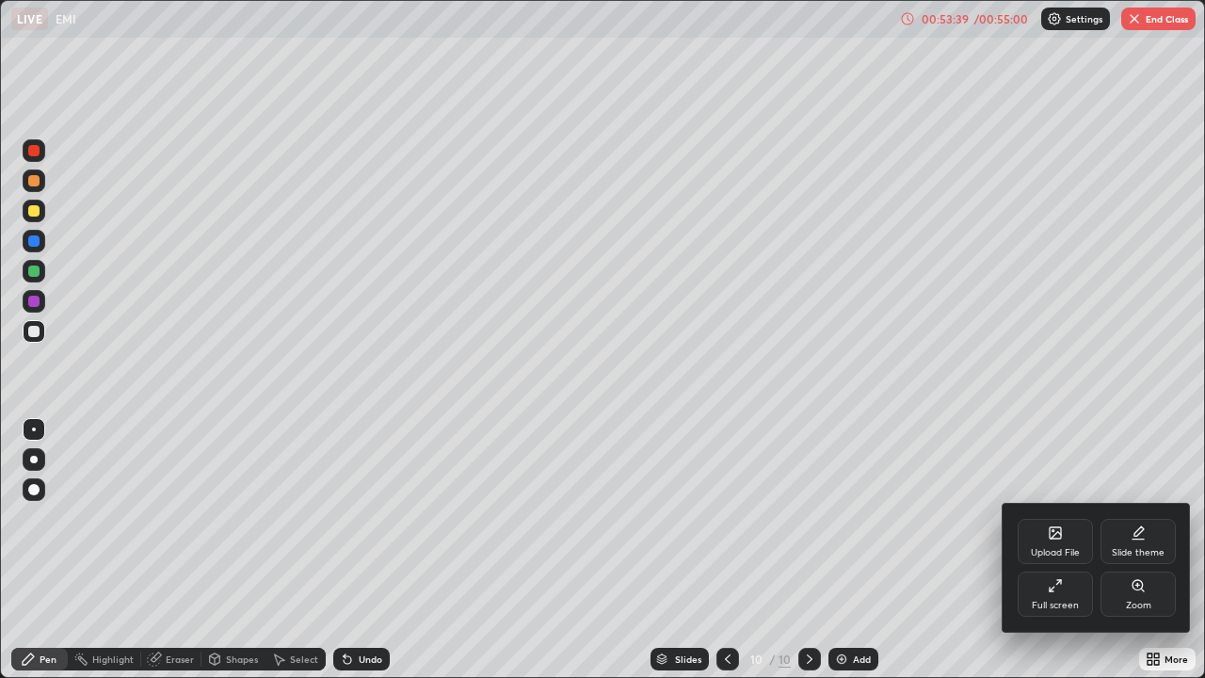
click at [1044, 550] on div "Full screen" at bounding box center [1054, 593] width 75 height 45
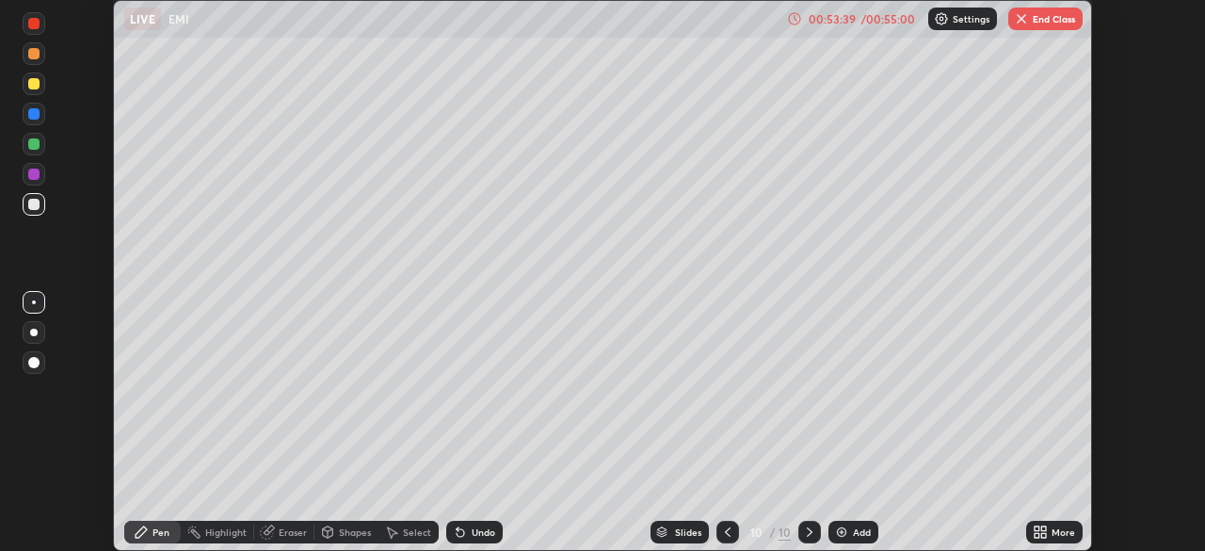
scroll to position [93555, 92901]
